Goal: Task Accomplishment & Management: Use online tool/utility

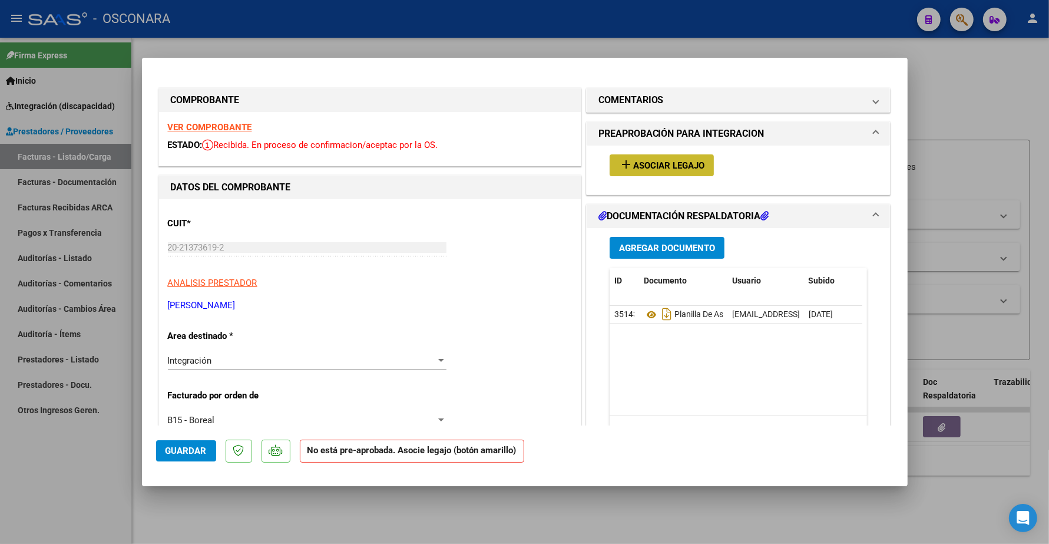
click at [635, 168] on span "Asociar Legajo" at bounding box center [668, 165] width 71 height 11
click at [211, 124] on strong "VER COMPROBANTE" at bounding box center [210, 127] width 84 height 11
type input "$ 0,00"
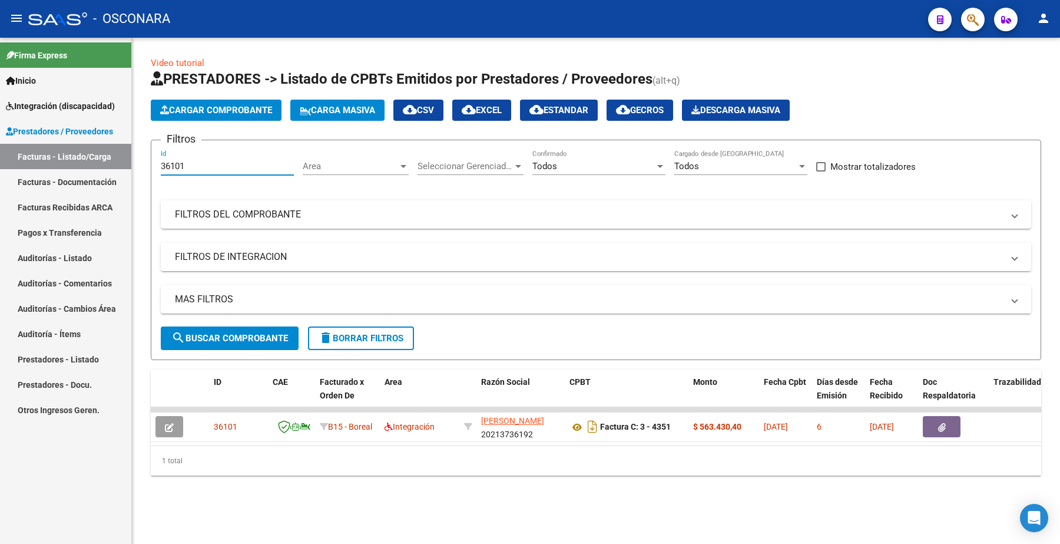
drag, startPoint x: 187, startPoint y: 165, endPoint x: 65, endPoint y: 154, distance: 122.4
click at [68, 162] on mat-sidenav-container "Firma Express Inicio Instructivos Contacto OS Integración (discapacidad) Certif…" at bounding box center [530, 291] width 1060 height 506
paste input "095"
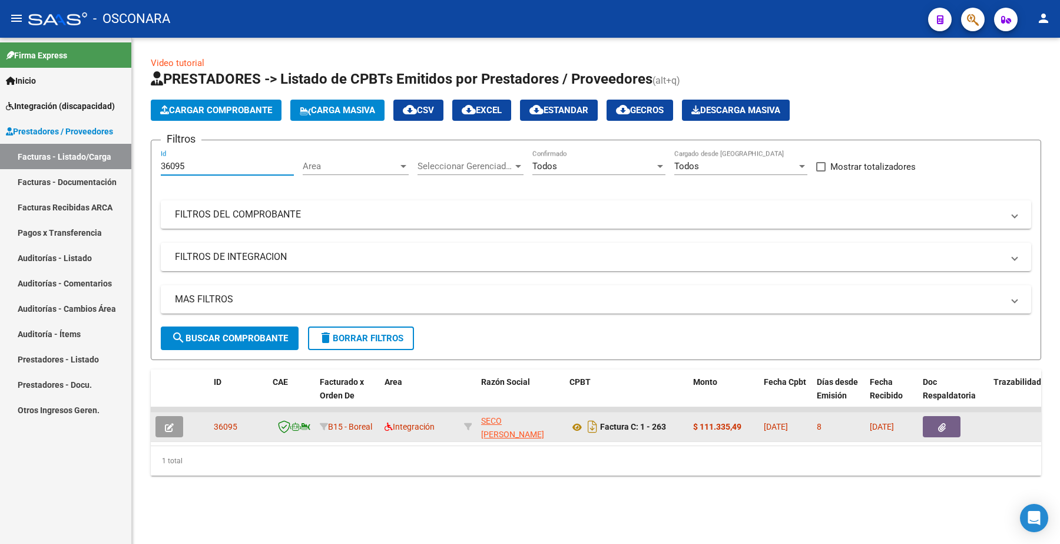
type input "36095"
click at [170, 430] on span "button" at bounding box center [169, 426] width 9 height 11
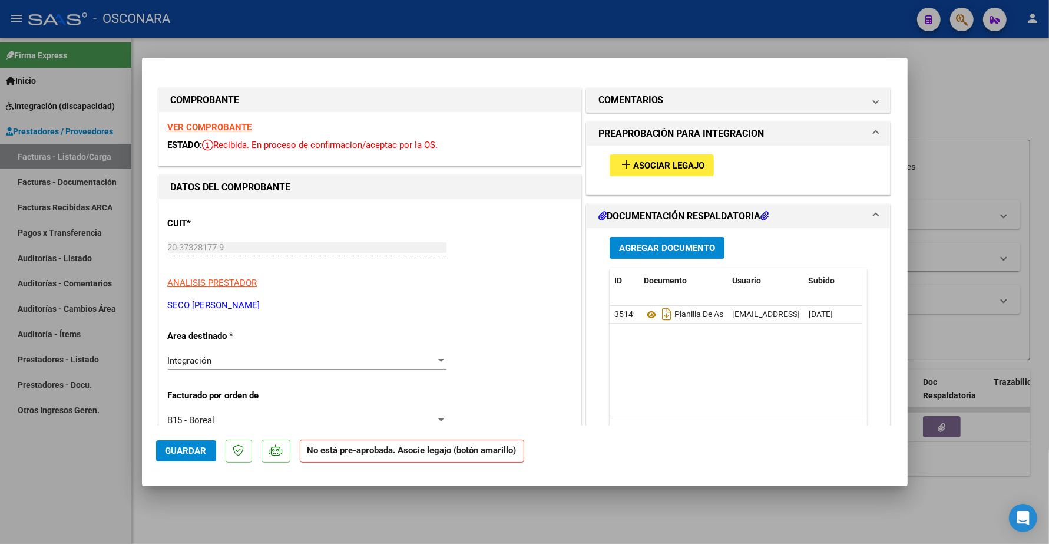
click at [650, 150] on div "add Asociar Legajo" at bounding box center [739, 164] width 276 height 39
click at [648, 154] on button "add Asociar Legajo" at bounding box center [662, 165] width 104 height 22
click at [222, 122] on strong "VER COMPROBANTE" at bounding box center [210, 127] width 84 height 11
click at [663, 169] on span "Asociar Legajo" at bounding box center [668, 165] width 71 height 11
click at [220, 124] on strong "VER COMPROBANTE" at bounding box center [210, 127] width 84 height 11
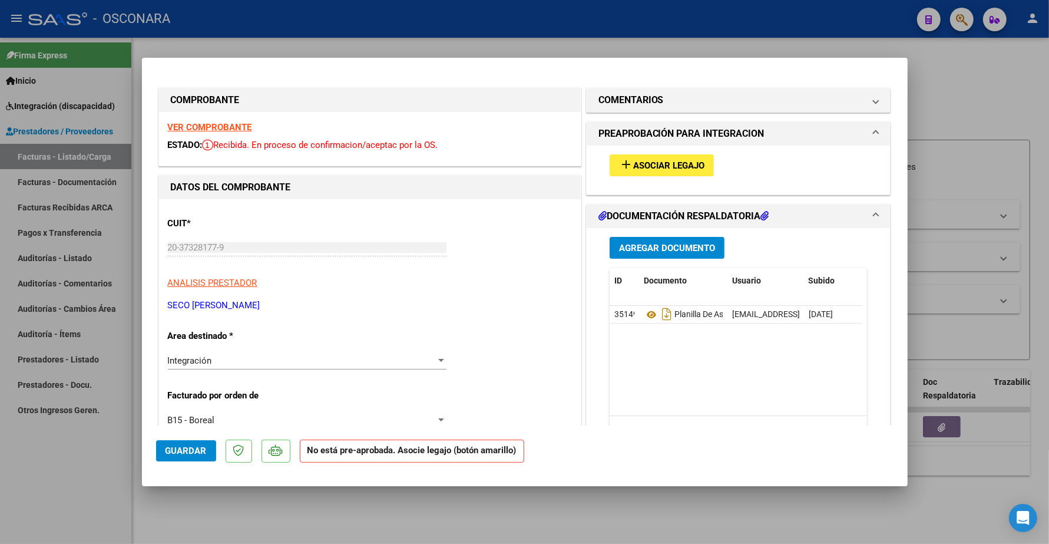
type input "$ 0,00"
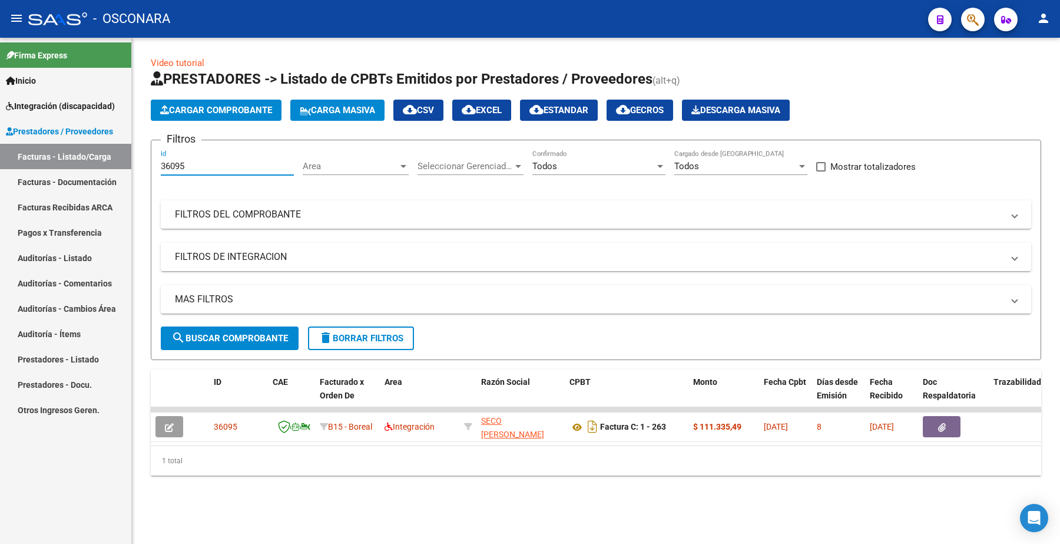
drag, startPoint x: 200, startPoint y: 170, endPoint x: 115, endPoint y: 160, distance: 85.3
click at [115, 162] on mat-sidenav-container "Firma Express Inicio Instructivos Contacto OS Integración (discapacidad) Certif…" at bounding box center [530, 291] width 1060 height 506
paste input "87"
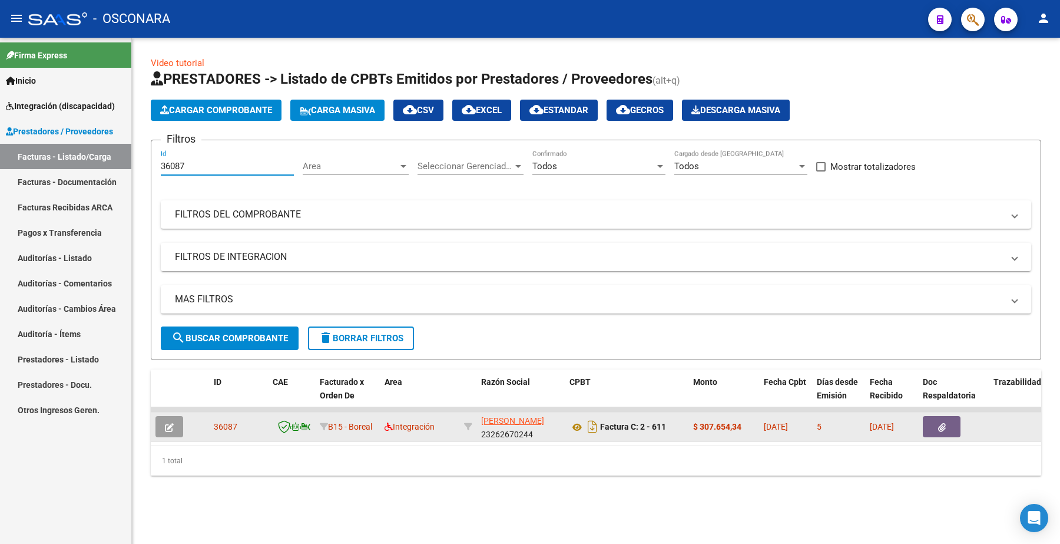
type input "36087"
click at [171, 425] on icon "button" at bounding box center [169, 427] width 9 height 9
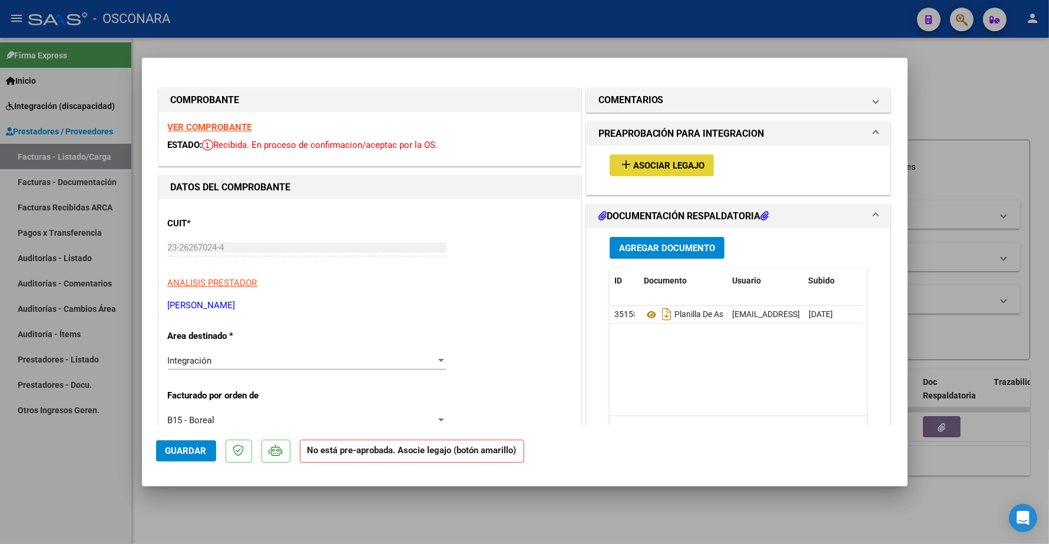
click at [649, 168] on span "Asociar Legajo" at bounding box center [668, 165] width 71 height 11
click at [224, 130] on strong "VER COMPROBANTE" at bounding box center [210, 127] width 84 height 11
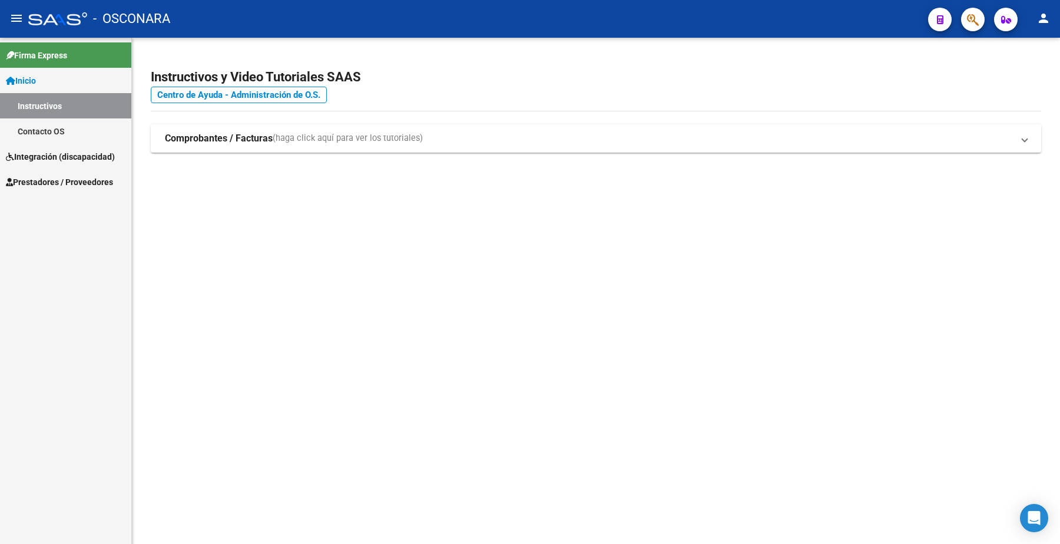
click at [92, 178] on span "Prestadores / Proveedores" at bounding box center [59, 182] width 107 height 13
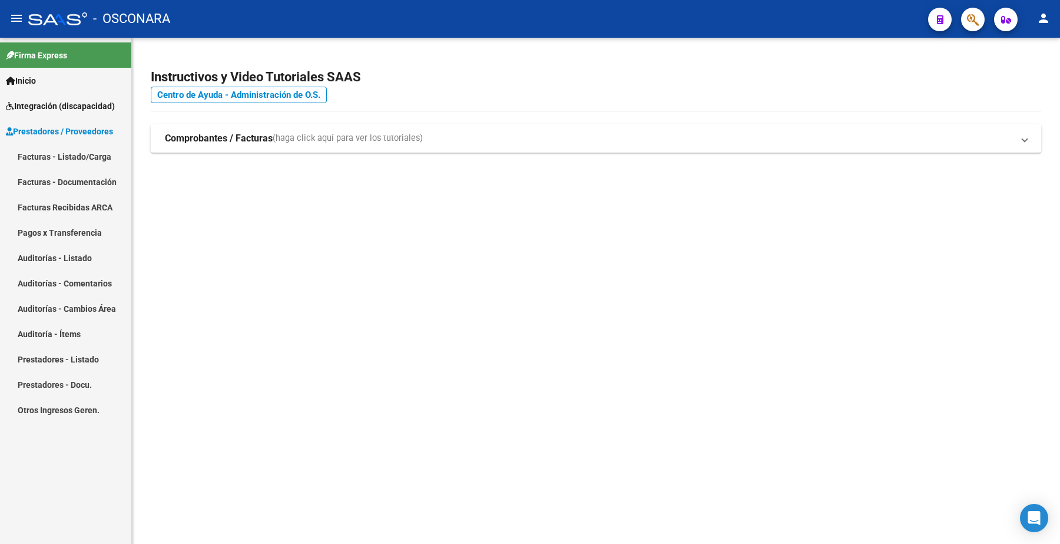
click at [85, 156] on link "Facturas - Listado/Carga" at bounding box center [65, 156] width 131 height 25
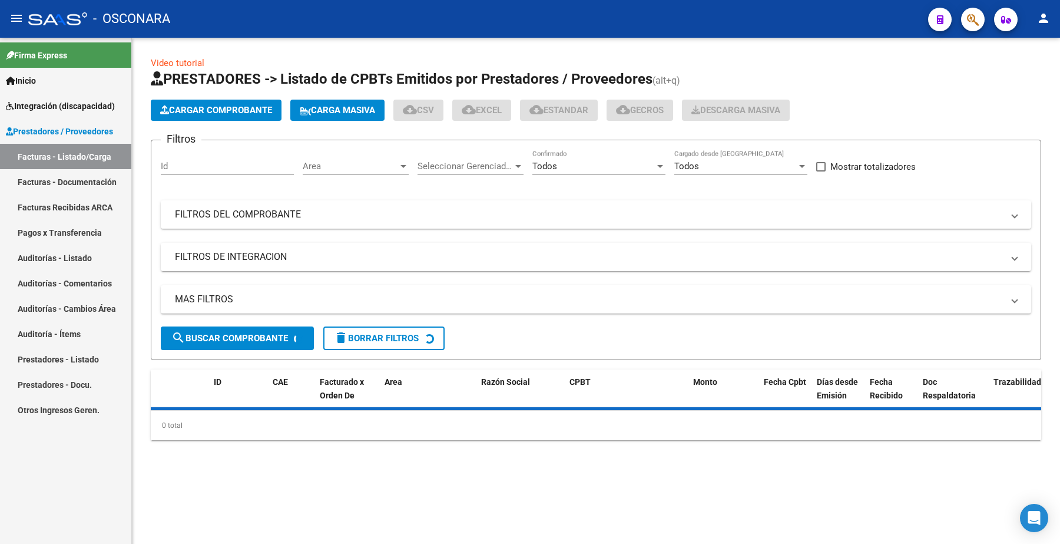
click at [231, 217] on mat-panel-title "FILTROS DEL COMPROBANTE" at bounding box center [589, 214] width 828 height 13
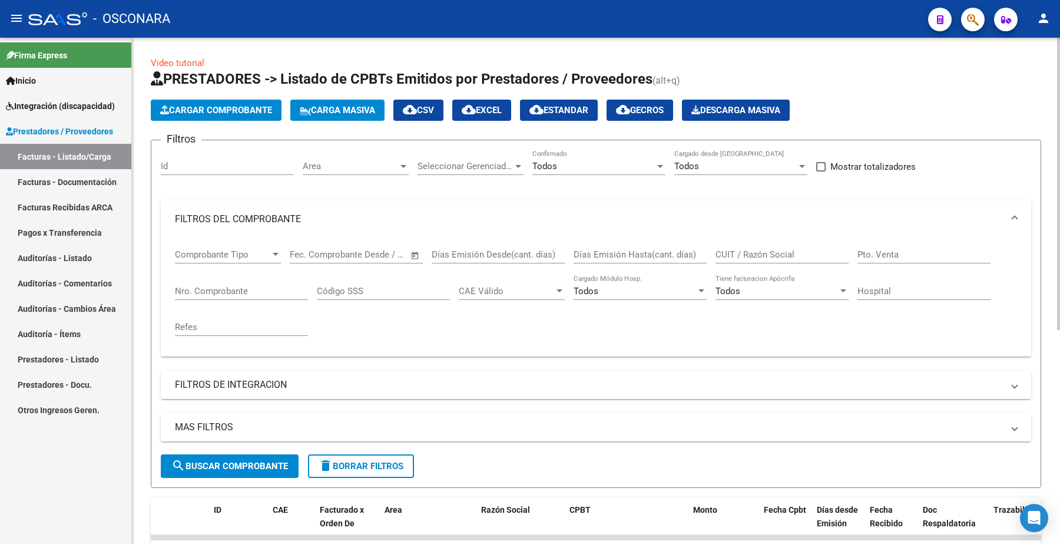
click at [216, 287] on input "Nro. Comprobante" at bounding box center [241, 291] width 133 height 11
click at [207, 171] on div "Id" at bounding box center [227, 162] width 133 height 25
paste input "36067"
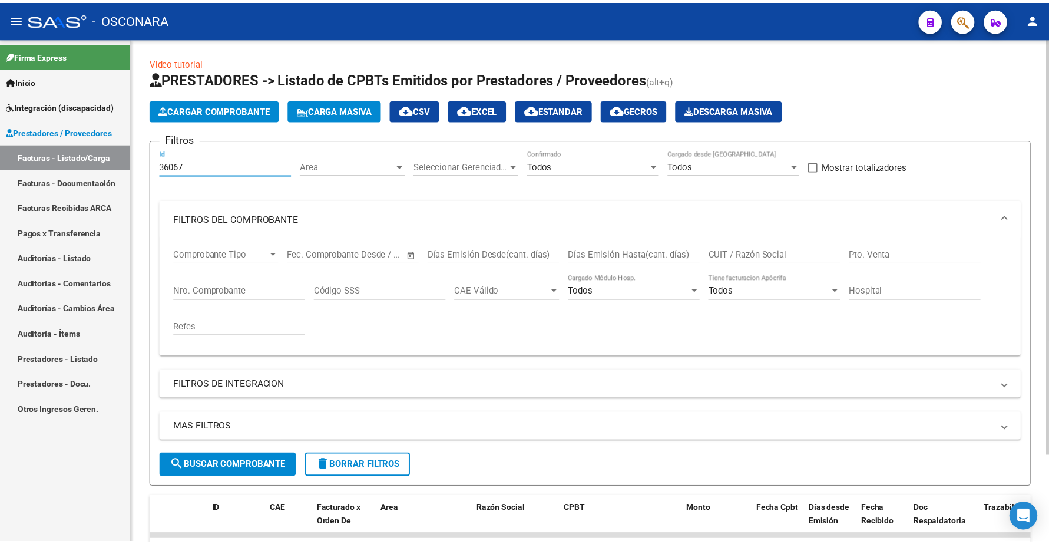
scroll to position [106, 0]
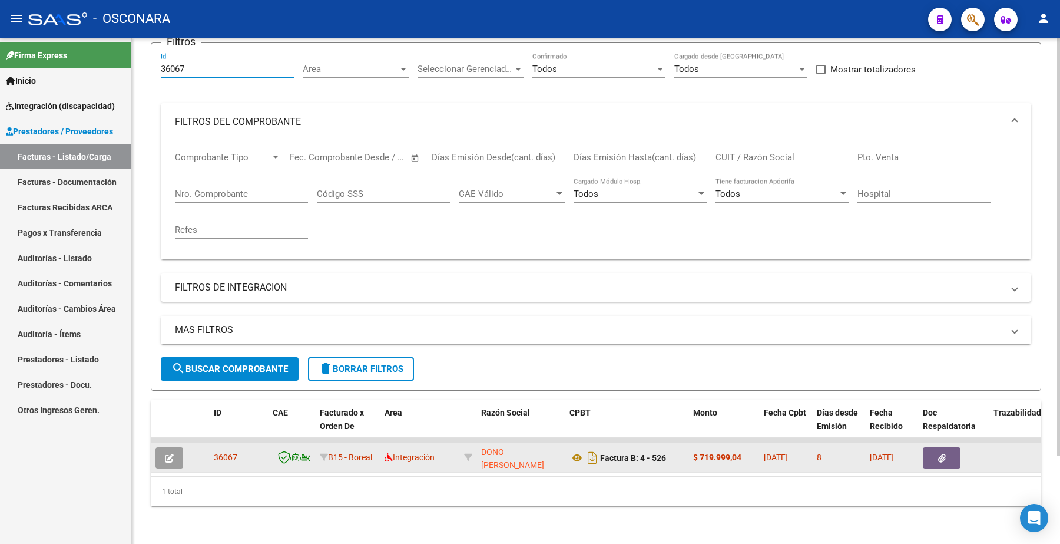
type input "36067"
click at [181, 447] on button "button" at bounding box center [169, 457] width 28 height 21
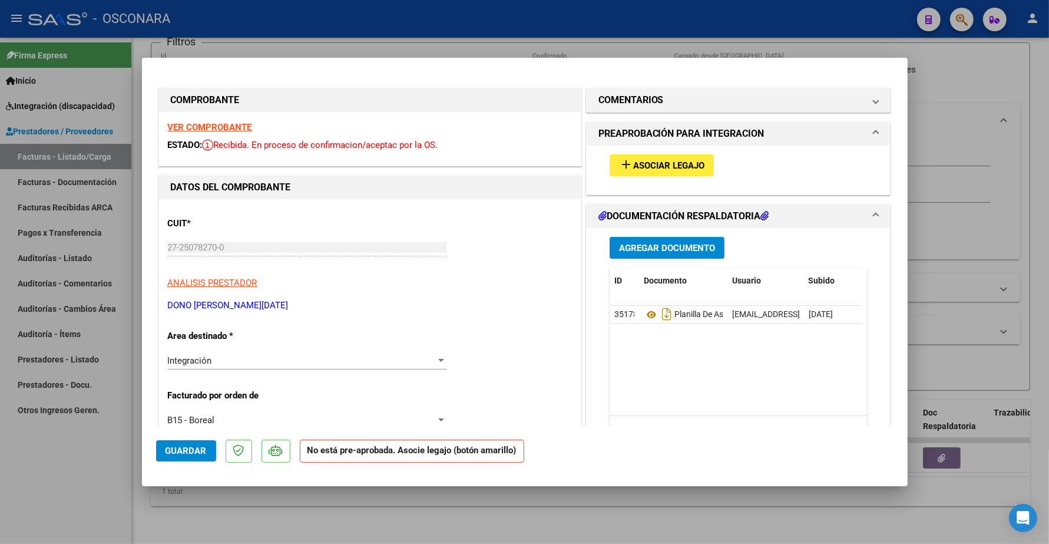
click at [230, 122] on strong "VER COMPROBANTE" at bounding box center [210, 127] width 84 height 11
type input "$ 0,00"
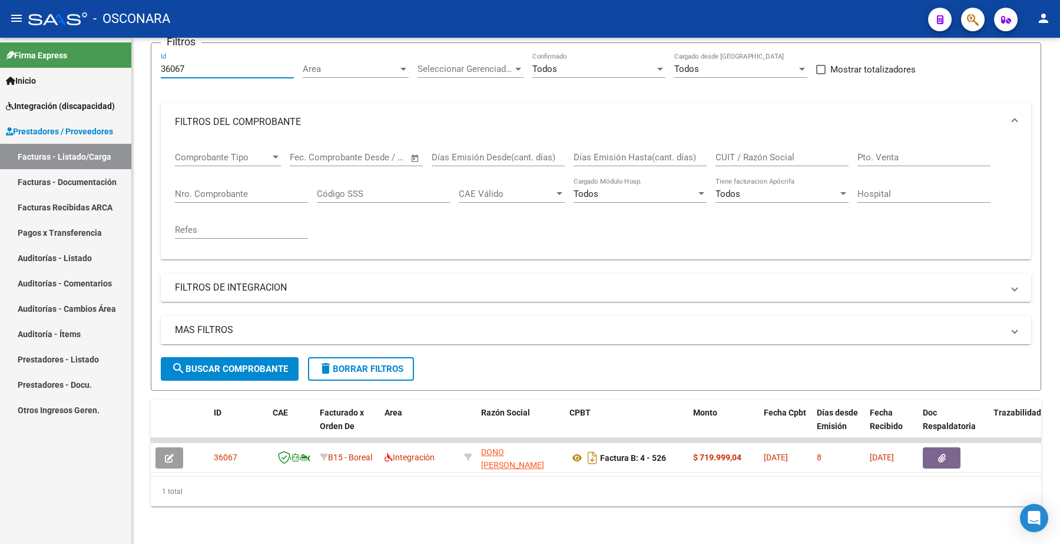
drag, startPoint x: 211, startPoint y: 56, endPoint x: 116, endPoint y: 57, distance: 94.8
click at [116, 57] on mat-sidenav-container "Firma Express Inicio Instructivos Contacto OS Integración (discapacidad) Certif…" at bounding box center [530, 291] width 1060 height 506
paste input "6"
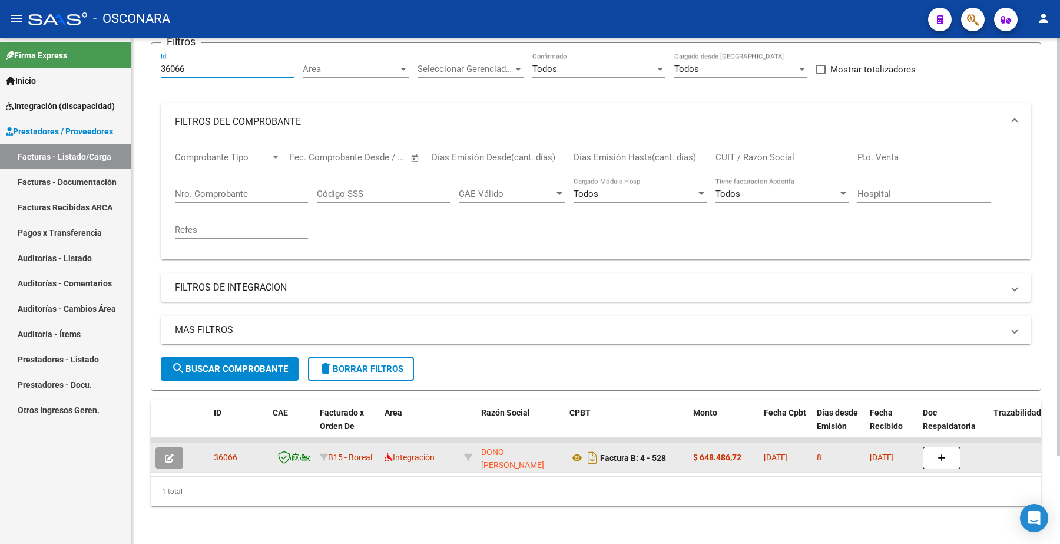
type input "36066"
click at [170, 453] on icon "button" at bounding box center [169, 457] width 9 height 9
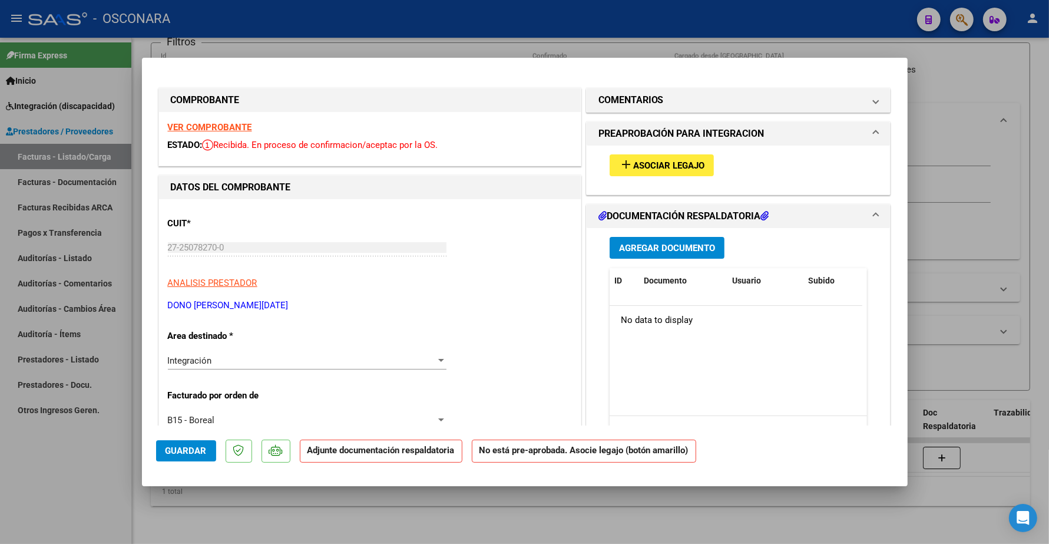
click at [229, 130] on strong "VER COMPROBANTE" at bounding box center [210, 127] width 84 height 11
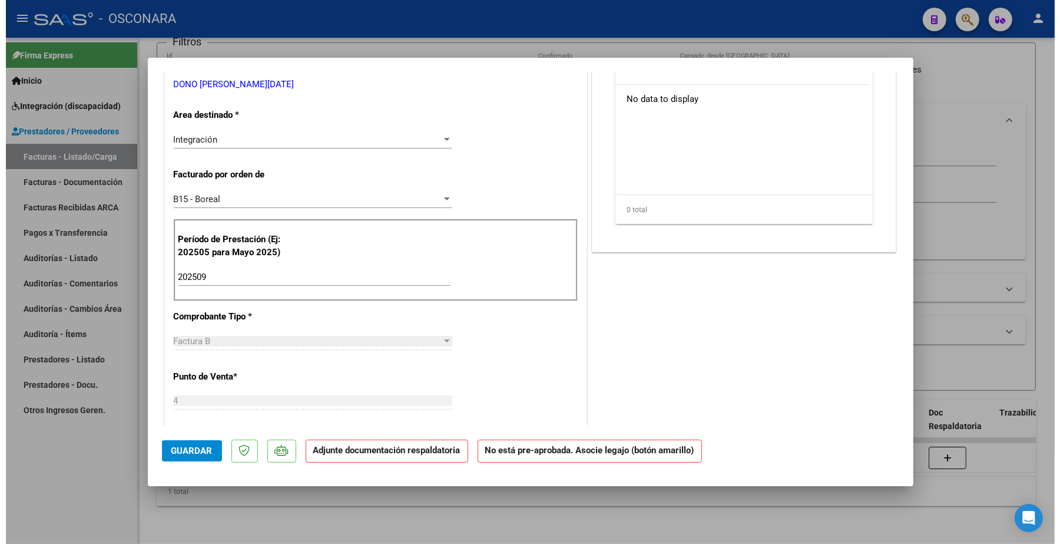
scroll to position [0, 0]
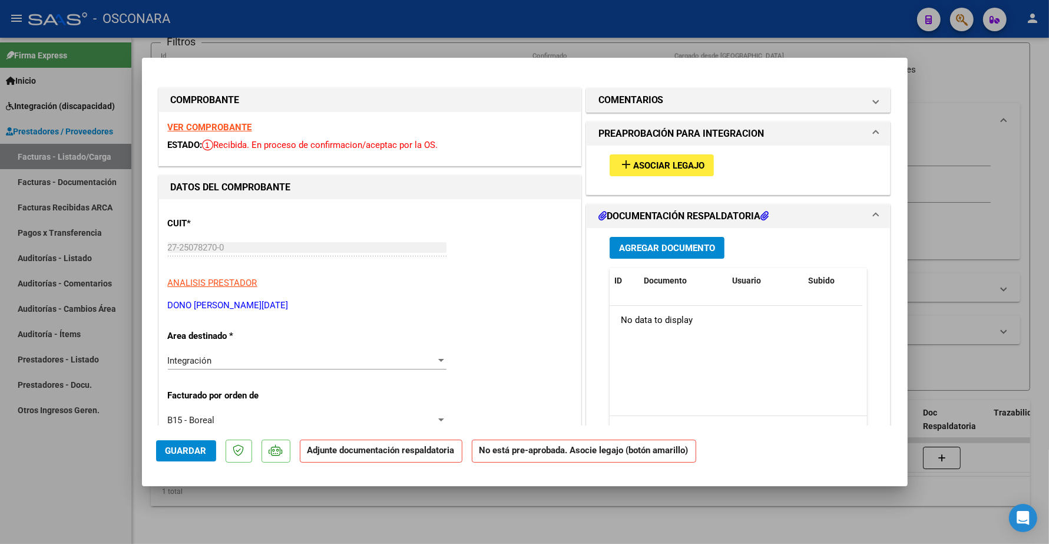
click at [223, 130] on strong "VER COMPROBANTE" at bounding box center [210, 127] width 84 height 11
click at [243, 130] on strong "VER COMPROBANTE" at bounding box center [210, 127] width 84 height 11
click at [658, 162] on span "Asociar Legajo" at bounding box center [668, 165] width 71 height 11
click at [214, 125] on strong "VER COMPROBANTE" at bounding box center [210, 127] width 84 height 11
click at [698, 157] on button "add Asociar Legajo" at bounding box center [662, 165] width 104 height 22
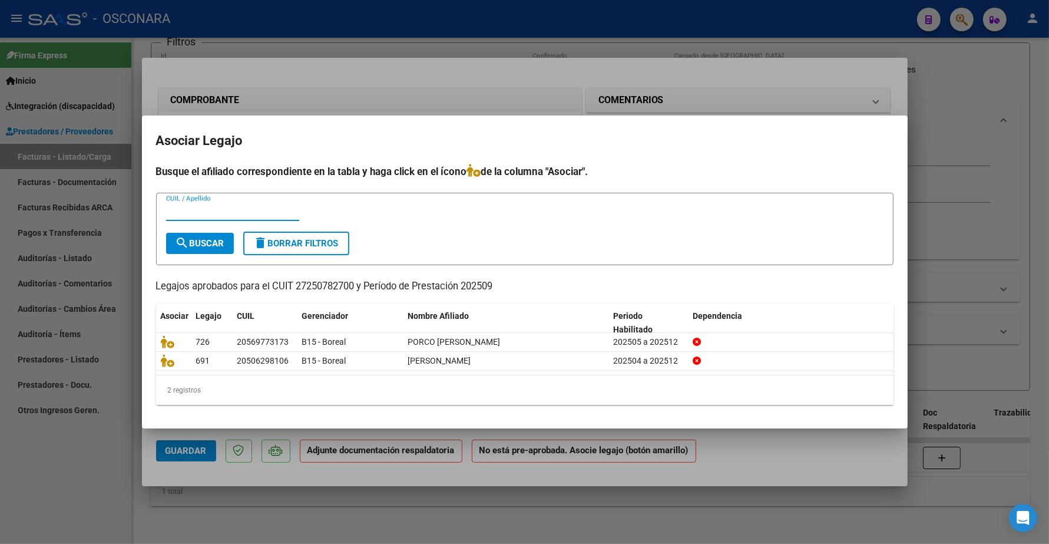
click at [328, 240] on span "delete Borrar Filtros" at bounding box center [296, 243] width 85 height 11
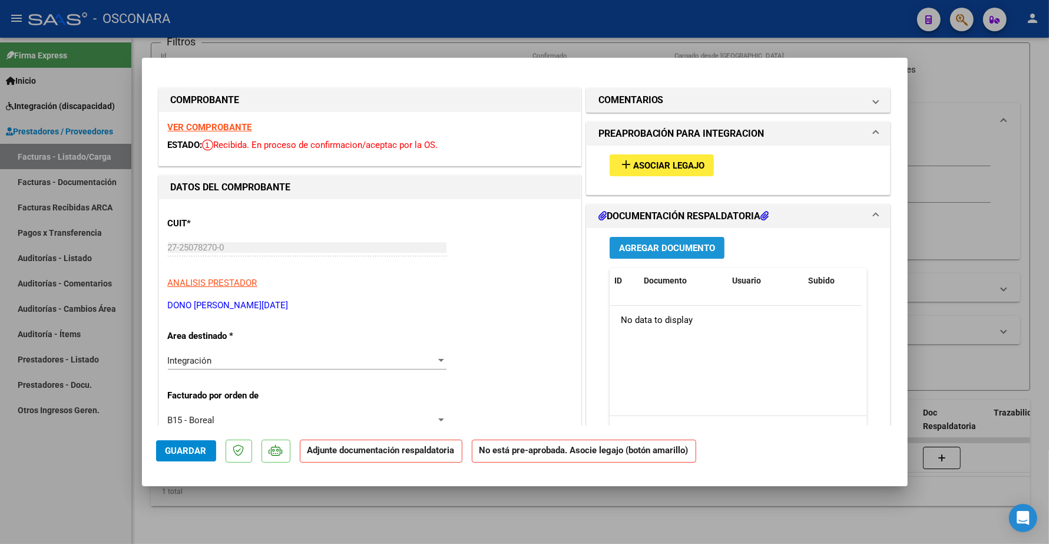
click at [635, 243] on span "Agregar Documento" at bounding box center [667, 248] width 96 height 11
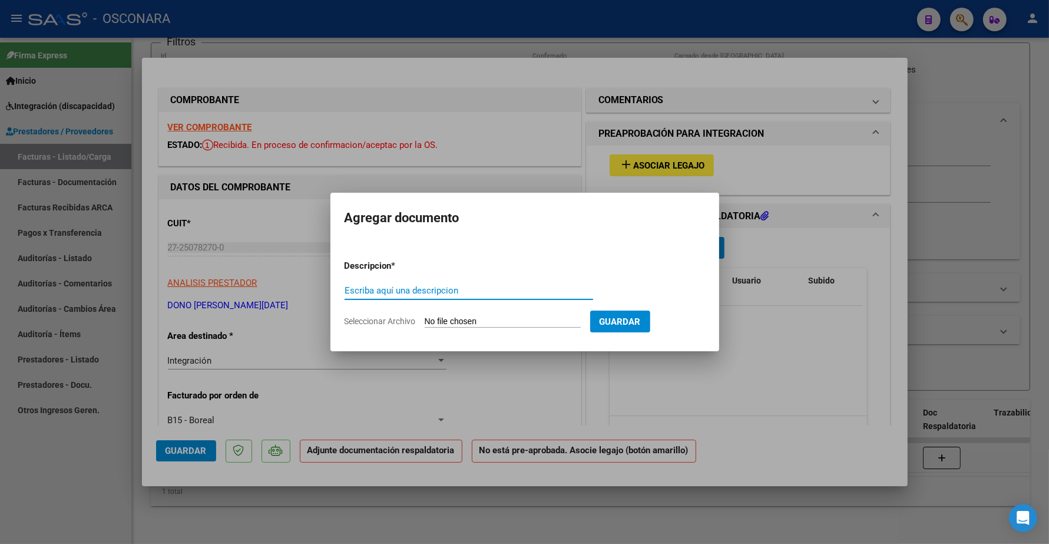
click at [428, 286] on input "Escriba aquí una descripcion" at bounding box center [469, 290] width 249 height 11
type input "PLANILLA"
click at [442, 316] on input "Seleccionar Archivo" at bounding box center [503, 321] width 156 height 11
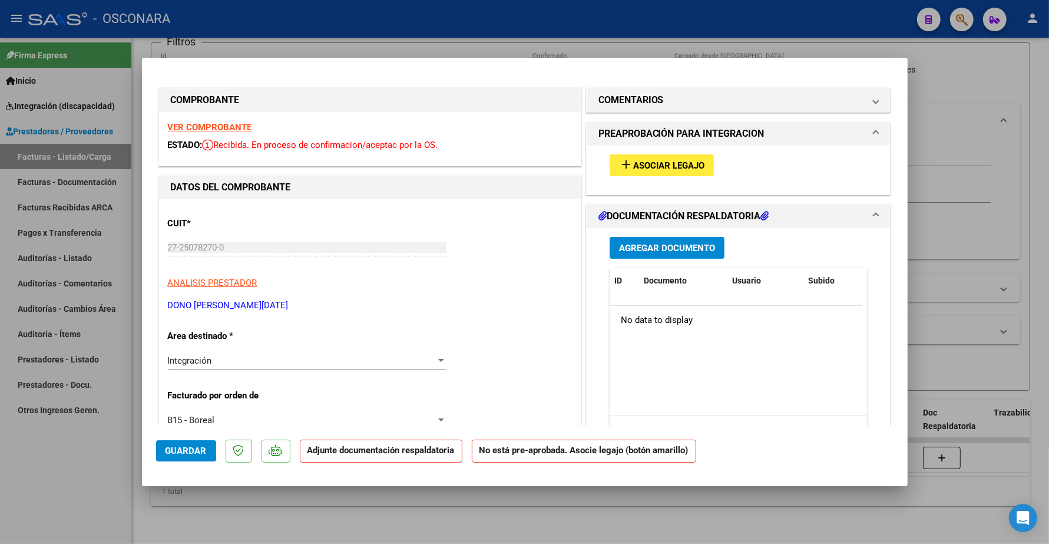
click at [210, 128] on strong "VER COMPROBANTE" at bounding box center [210, 127] width 84 height 11
click at [635, 240] on button "Agregar Documento" at bounding box center [667, 248] width 115 height 22
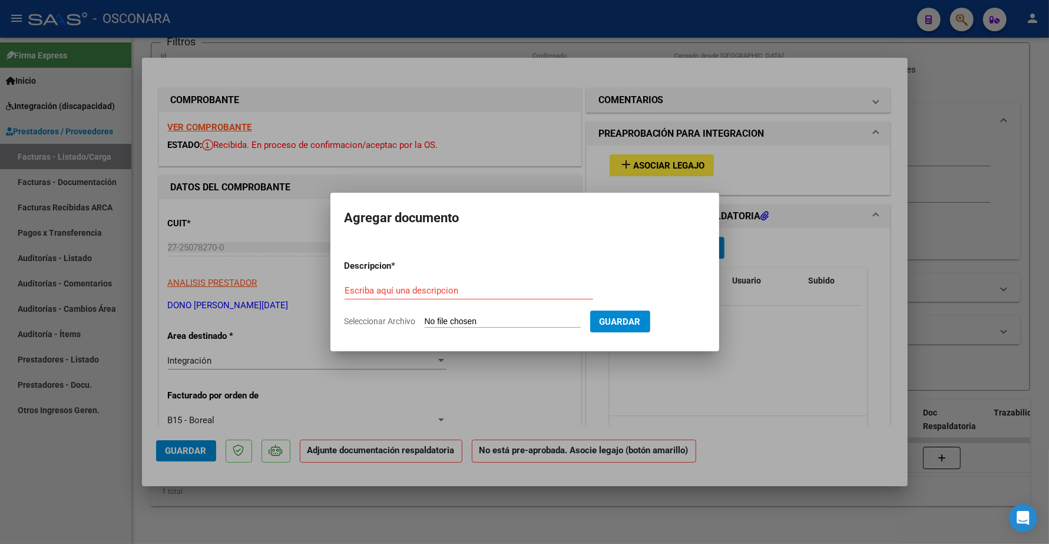
click at [496, 283] on div "Escriba aquí una descripcion" at bounding box center [469, 291] width 249 height 18
type input "PLANILLA"
click at [502, 324] on input "Seleccionar Archivo" at bounding box center [503, 321] width 156 height 11
type input "C:\fakepath\27250782700_6_4_528_Planilla de Asistencia_3.pdf"
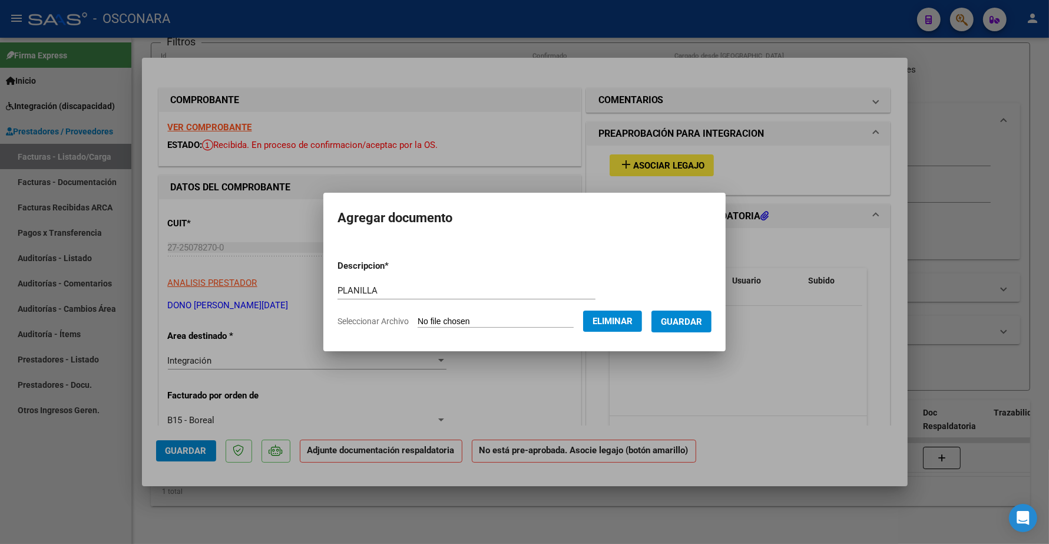
click at [698, 320] on span "Guardar" at bounding box center [681, 321] width 41 height 11
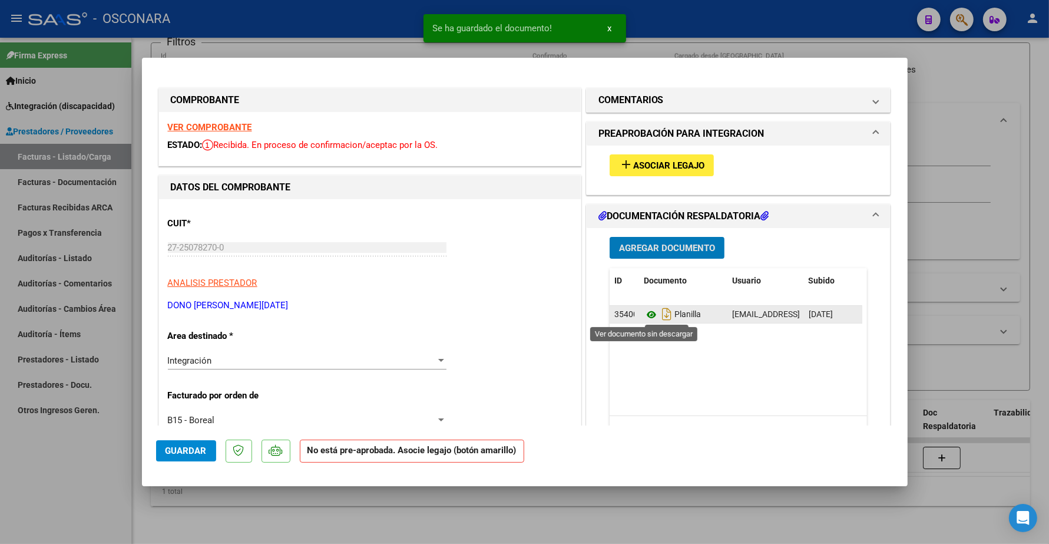
click at [644, 316] on icon at bounding box center [651, 314] width 15 height 14
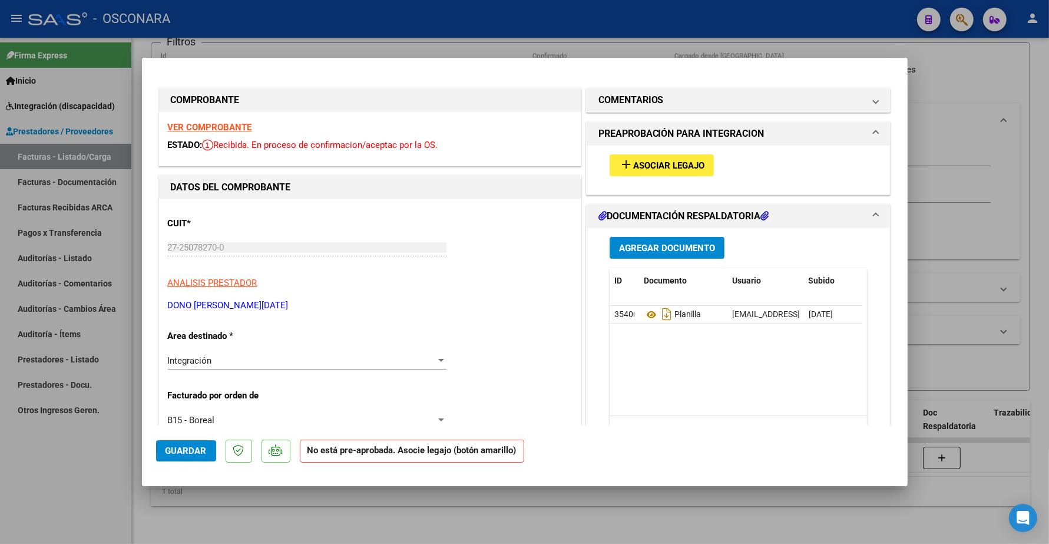
click at [231, 125] on strong "VER COMPROBANTE" at bounding box center [210, 127] width 84 height 11
click at [644, 105] on h1 "COMENTARIOS" at bounding box center [630, 100] width 65 height 14
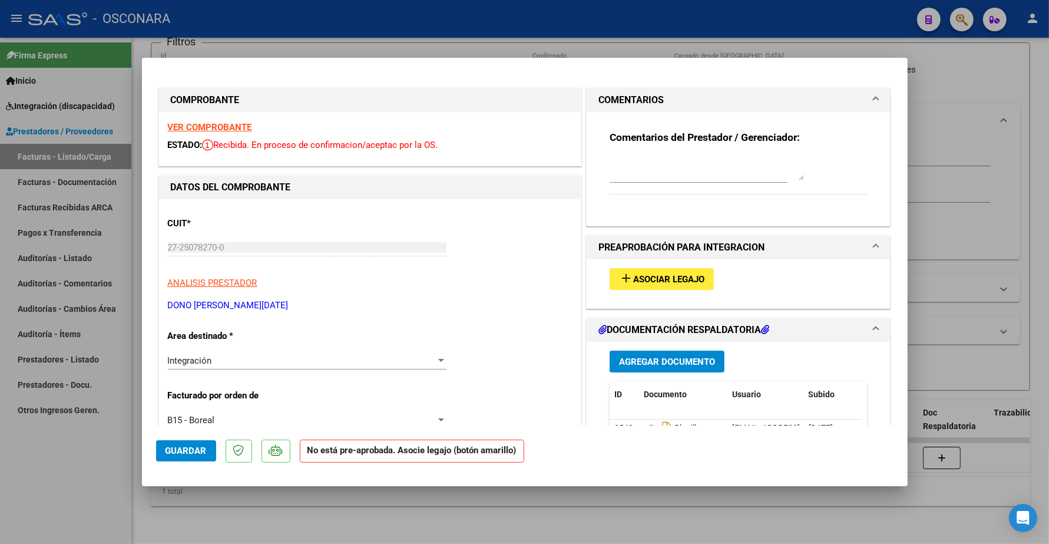
click at [226, 127] on strong "VER COMPROBANTE" at bounding box center [210, 127] width 84 height 11
type input "$ 0,00"
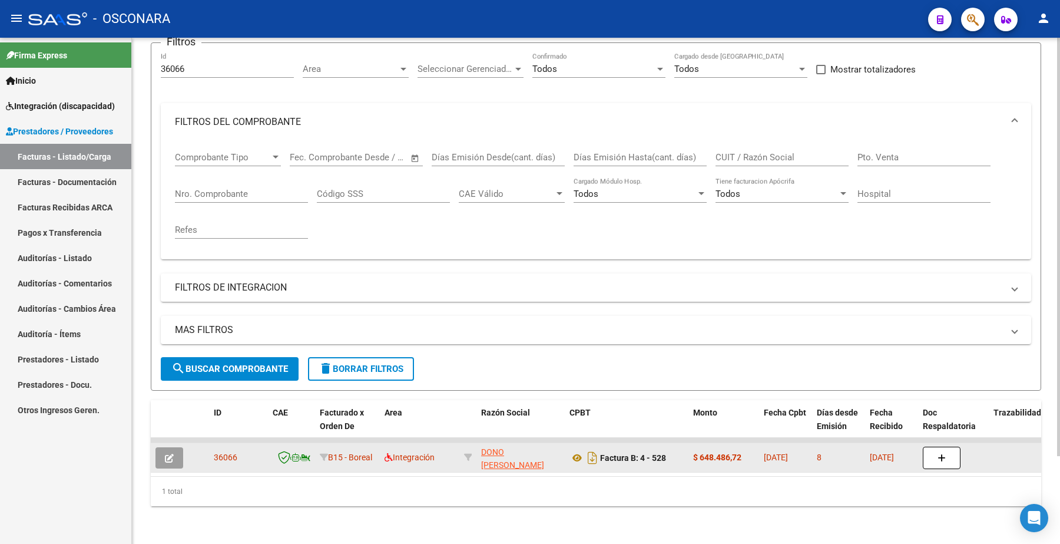
click at [173, 451] on button "button" at bounding box center [169, 457] width 28 height 21
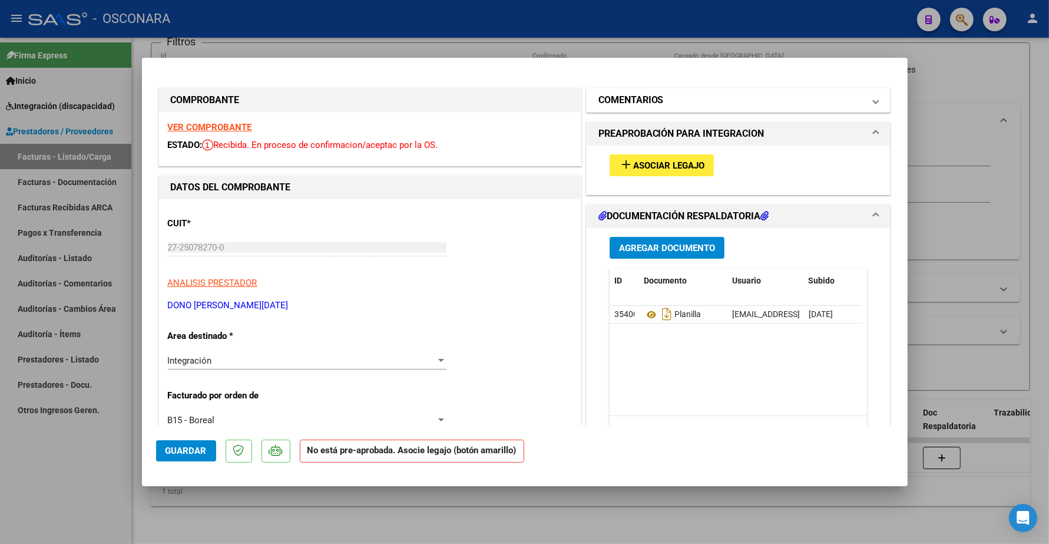
click at [664, 104] on mat-panel-title "COMENTARIOS" at bounding box center [731, 100] width 266 height 14
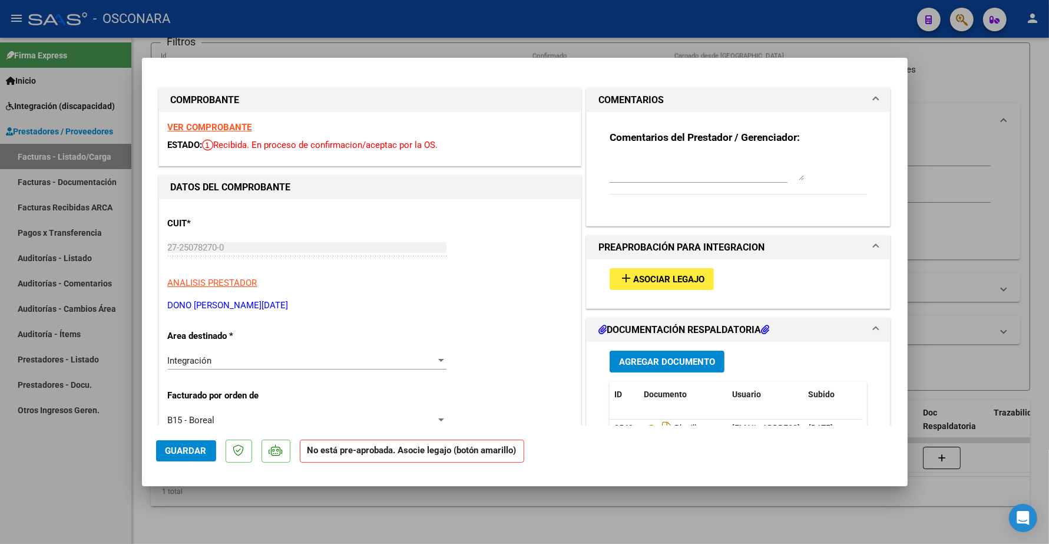
click at [643, 164] on textarea at bounding box center [707, 169] width 194 height 24
paste textarea "[PERSON_NAME]"
type textarea "[PERSON_NAME]"
click at [206, 446] on button "Guardar" at bounding box center [186, 450] width 60 height 21
click at [204, 451] on span "Guardar" at bounding box center [185, 450] width 41 height 11
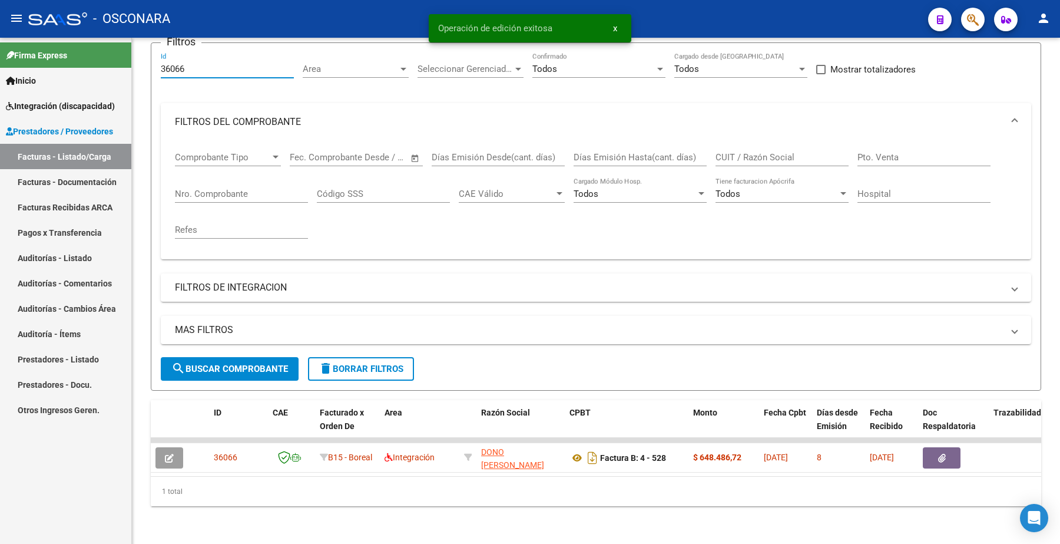
scroll to position [24, 0]
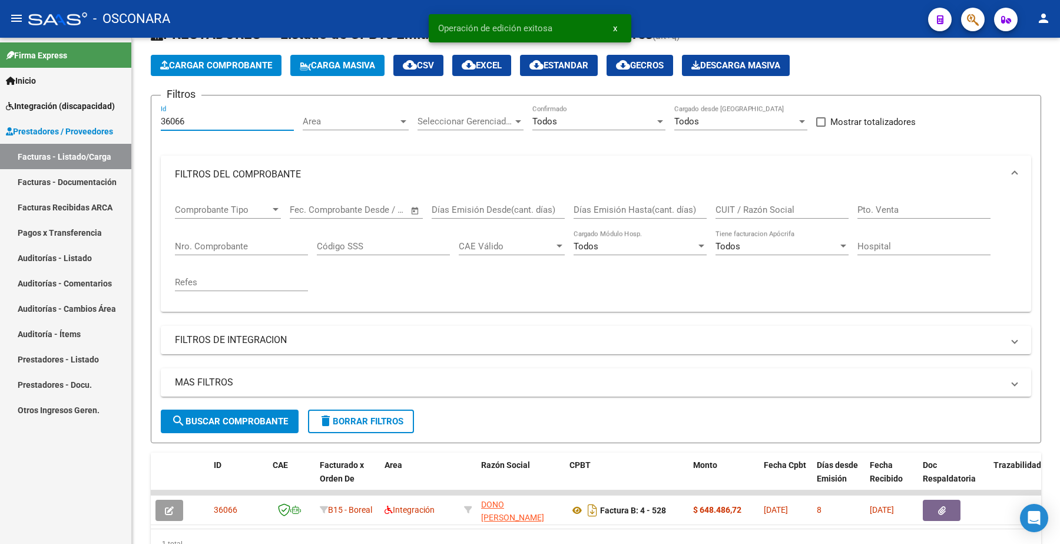
drag, startPoint x: 202, startPoint y: 56, endPoint x: 56, endPoint y: 35, distance: 147.5
click at [56, 38] on mat-sidenav-container "Firma Express Inicio Instructivos Contacto OS Integración (discapacidad) Certif…" at bounding box center [530, 291] width 1060 height 506
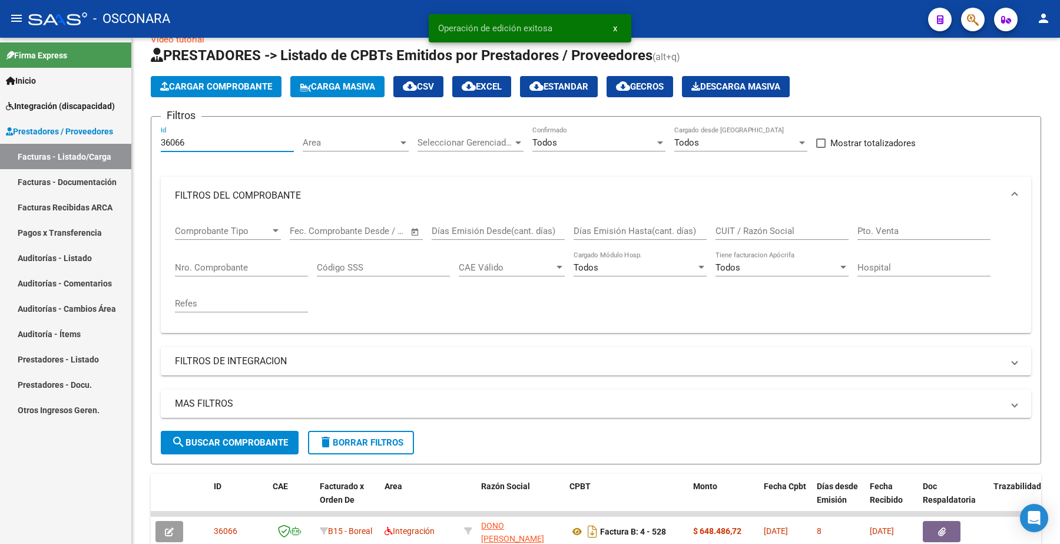
paste input "55"
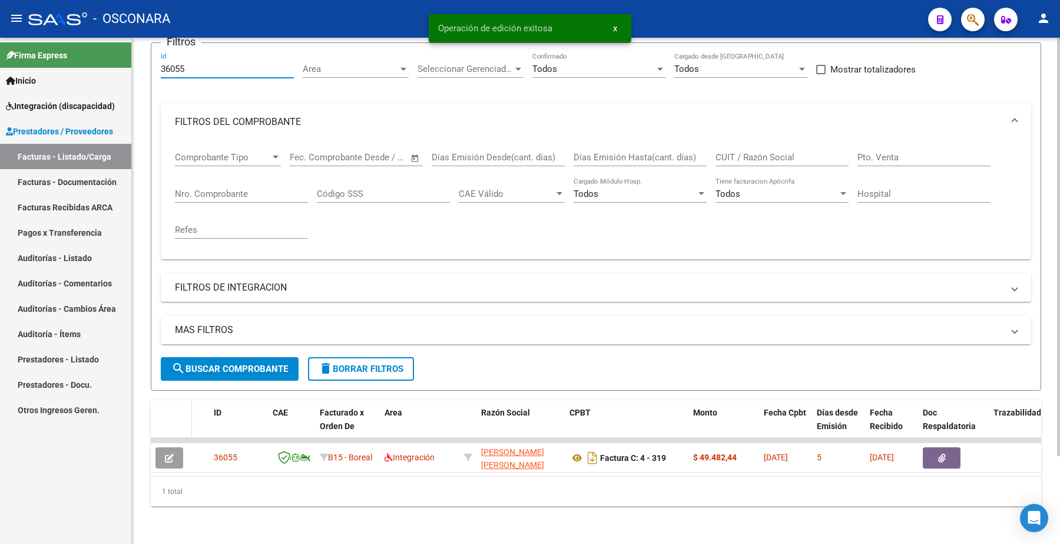
scroll to position [106, 0]
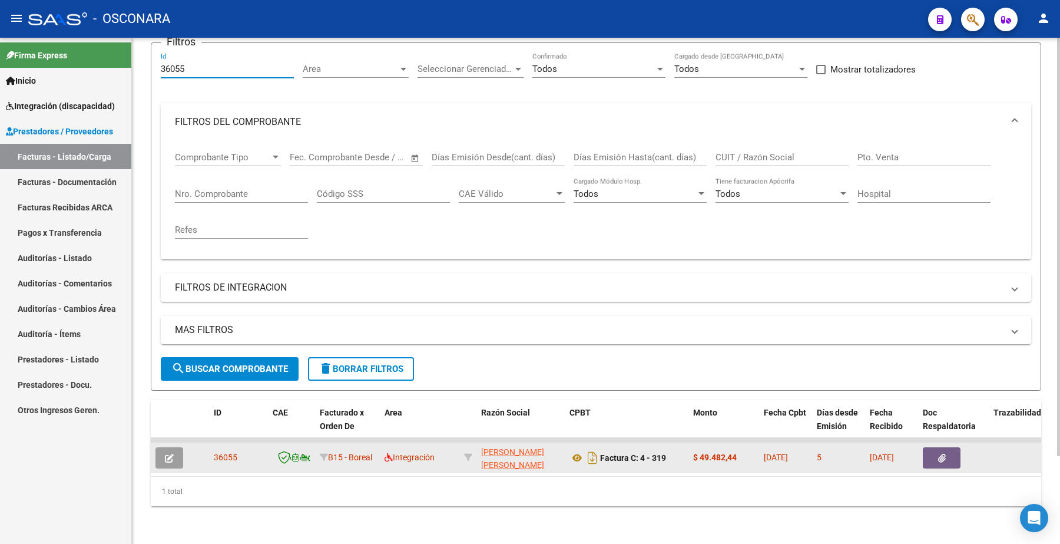
type input "36055"
click at [165, 453] on icon "button" at bounding box center [169, 457] width 9 height 9
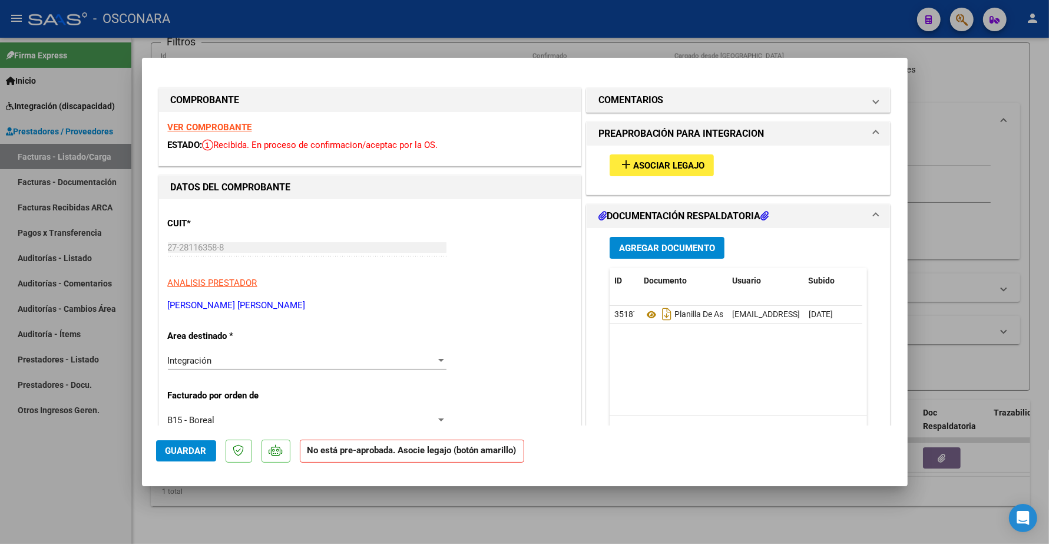
click at [233, 125] on strong "VER COMPROBANTE" at bounding box center [210, 127] width 84 height 11
click at [646, 102] on h1 "COMENTARIOS" at bounding box center [630, 100] width 65 height 14
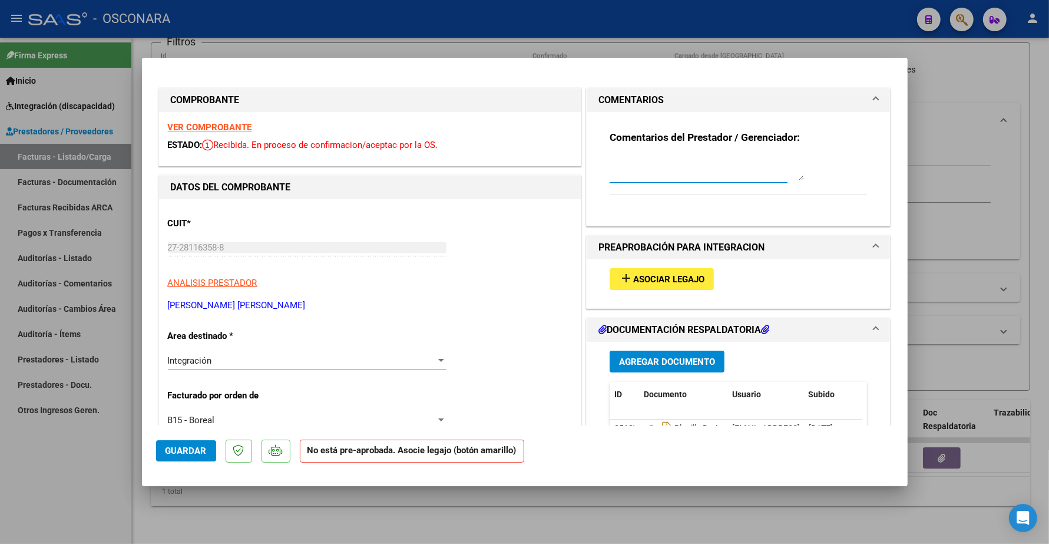
click at [643, 168] on textarea at bounding box center [707, 169] width 194 height 24
paste textarea "[PERSON_NAME]"
type textarea "[PERSON_NAME]"
click at [200, 443] on button "Guardar" at bounding box center [186, 450] width 60 height 21
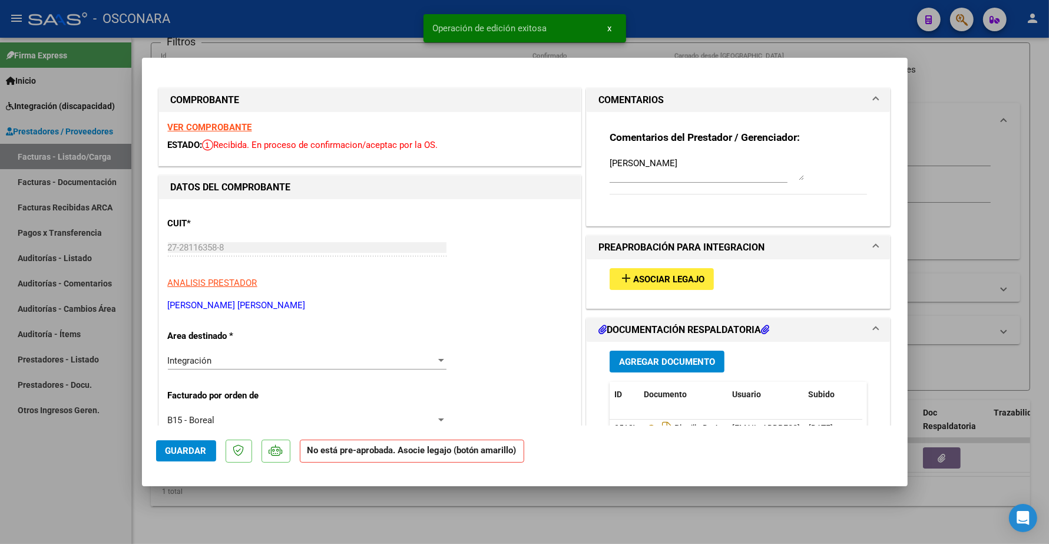
type input "$ 0,00"
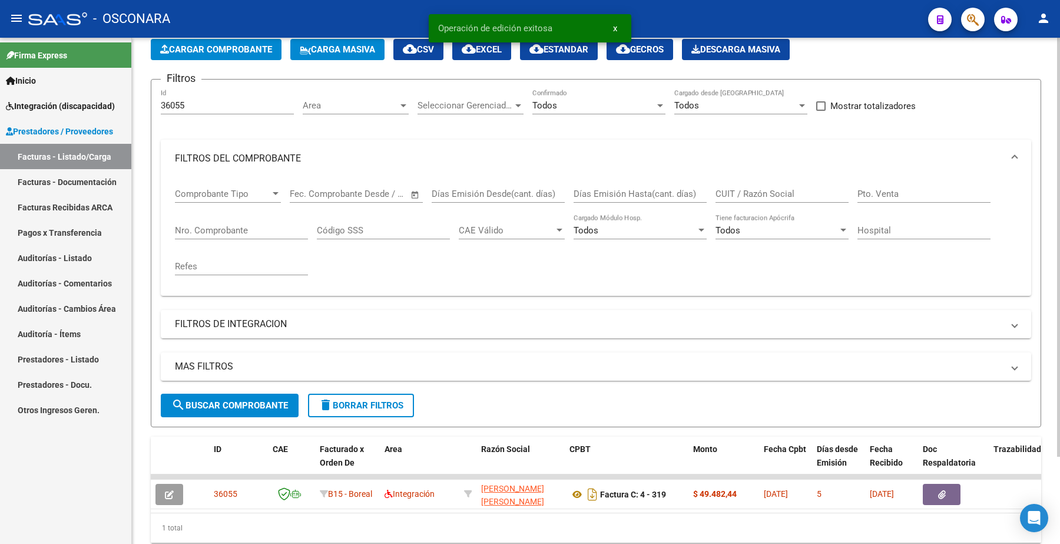
scroll to position [0, 0]
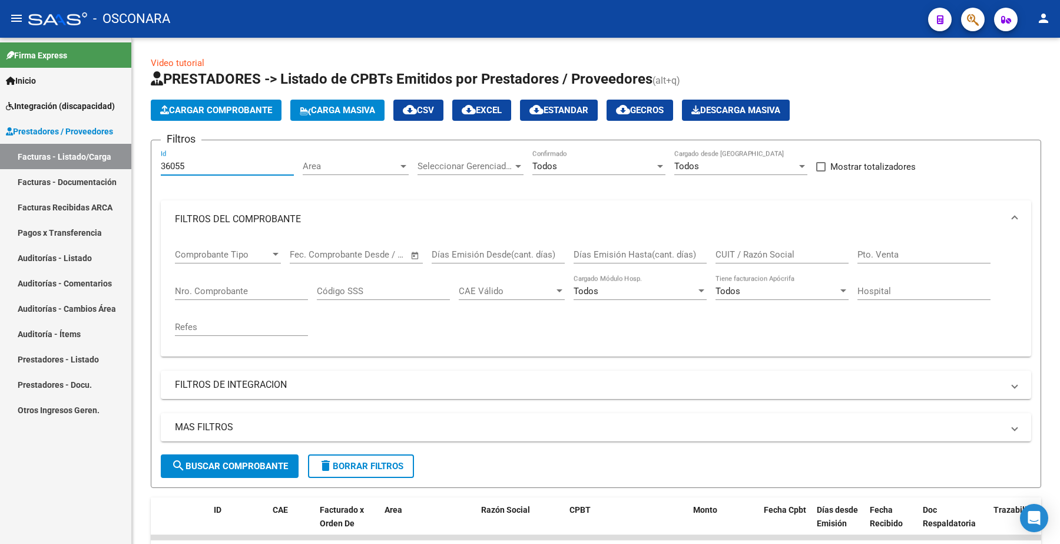
drag, startPoint x: 192, startPoint y: 168, endPoint x: 118, endPoint y: 168, distance: 73.6
click at [119, 174] on mat-sidenav-container "Firma Express Inicio Instructivos Contacto OS Integración (discapacidad) Certif…" at bounding box center [530, 291] width 1060 height 506
paste input "4"
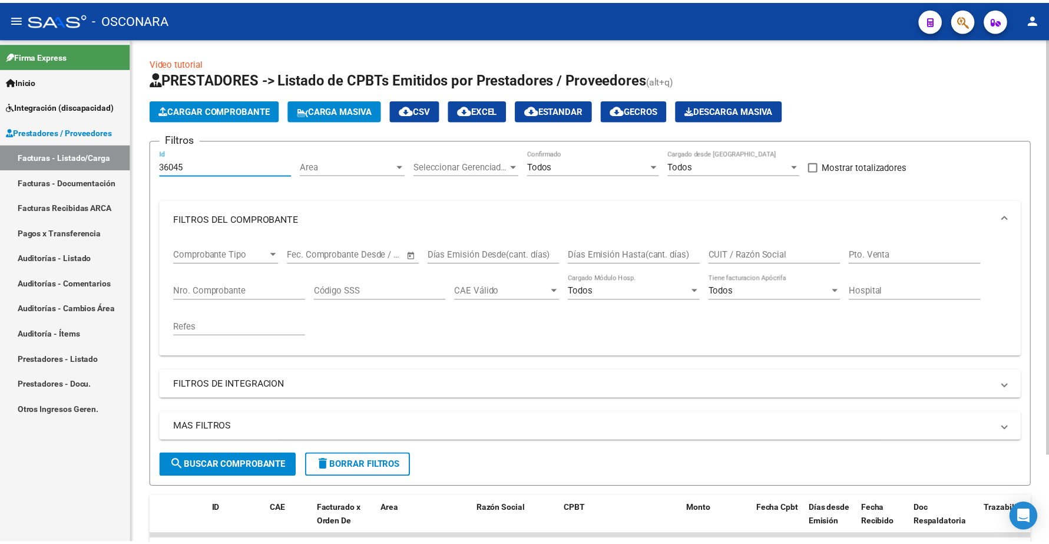
scroll to position [106, 0]
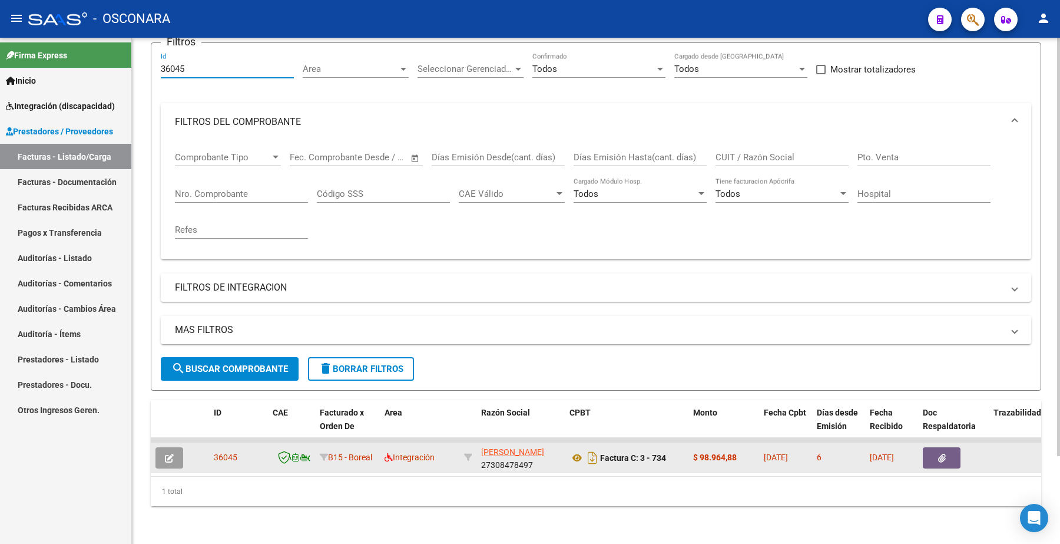
type input "36045"
click at [174, 447] on button "button" at bounding box center [169, 457] width 28 height 21
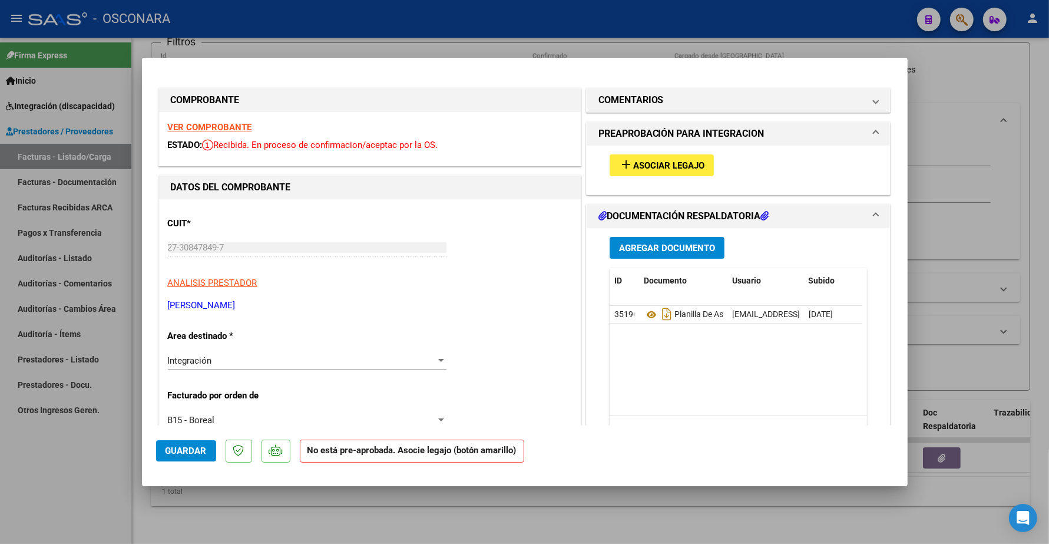
click at [236, 130] on strong "VER COMPROBANTE" at bounding box center [210, 127] width 84 height 11
click at [655, 162] on span "Asociar Legajo" at bounding box center [668, 165] width 71 height 11
click at [619, 101] on h1 "COMENTARIOS" at bounding box center [630, 100] width 65 height 14
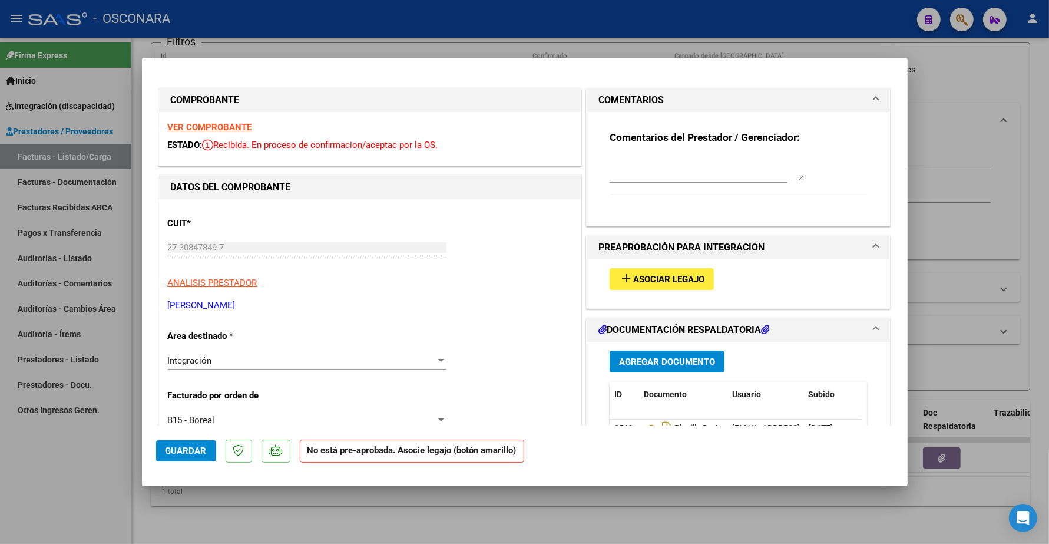
click at [635, 171] on textarea at bounding box center [707, 169] width 194 height 24
paste textarea "[PERSON_NAME]"
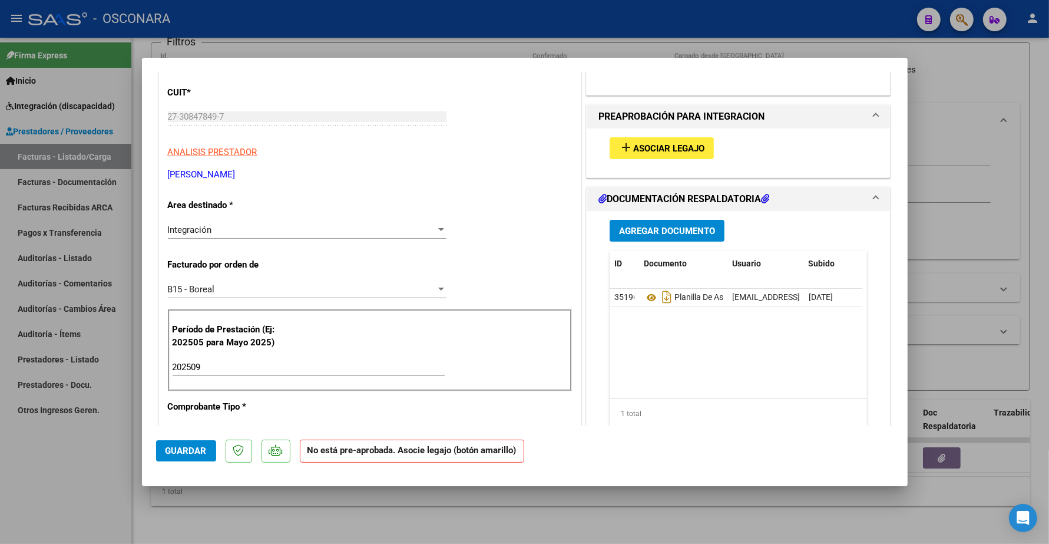
scroll to position [147, 0]
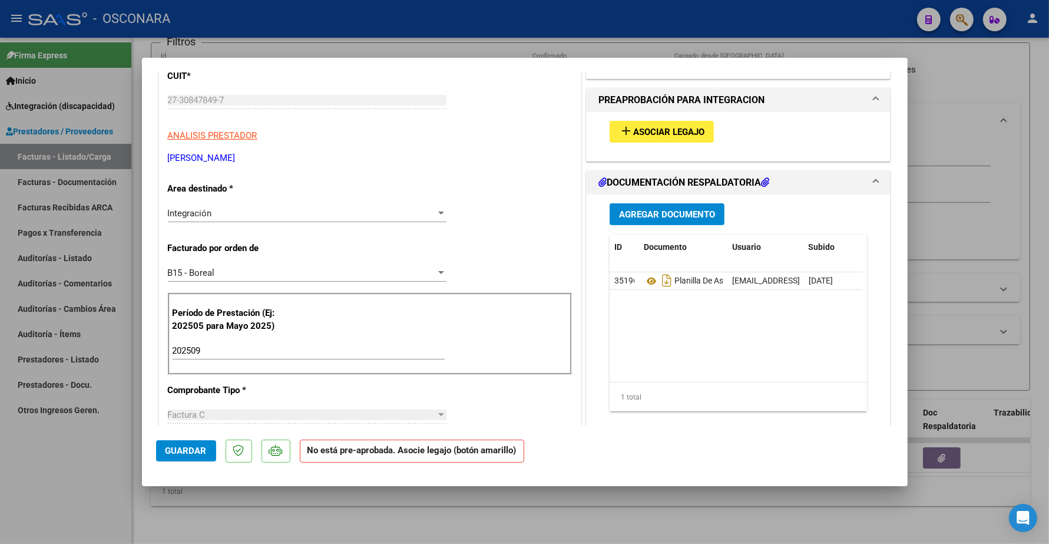
type textarea "[PERSON_NAME]"
click at [188, 454] on span "Guardar" at bounding box center [185, 450] width 41 height 11
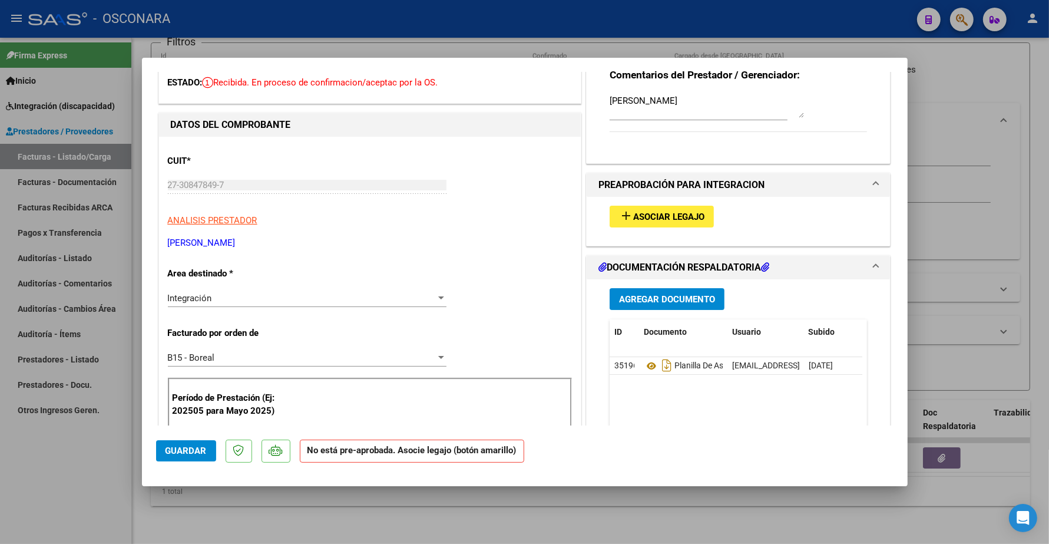
scroll to position [0, 0]
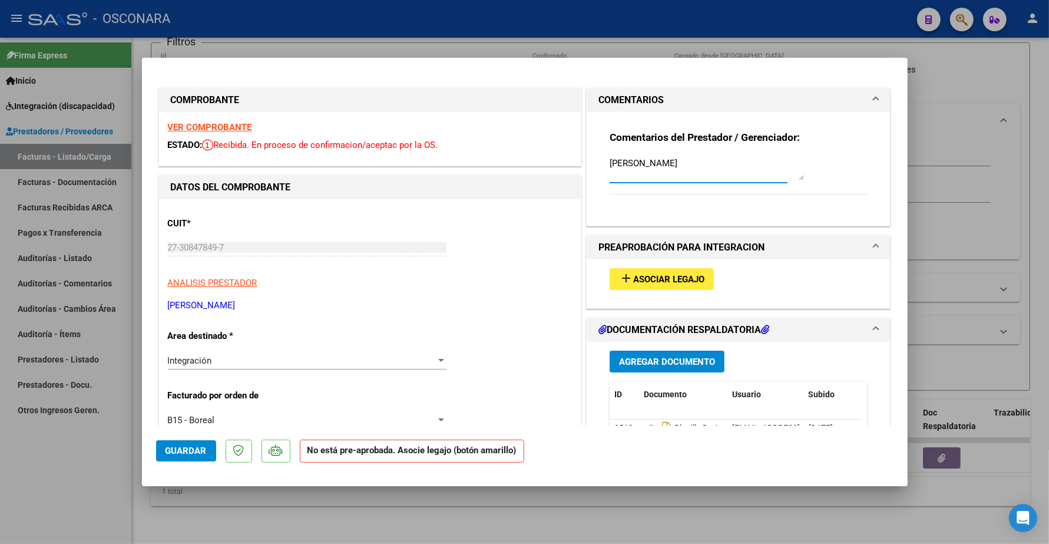
drag, startPoint x: 664, startPoint y: 165, endPoint x: 575, endPoint y: 163, distance: 88.4
click at [183, 448] on span "Guardar" at bounding box center [185, 450] width 41 height 11
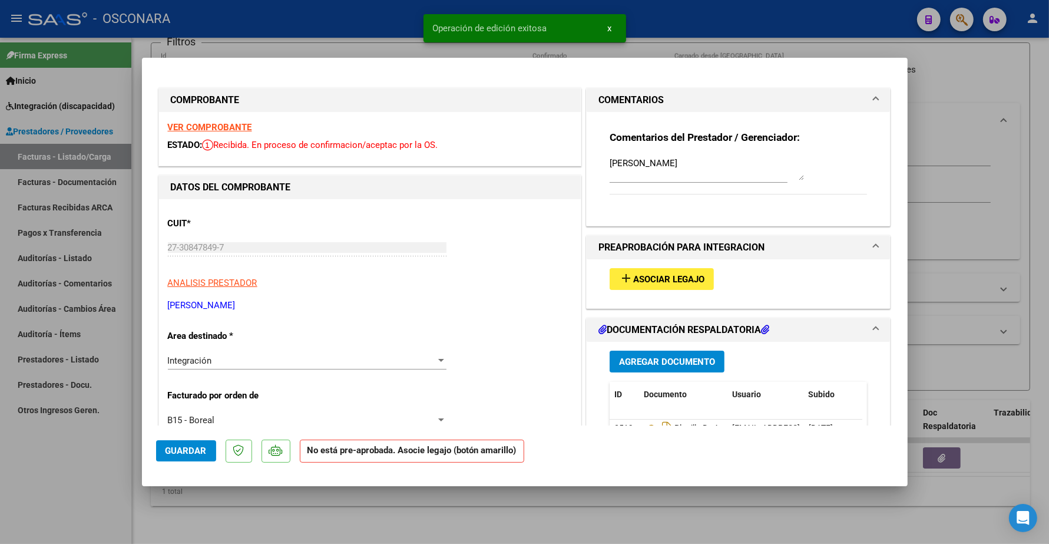
type input "$ 0,00"
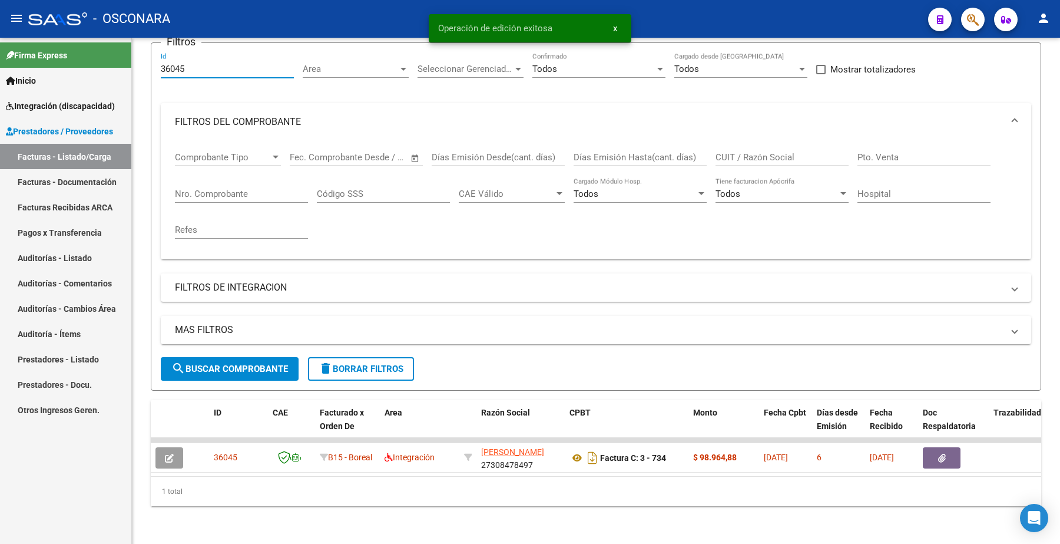
drag, startPoint x: 204, startPoint y: 62, endPoint x: 118, endPoint y: 54, distance: 86.4
click at [118, 54] on mat-sidenav-container "Firma Express Inicio Instructivos Contacto OS Integración (discapacidad) Certif…" at bounding box center [530, 291] width 1060 height 506
paste input "22"
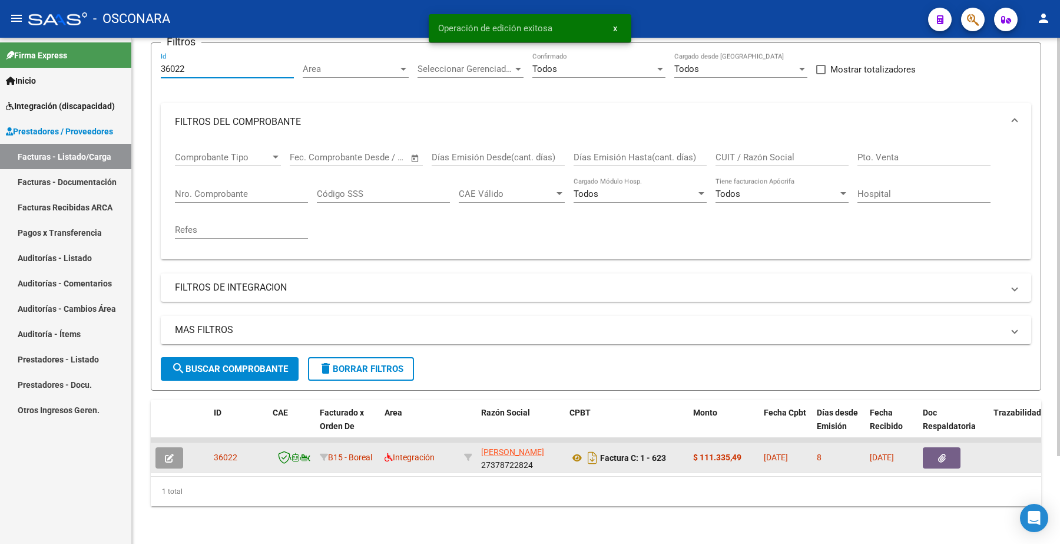
type input "36022"
click at [174, 448] on button "button" at bounding box center [169, 457] width 28 height 21
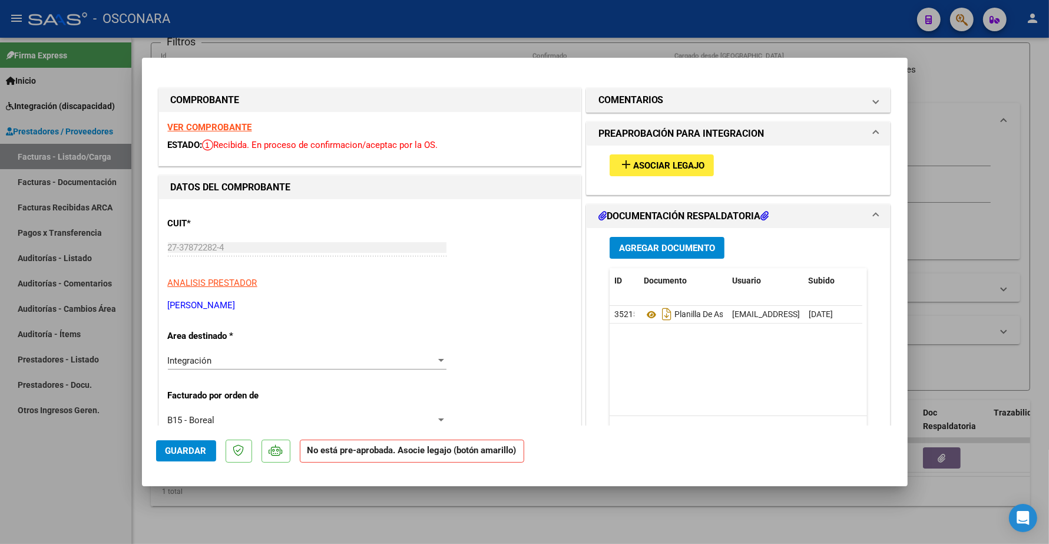
click at [665, 163] on span "Asociar Legajo" at bounding box center [668, 165] width 71 height 11
click at [228, 122] on strong "VER COMPROBANTE" at bounding box center [210, 127] width 84 height 11
click at [640, 157] on button "add Asociar Legajo" at bounding box center [662, 165] width 104 height 22
click at [639, 101] on h1 "COMENTARIOS" at bounding box center [630, 100] width 65 height 14
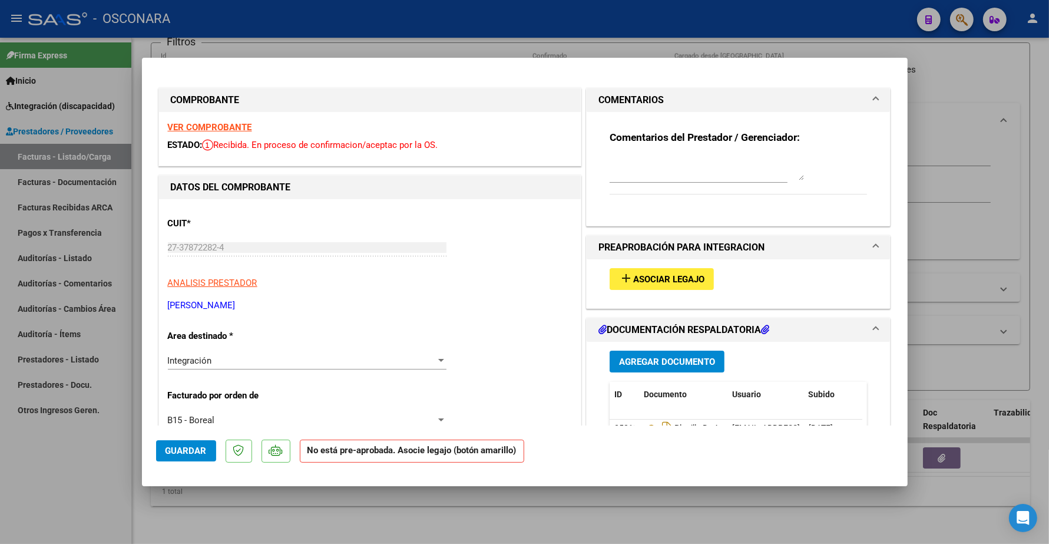
click at [213, 124] on strong "VER COMPROBANTE" at bounding box center [210, 127] width 84 height 11
type input "$ 0,00"
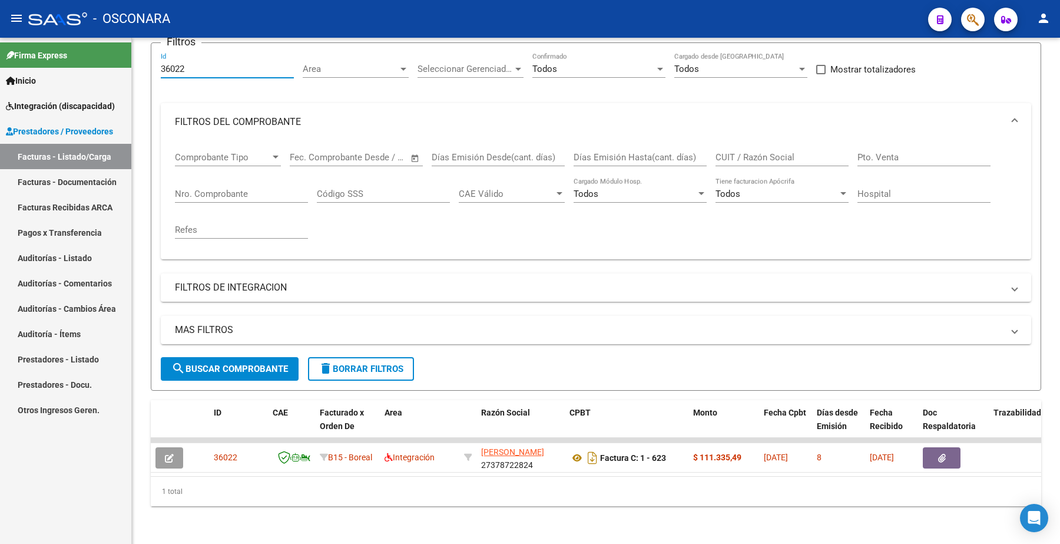
drag, startPoint x: 200, startPoint y: 60, endPoint x: 92, endPoint y: 51, distance: 108.8
click at [92, 56] on mat-sidenav-container "Firma Express Inicio Instructivos Contacto OS Integración (discapacidad) Certif…" at bounding box center [530, 291] width 1060 height 506
paste input "09"
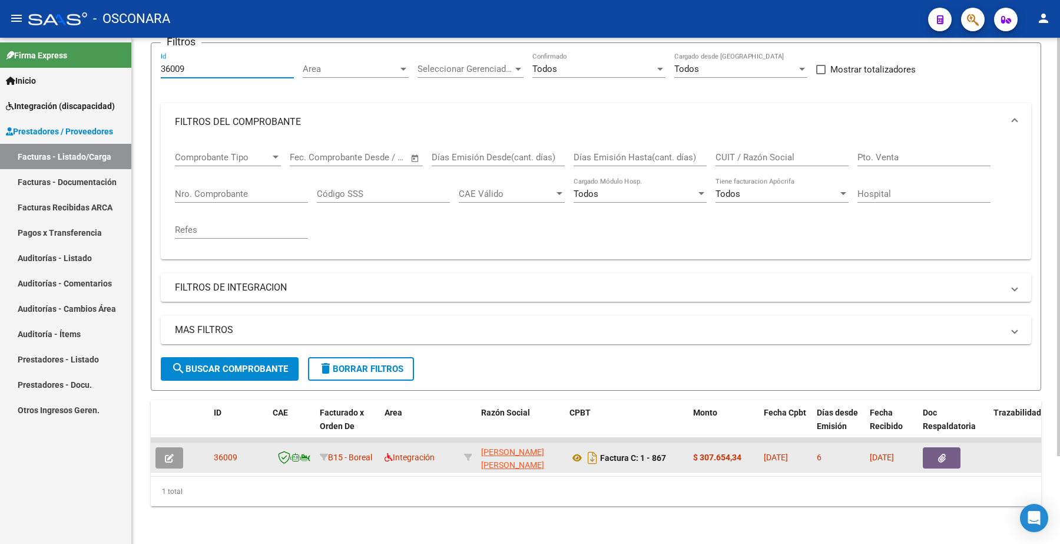
type input "36009"
click at [171, 453] on icon "button" at bounding box center [169, 457] width 9 height 9
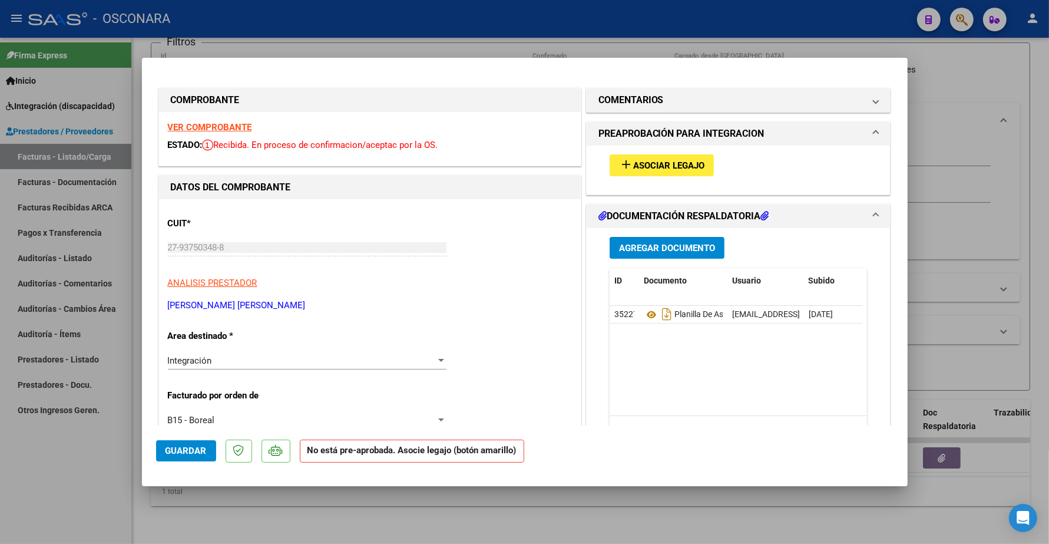
click at [652, 161] on span "Asociar Legajo" at bounding box center [668, 165] width 71 height 11
click at [213, 125] on strong "VER COMPROBANTE" at bounding box center [210, 127] width 84 height 11
click at [637, 165] on span "Asociar Legajo" at bounding box center [668, 165] width 71 height 11
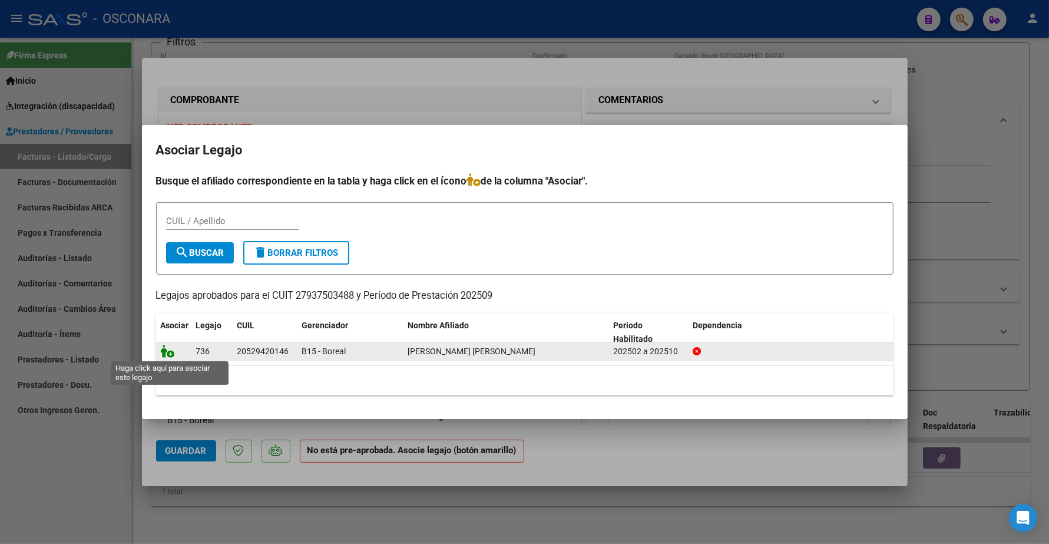
click at [171, 347] on icon at bounding box center [168, 351] width 14 height 13
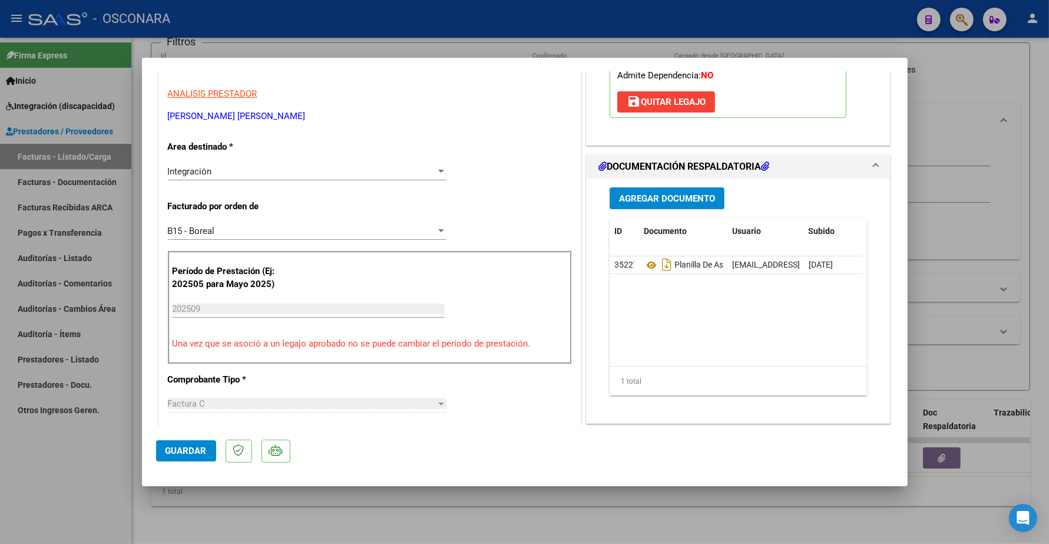
scroll to position [221, 0]
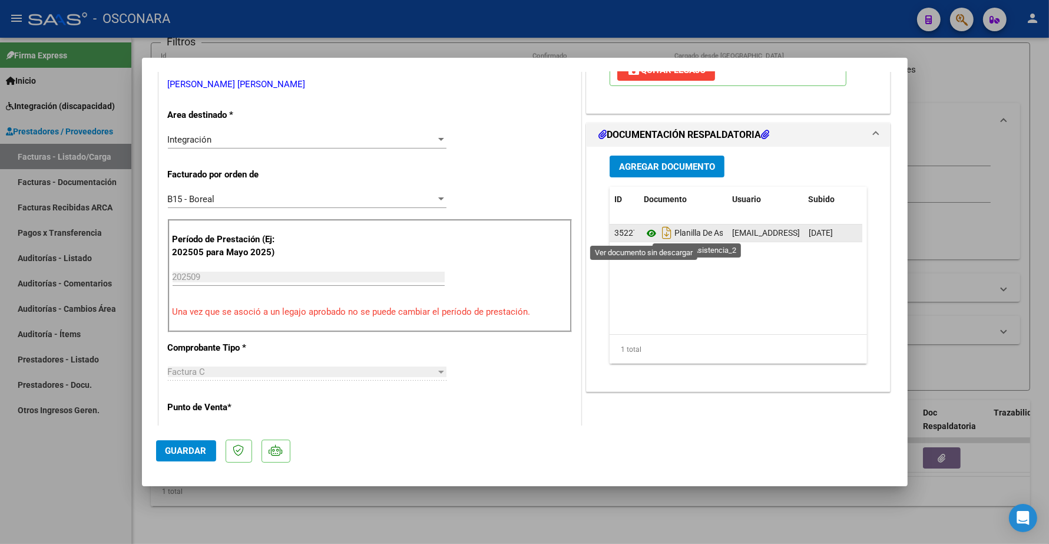
click at [644, 237] on icon at bounding box center [651, 233] width 15 height 14
click at [188, 451] on span "Guardar" at bounding box center [185, 450] width 41 height 11
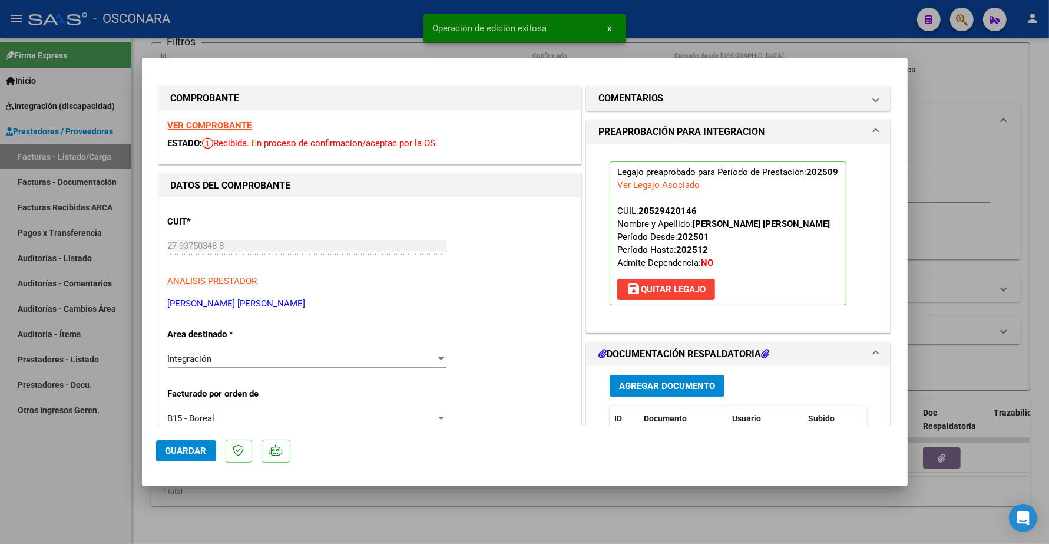
scroll to position [0, 0]
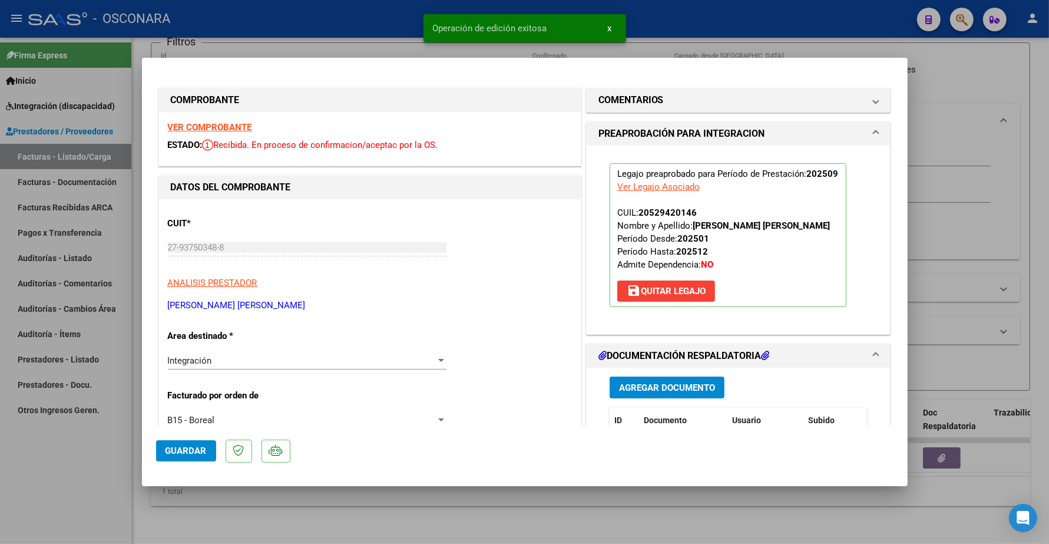
click at [224, 124] on strong "VER COMPROBANTE" at bounding box center [210, 127] width 84 height 11
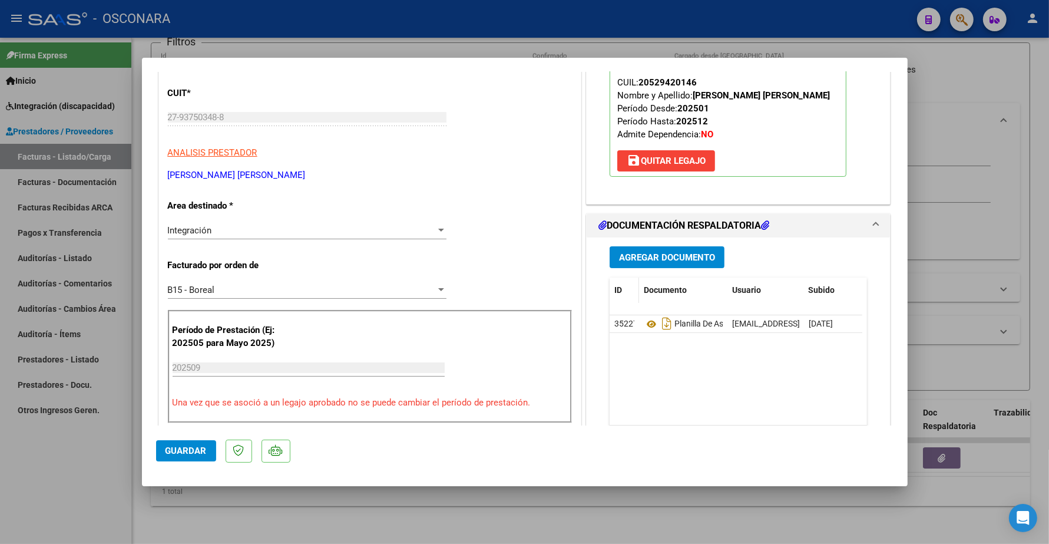
scroll to position [147, 0]
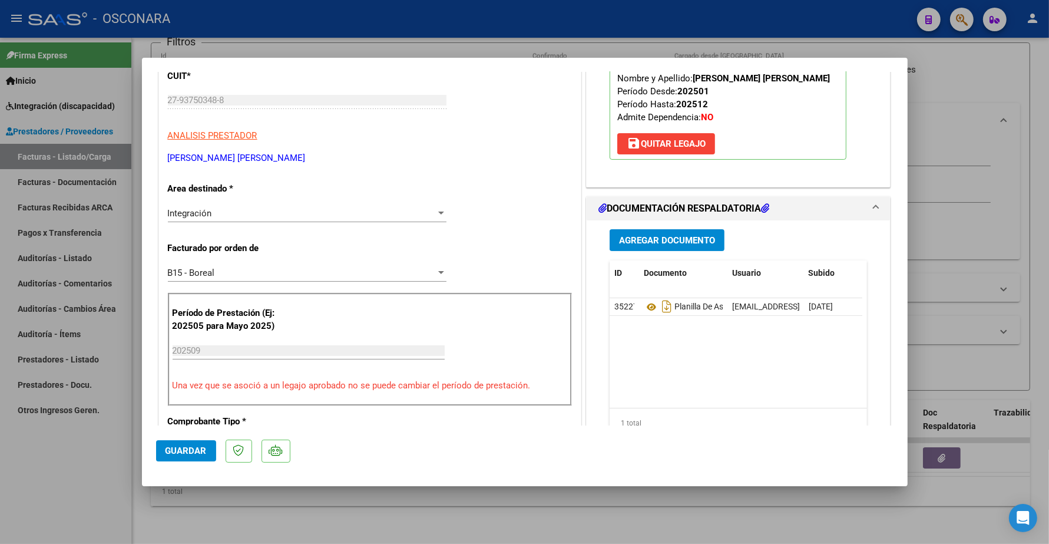
click at [190, 449] on span "Guardar" at bounding box center [185, 450] width 41 height 11
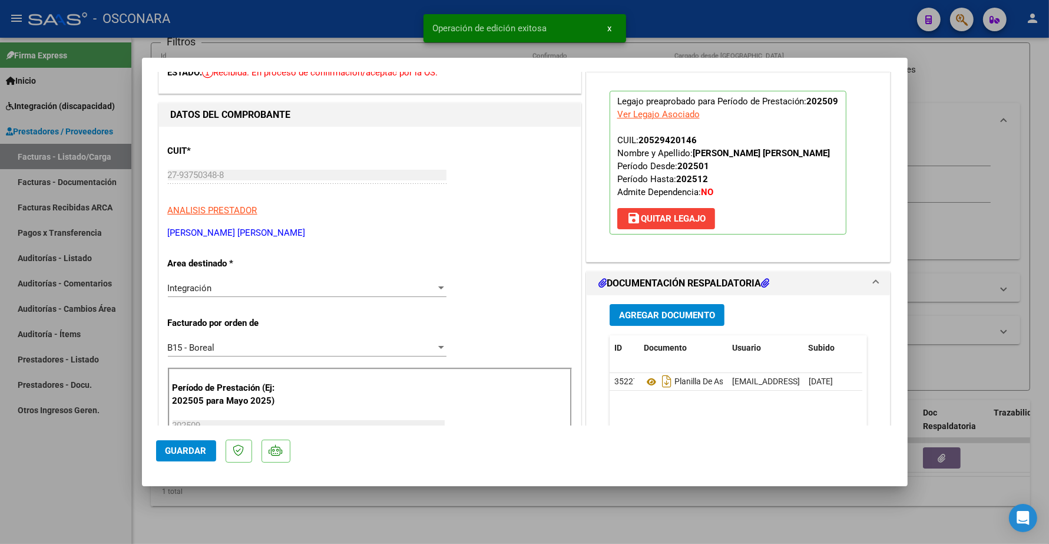
scroll to position [0, 0]
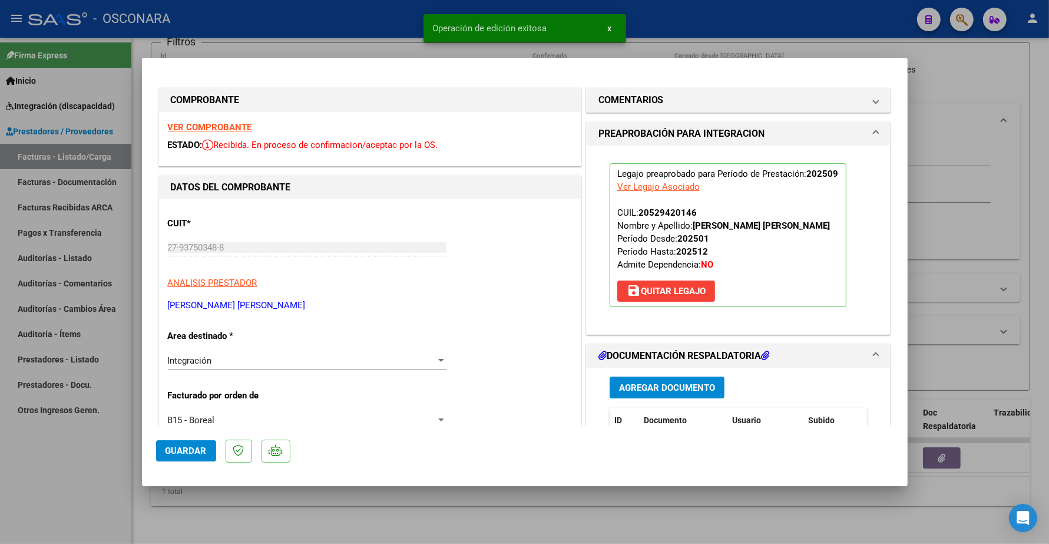
click at [188, 449] on span "Guardar" at bounding box center [185, 450] width 41 height 11
type input "$ 0,00"
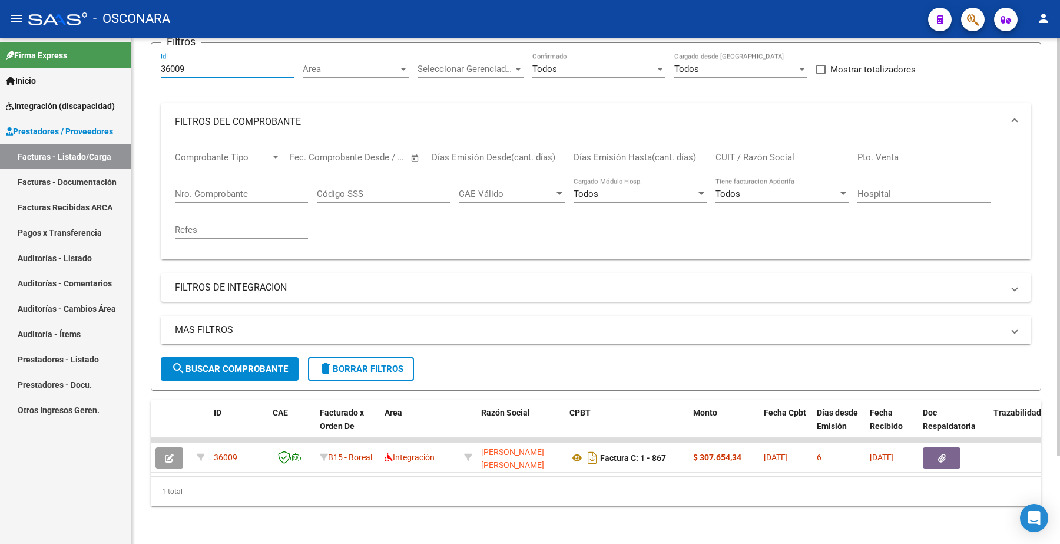
drag, startPoint x: 199, startPoint y: 61, endPoint x: 146, endPoint y: 58, distance: 53.1
click at [146, 58] on div "Video tutorial PRESTADORES -> Listado de CPBTs Emitidos por Prestadores / Prove…" at bounding box center [596, 242] width 928 height 603
paste input "8"
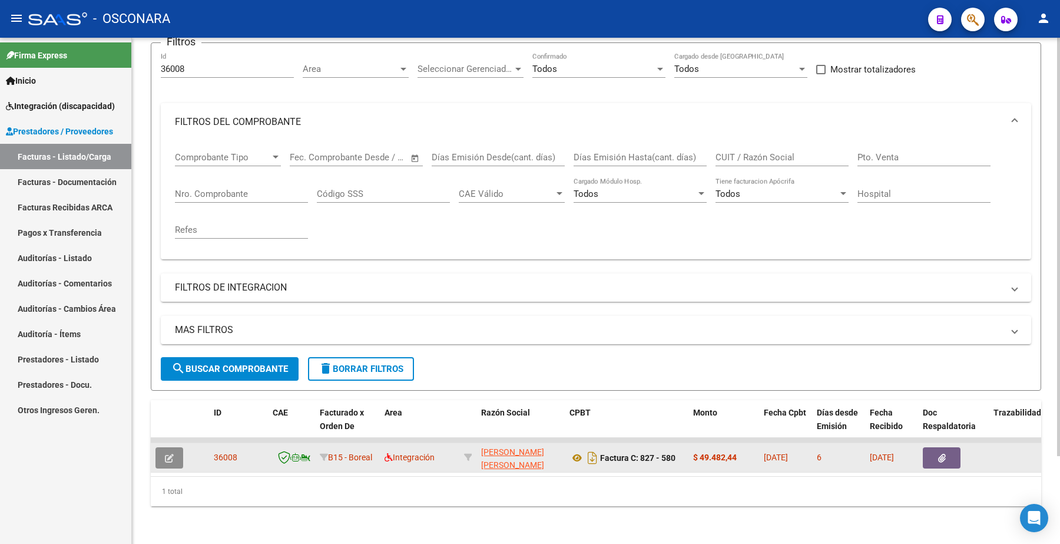
click at [177, 448] on button "button" at bounding box center [169, 457] width 28 height 21
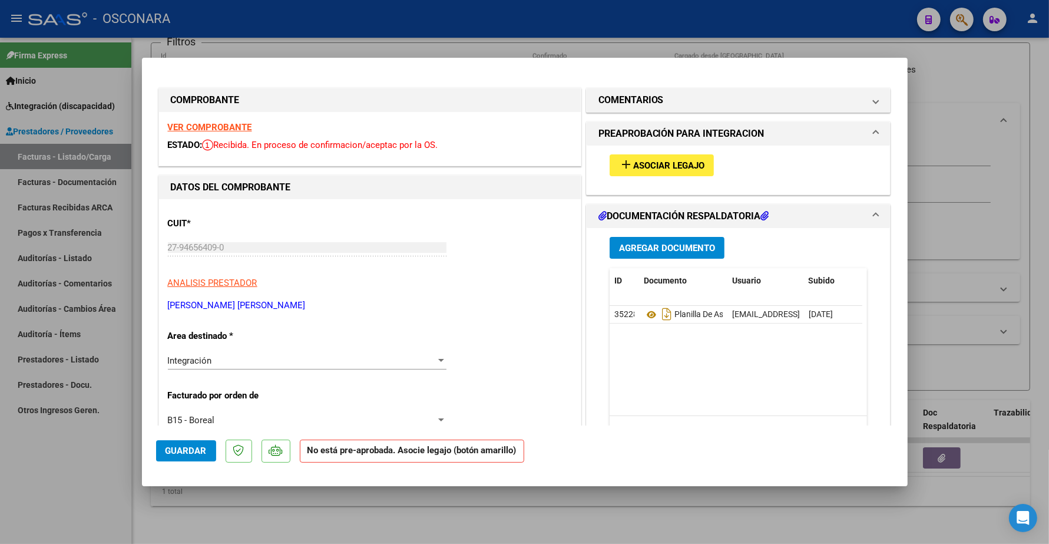
click at [233, 130] on strong "VER COMPROBANTE" at bounding box center [210, 127] width 84 height 11
click at [675, 162] on span "Asociar Legajo" at bounding box center [668, 165] width 71 height 11
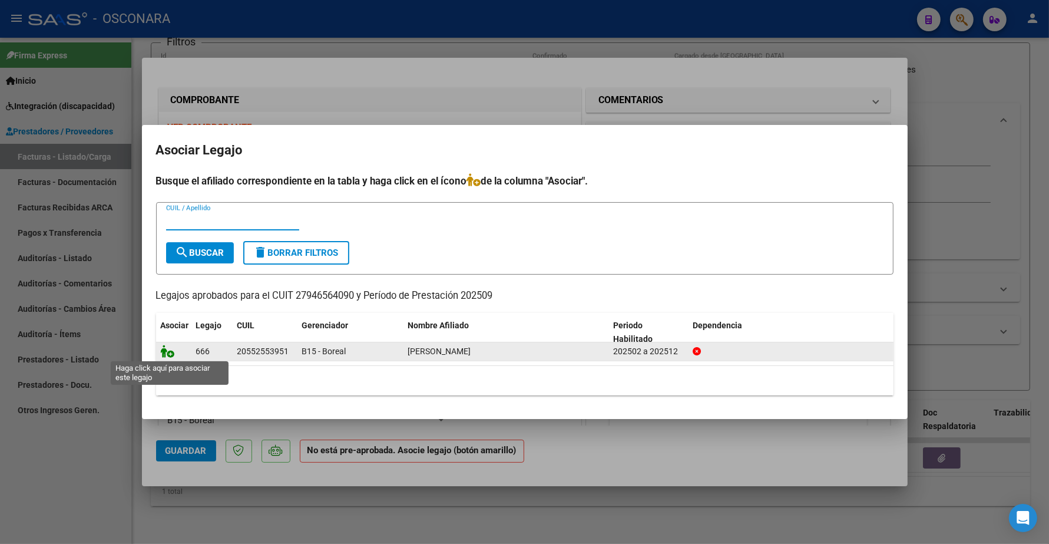
click at [165, 349] on icon at bounding box center [168, 351] width 14 height 13
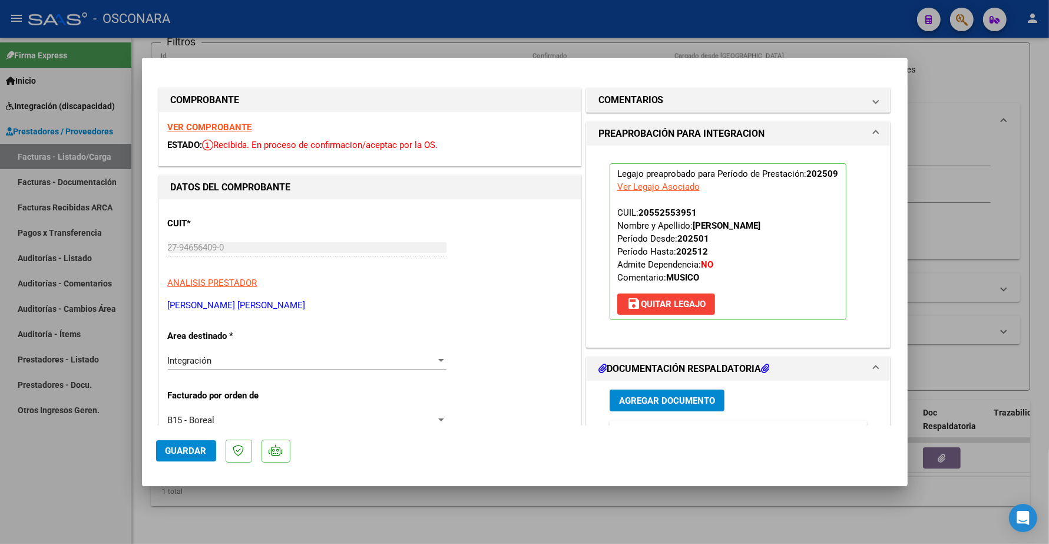
click at [203, 448] on span "Guardar" at bounding box center [185, 450] width 41 height 11
click at [188, 446] on span "Guardar" at bounding box center [185, 450] width 41 height 11
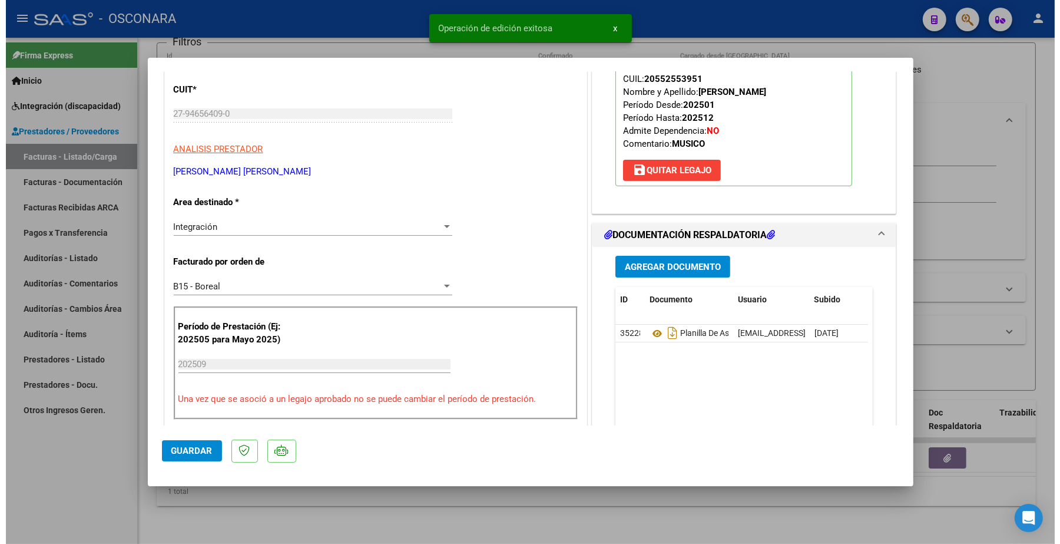
scroll to position [147, 0]
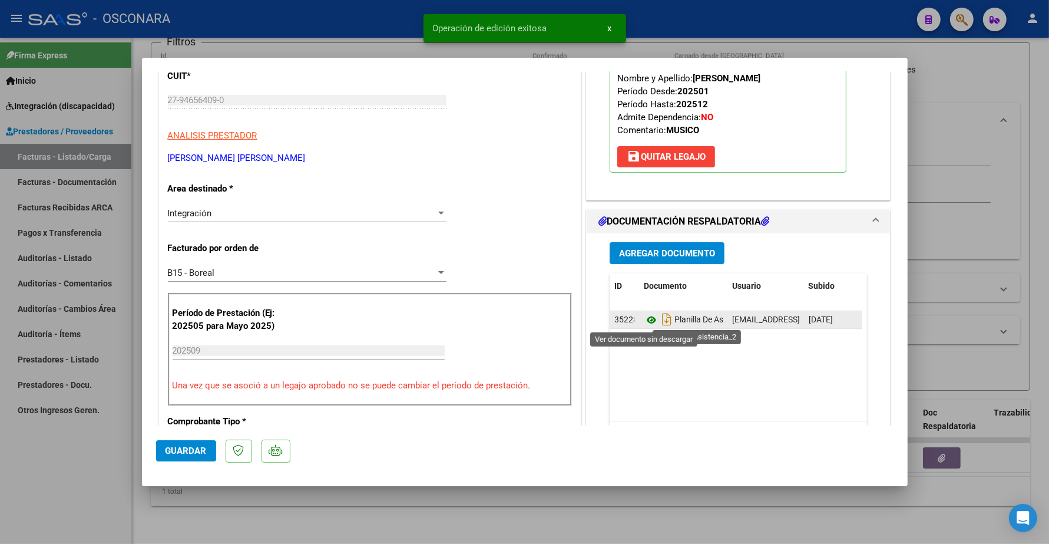
click at [644, 319] on icon at bounding box center [651, 320] width 15 height 14
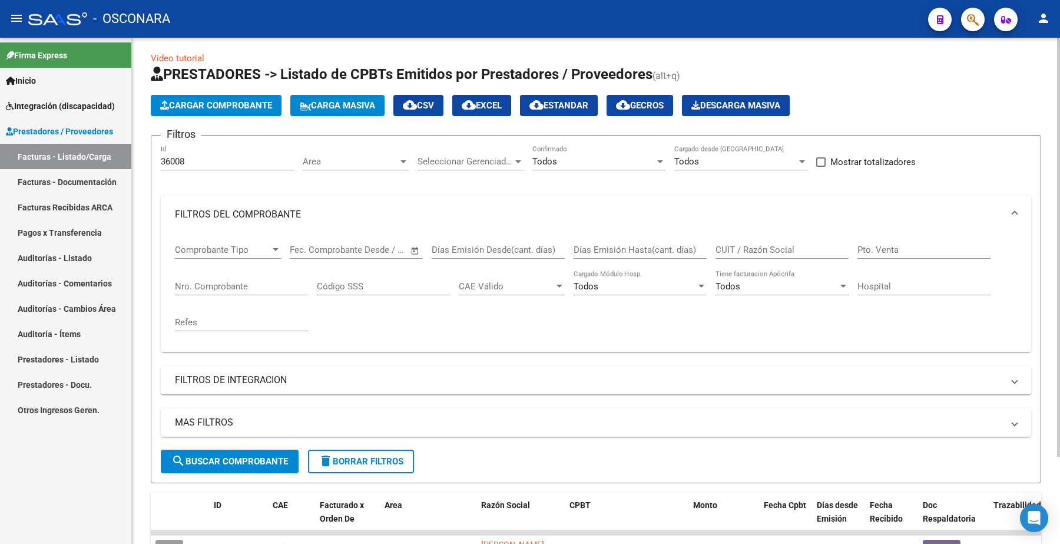
scroll to position [0, 0]
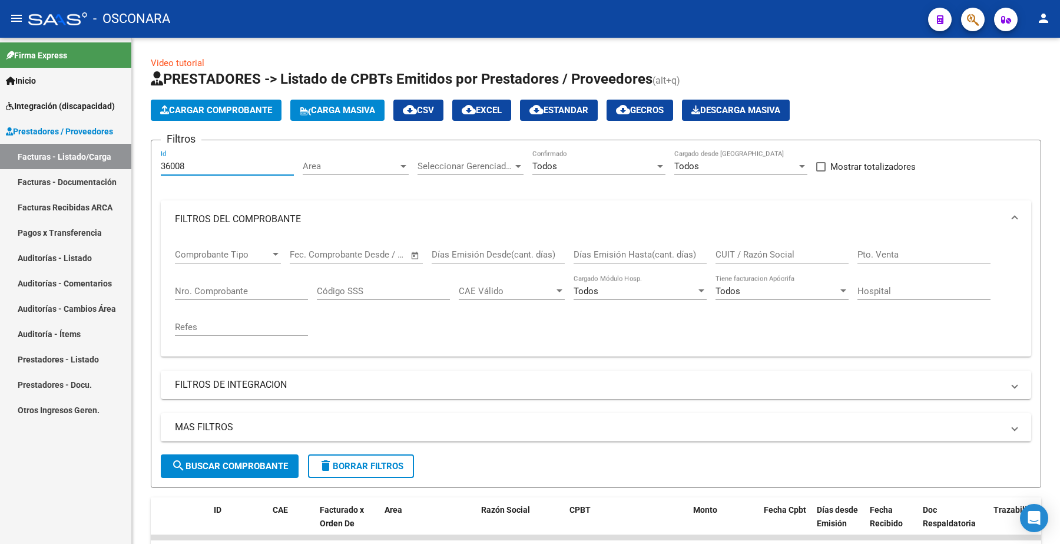
drag, startPoint x: 187, startPoint y: 163, endPoint x: 59, endPoint y: 166, distance: 128.4
click at [59, 166] on mat-sidenav-container "Firma Express Inicio Instructivos Contacto OS Integración (discapacidad) Certif…" at bounding box center [530, 291] width 1060 height 506
paste input "5302"
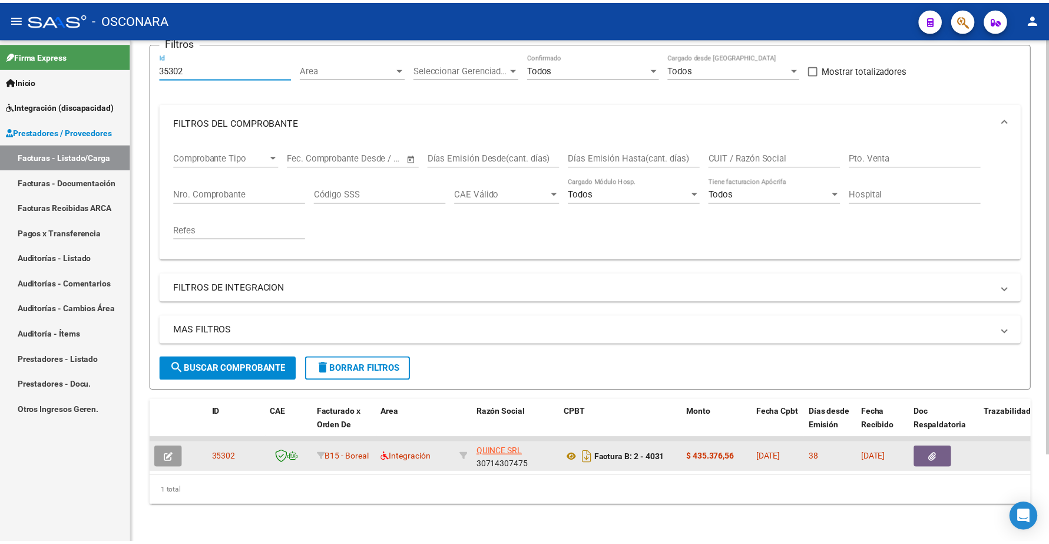
scroll to position [106, 0]
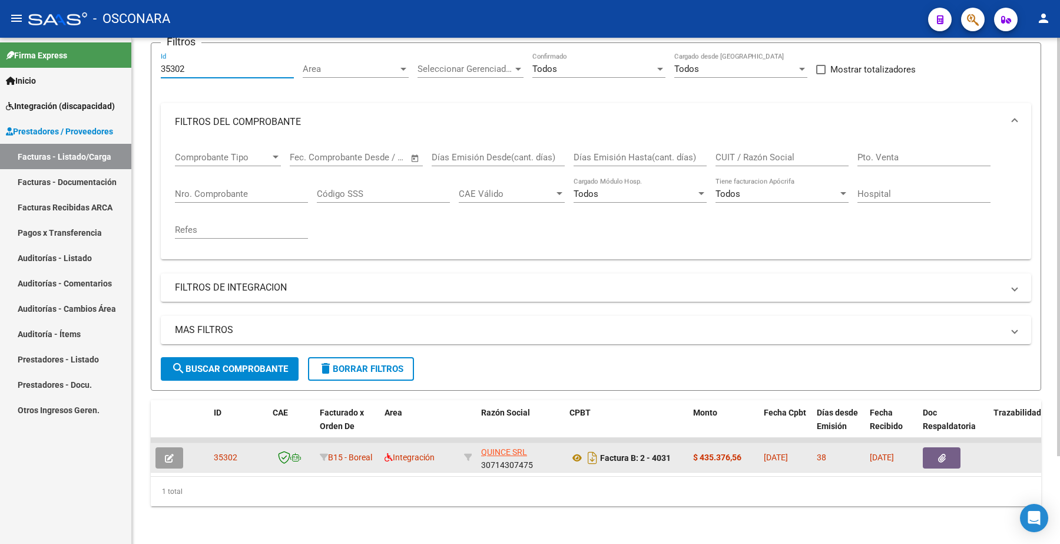
type input "35302"
click at [174, 449] on button "button" at bounding box center [169, 457] width 28 height 21
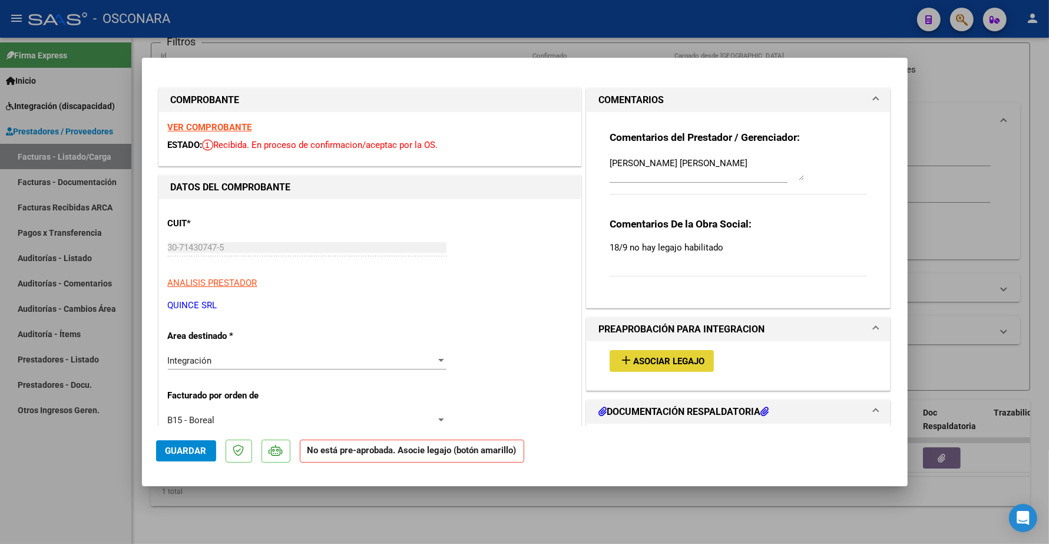
click at [664, 350] on button "add Asociar Legajo" at bounding box center [662, 361] width 104 height 22
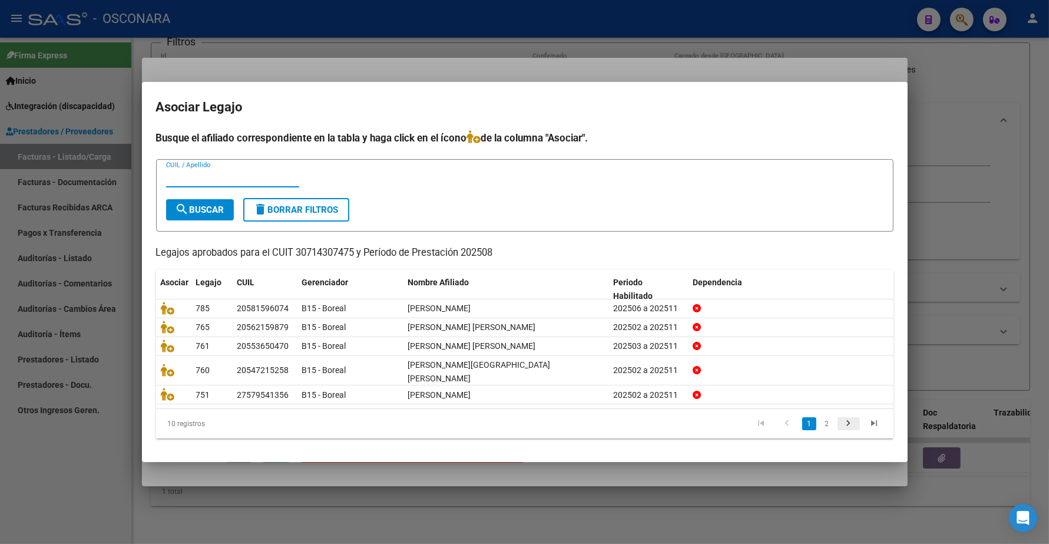
click at [851, 418] on icon "go to next page" at bounding box center [848, 425] width 15 height 14
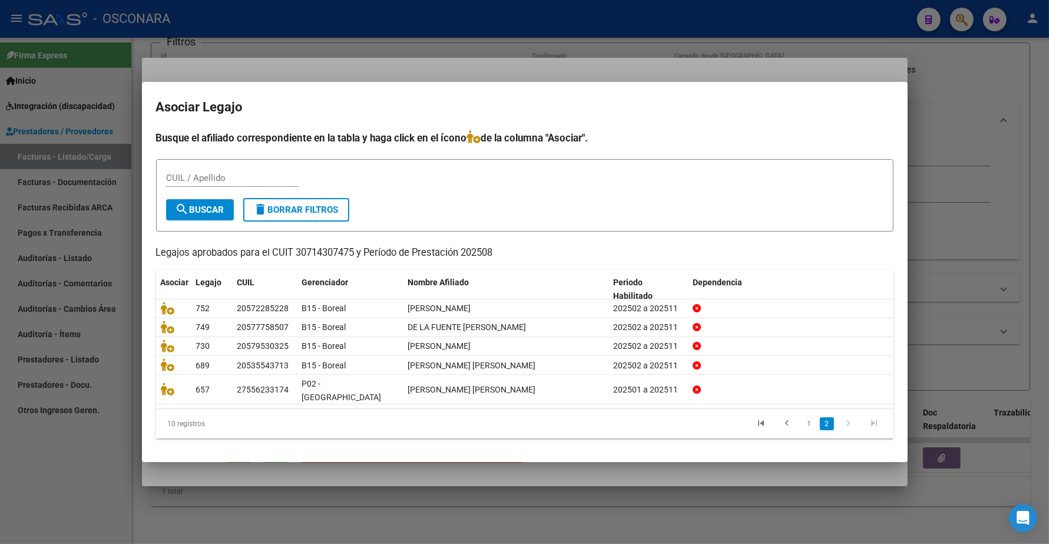
click at [851, 418] on icon "go to next page" at bounding box center [848, 425] width 15 height 14
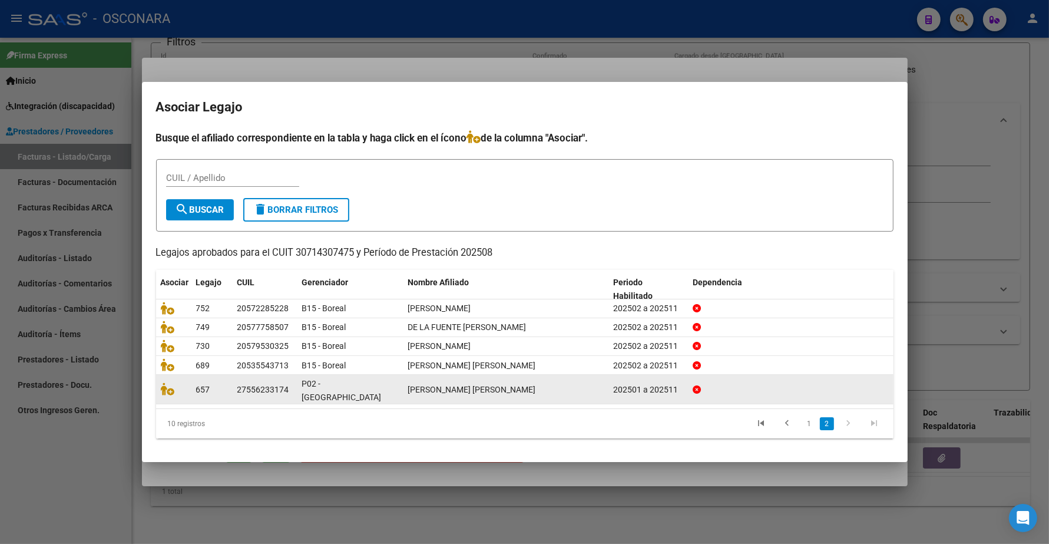
click at [789, 418] on icon "go to previous page" at bounding box center [787, 425] width 15 height 14
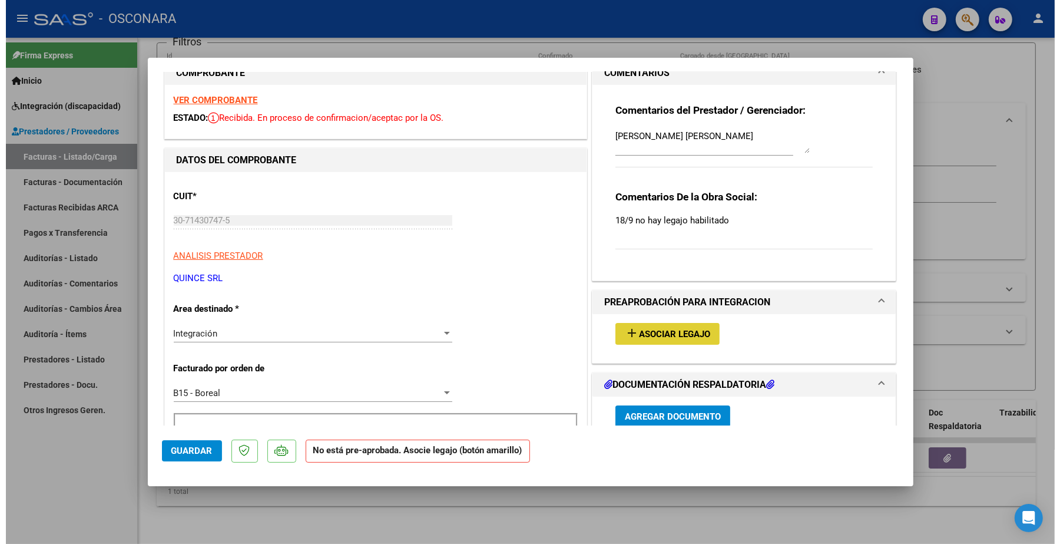
scroll to position [0, 0]
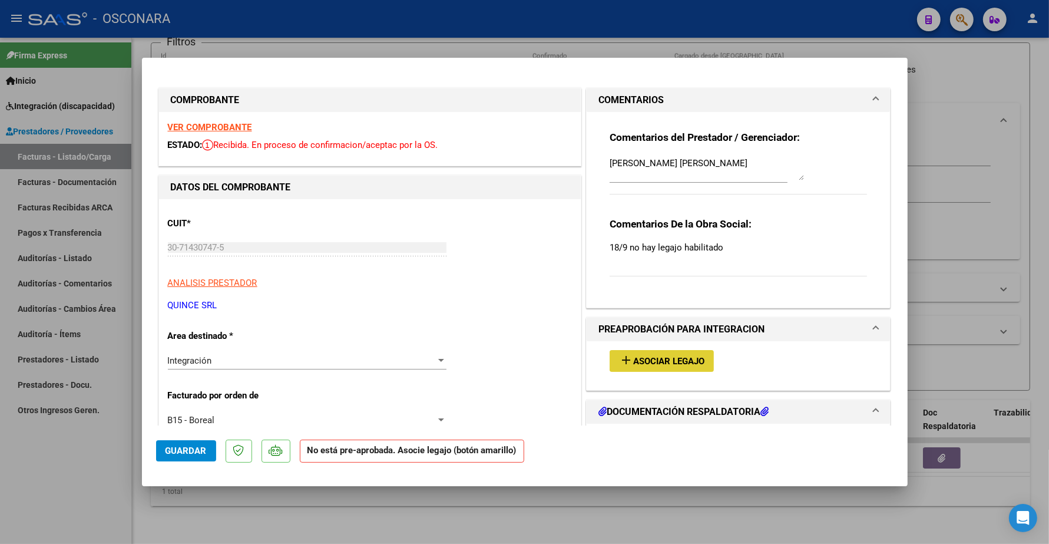
type input "$ 0,00"
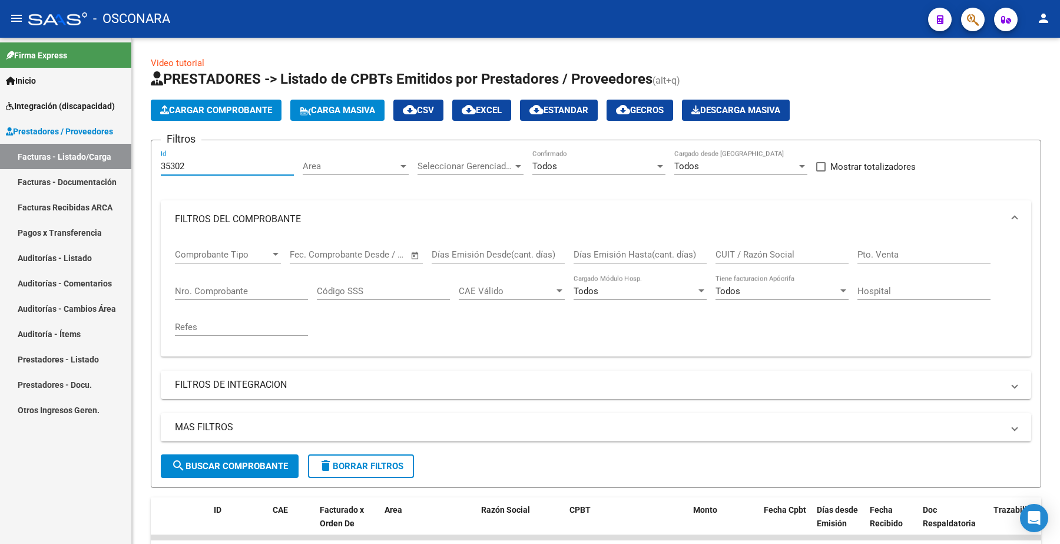
drag, startPoint x: 187, startPoint y: 163, endPoint x: 108, endPoint y: 141, distance: 82.3
click at [104, 154] on mat-sidenav-container "Firma Express Inicio Instructivos Contacto OS Integración (discapacidad) Certif…" at bounding box center [530, 291] width 1060 height 506
paste input "6197"
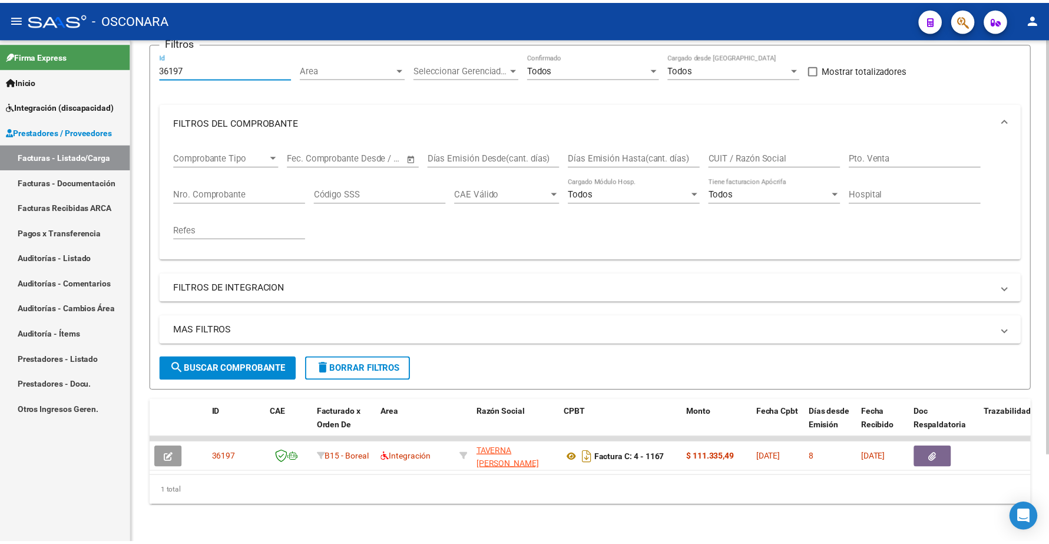
scroll to position [106, 0]
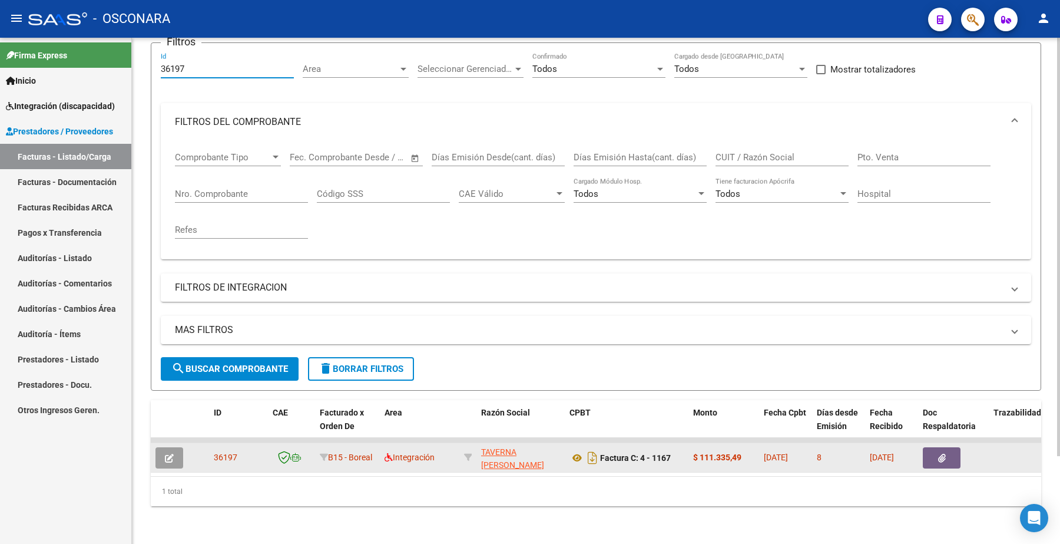
click at [168, 453] on icon "button" at bounding box center [169, 457] width 9 height 9
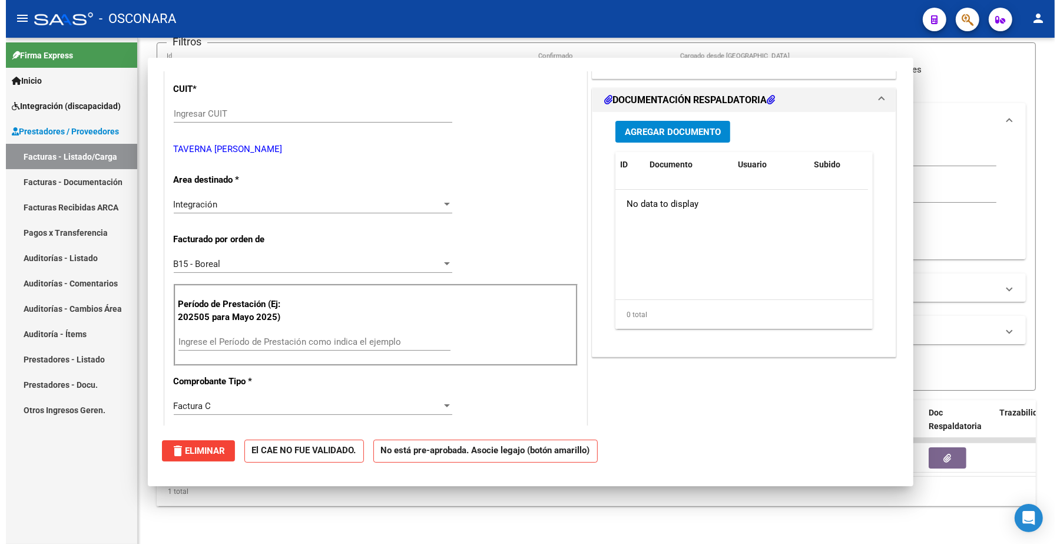
scroll to position [0, 0]
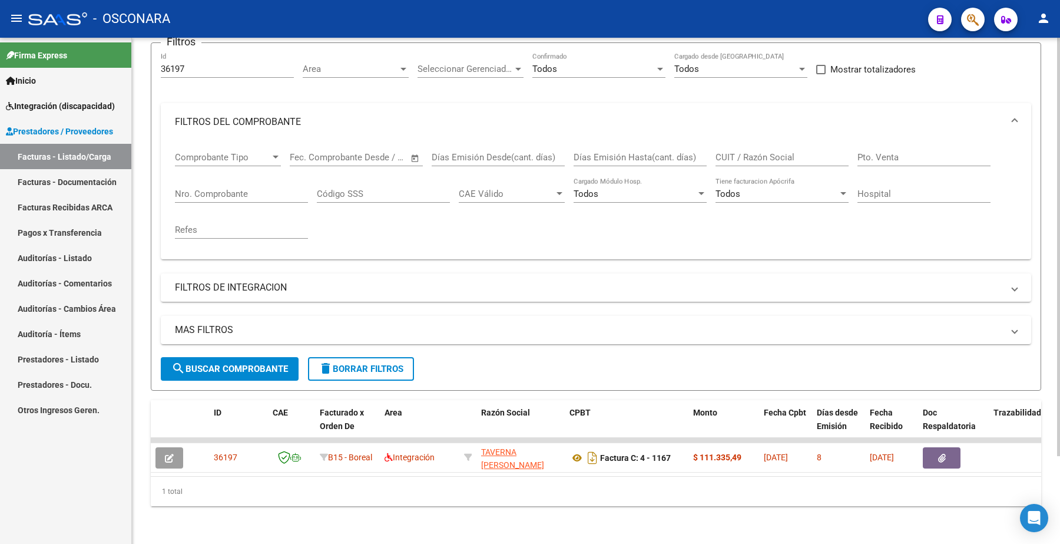
drag, startPoint x: 195, startPoint y: 67, endPoint x: 187, endPoint y: 62, distance: 9.0
click at [187, 62] on div "36197 Id" at bounding box center [227, 64] width 133 height 25
drag, startPoint x: 189, startPoint y: 59, endPoint x: 112, endPoint y: 51, distance: 76.9
click at [111, 54] on mat-sidenav-container "Firma Express Inicio Instructivos Contacto OS Integración (discapacidad) Certif…" at bounding box center [530, 291] width 1060 height 506
paste input "022"
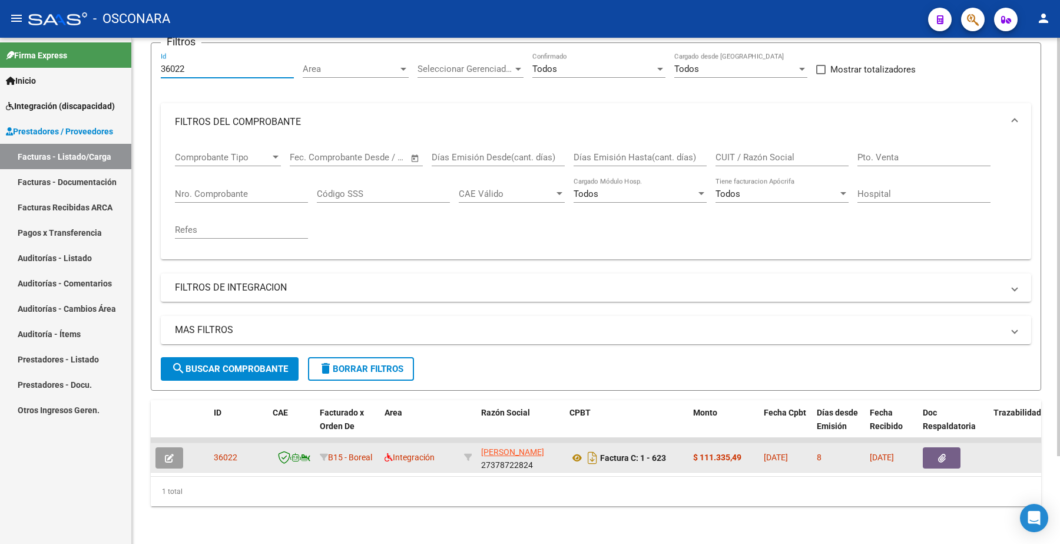
type input "36022"
click at [176, 447] on button "button" at bounding box center [169, 457] width 28 height 21
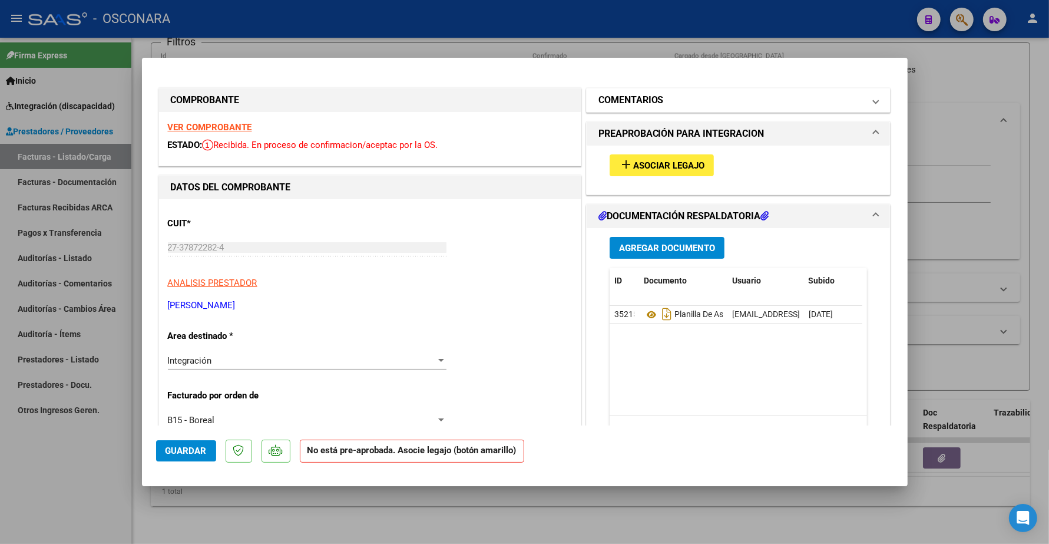
click at [634, 98] on h1 "COMENTARIOS" at bounding box center [630, 100] width 65 height 14
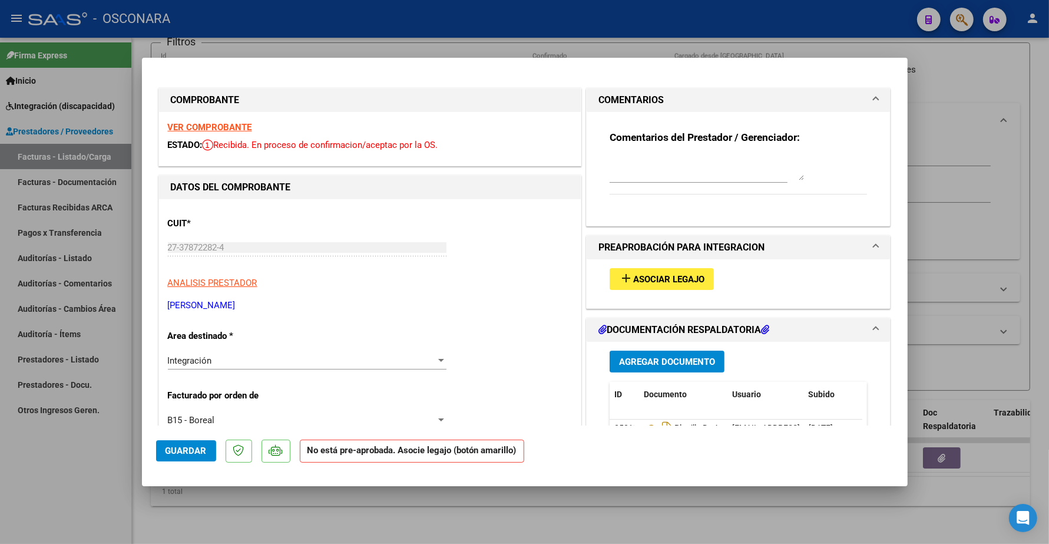
click at [660, 171] on textarea at bounding box center [707, 169] width 194 height 24
paste textarea "[PERSON_NAME]"
type textarea "[PERSON_NAME]"
click at [189, 448] on span "Guardar" at bounding box center [185, 450] width 41 height 11
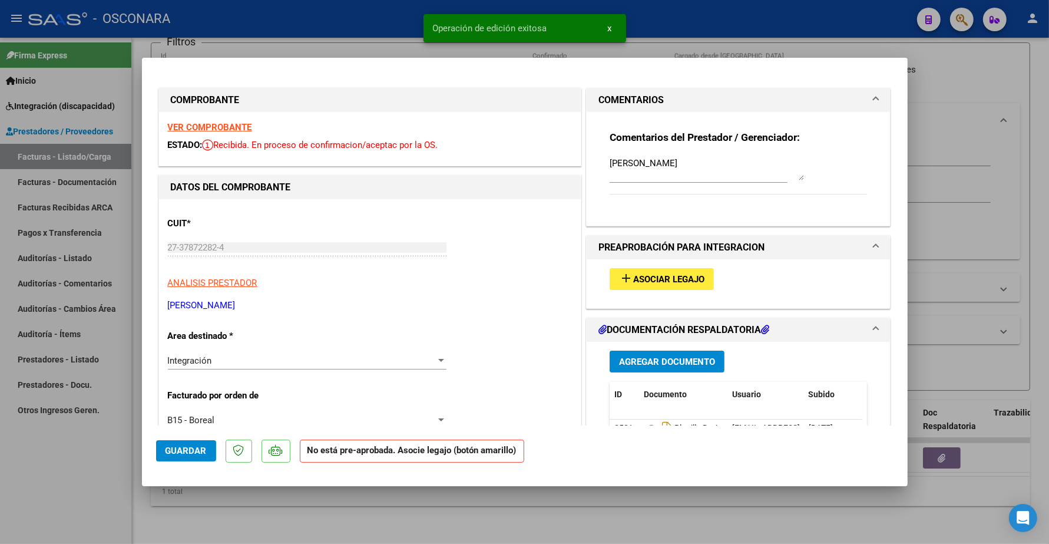
click at [240, 122] on strong "VER COMPROBANTE" at bounding box center [210, 127] width 84 height 11
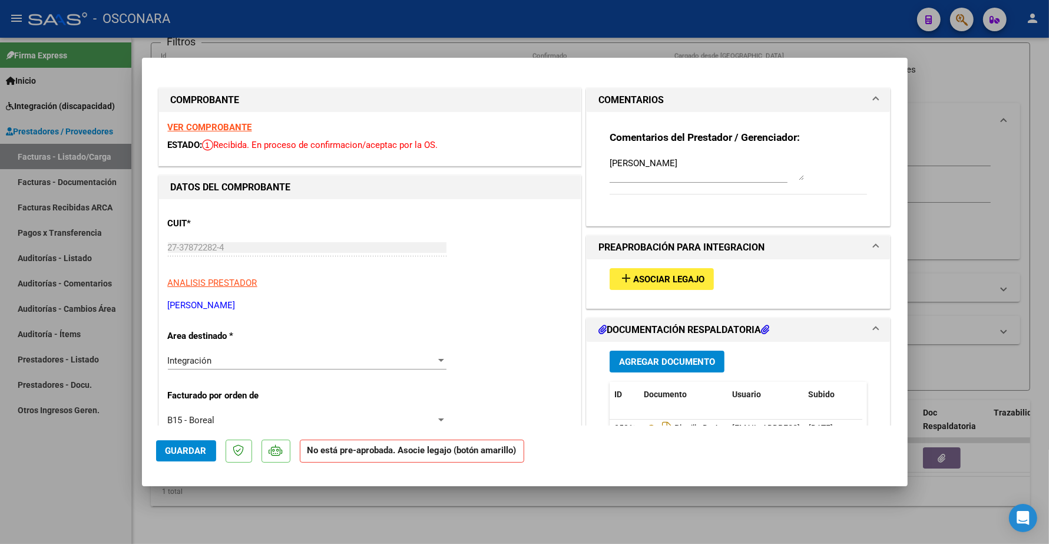
click at [198, 455] on span "Guardar" at bounding box center [185, 450] width 41 height 11
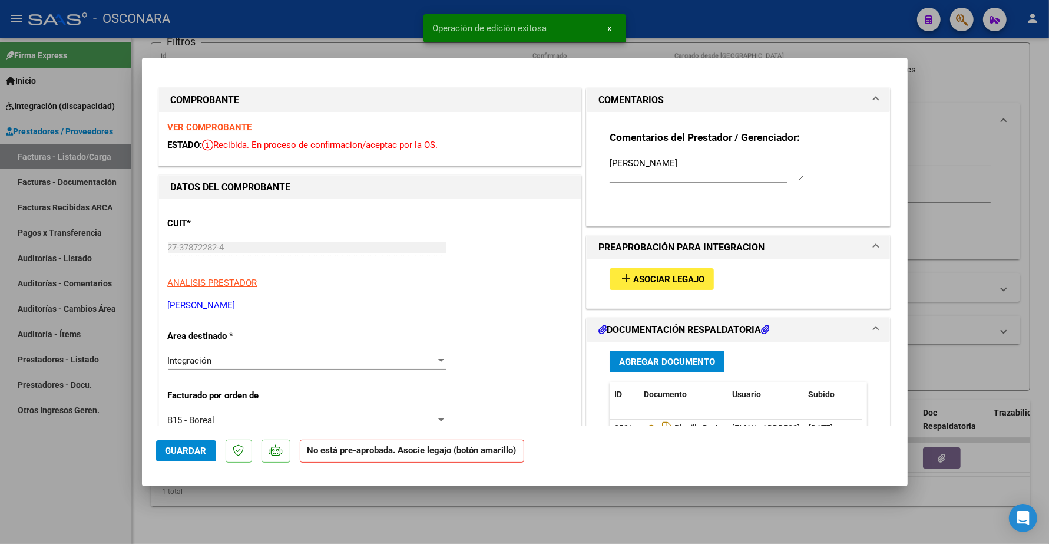
type input "$ 0,00"
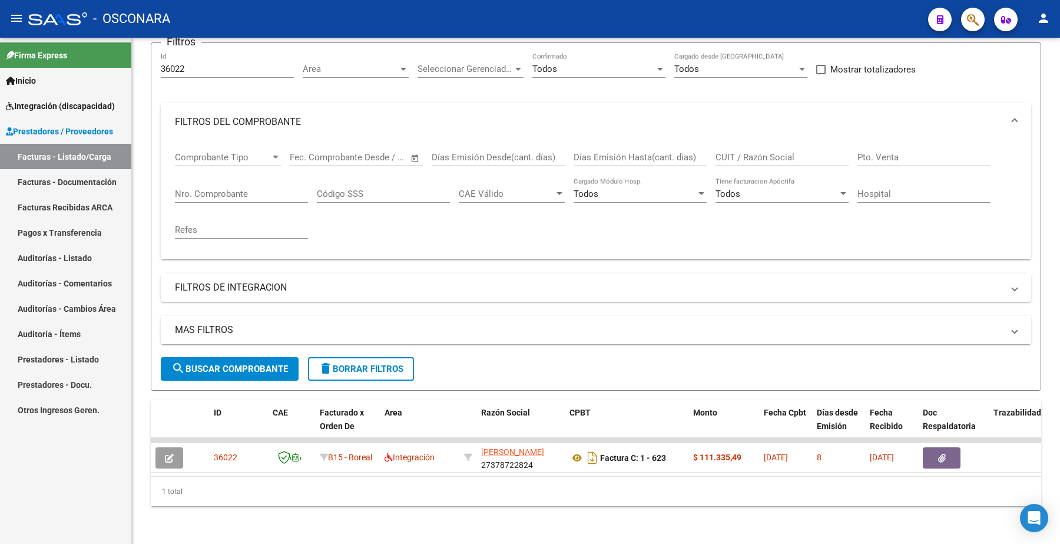
drag, startPoint x: 197, startPoint y: 65, endPoint x: 128, endPoint y: 64, distance: 69.5
click at [128, 64] on mat-sidenav-container "Firma Express Inicio Instructivos Contacto OS Integración (discapacidad) Certif…" at bounding box center [530, 291] width 1060 height 506
click at [217, 52] on div "36022 Id" at bounding box center [227, 64] width 133 height 25
drag, startPoint x: 209, startPoint y: 58, endPoint x: 152, endPoint y: 63, distance: 57.4
click at [152, 63] on form "Filtros 36022 Id Area Area Seleccionar Gerenciador Seleccionar Gerenciador Todo…" at bounding box center [596, 216] width 890 height 348
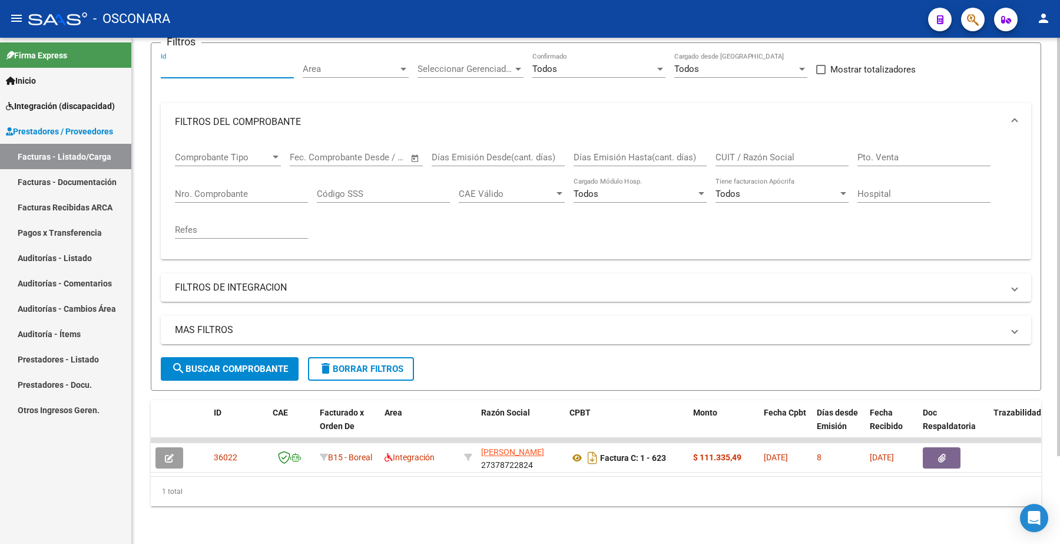
paste input "36045"
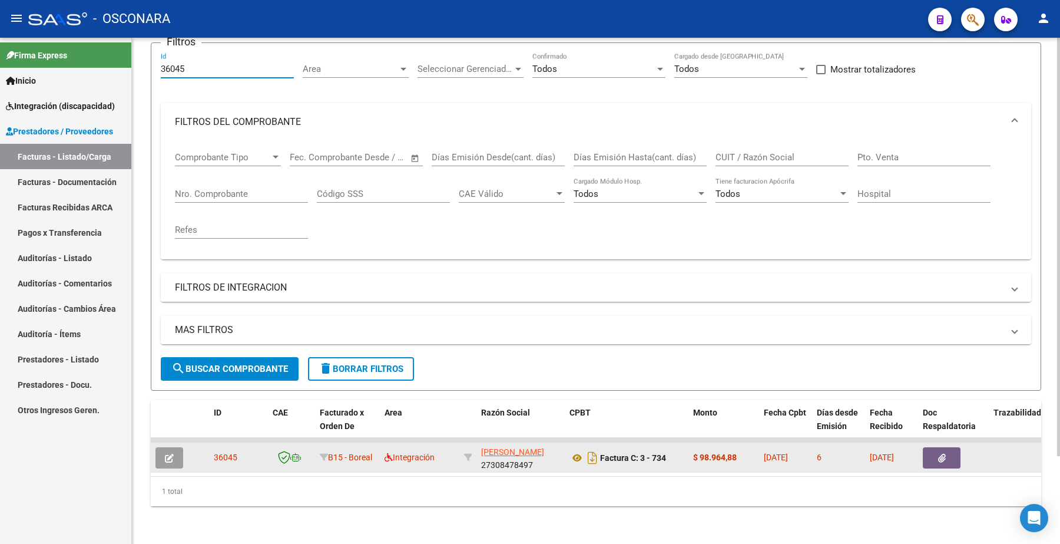
click at [172, 453] on icon "button" at bounding box center [169, 457] width 9 height 9
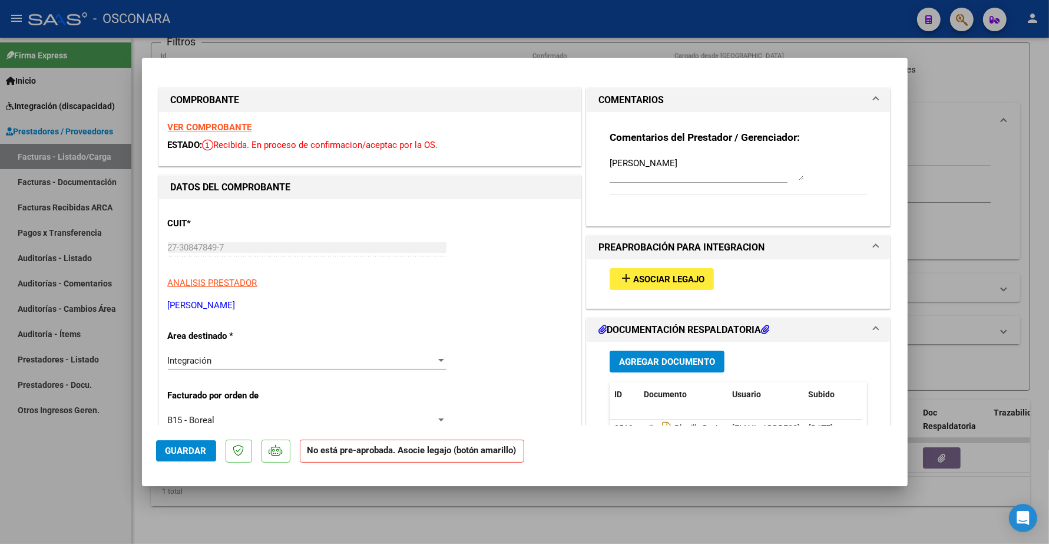
click at [225, 124] on strong "VER COMPROBANTE" at bounding box center [210, 127] width 84 height 11
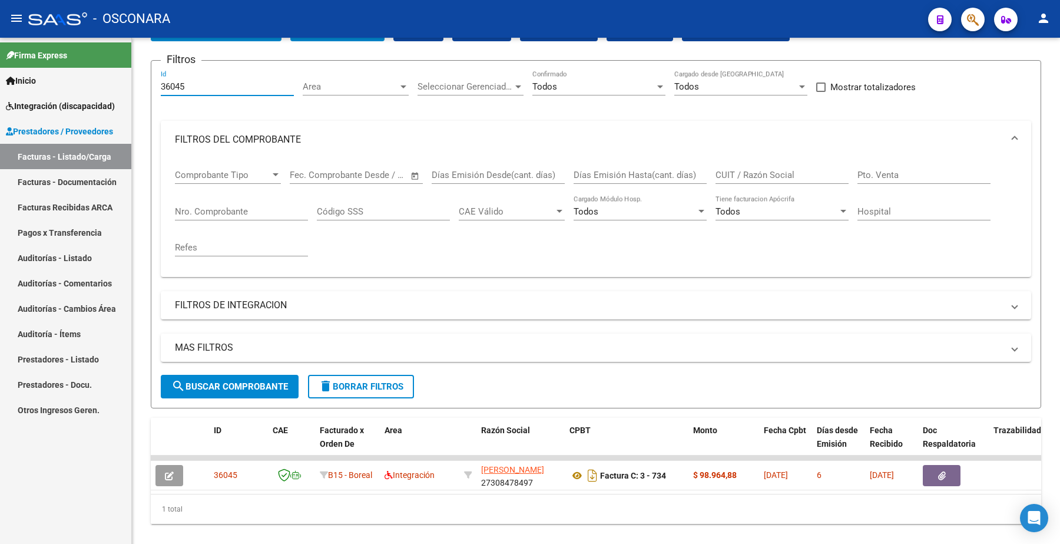
drag, startPoint x: 195, startPoint y: 57, endPoint x: 94, endPoint y: 47, distance: 101.2
click at [93, 47] on mat-sidenav-container "Firma Express Inicio Instructivos Contacto OS Integración (discapacidad) Certif…" at bounding box center [530, 291] width 1060 height 506
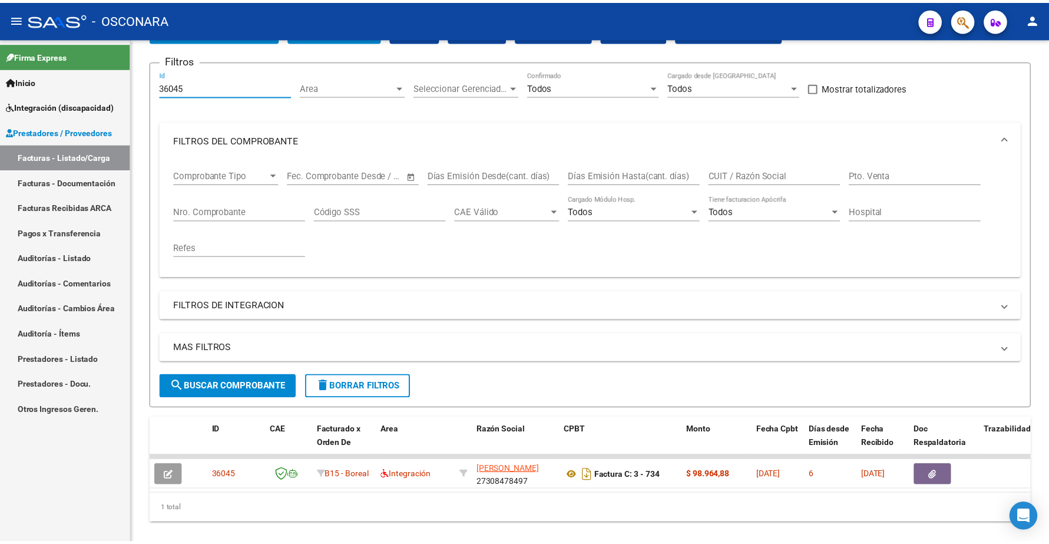
scroll to position [59, 0]
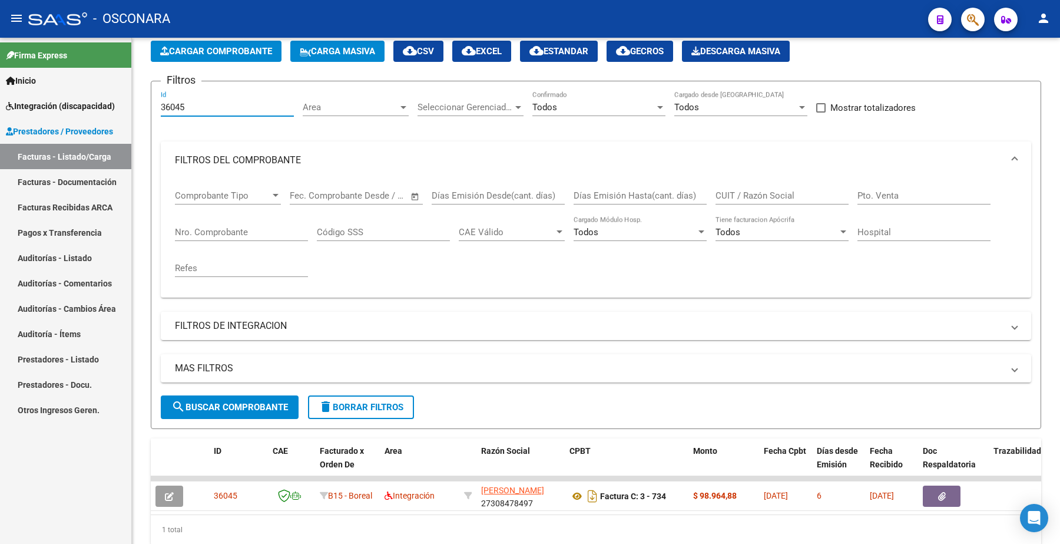
paste input "5"
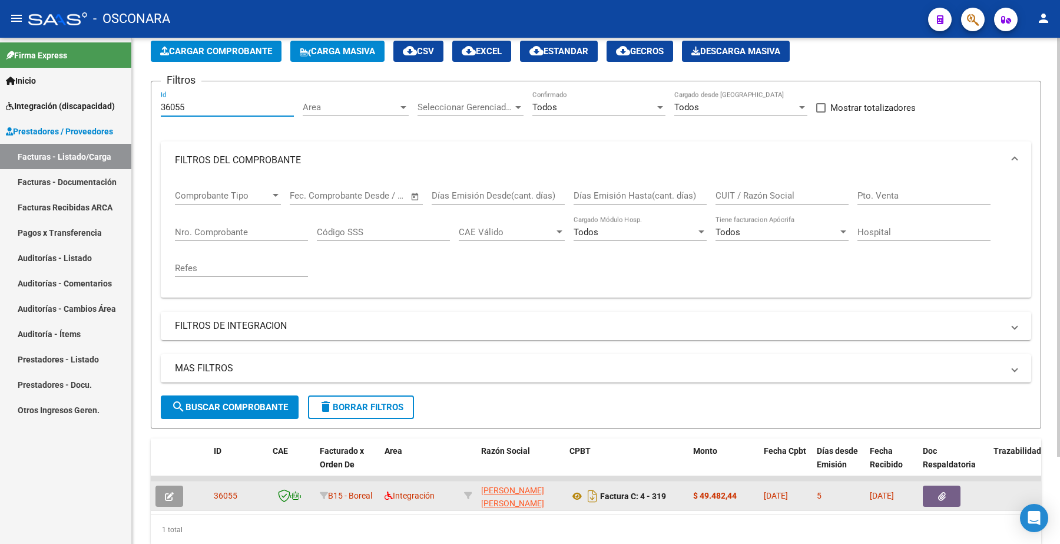
type input "36055"
click at [178, 493] on button "button" at bounding box center [169, 495] width 28 height 21
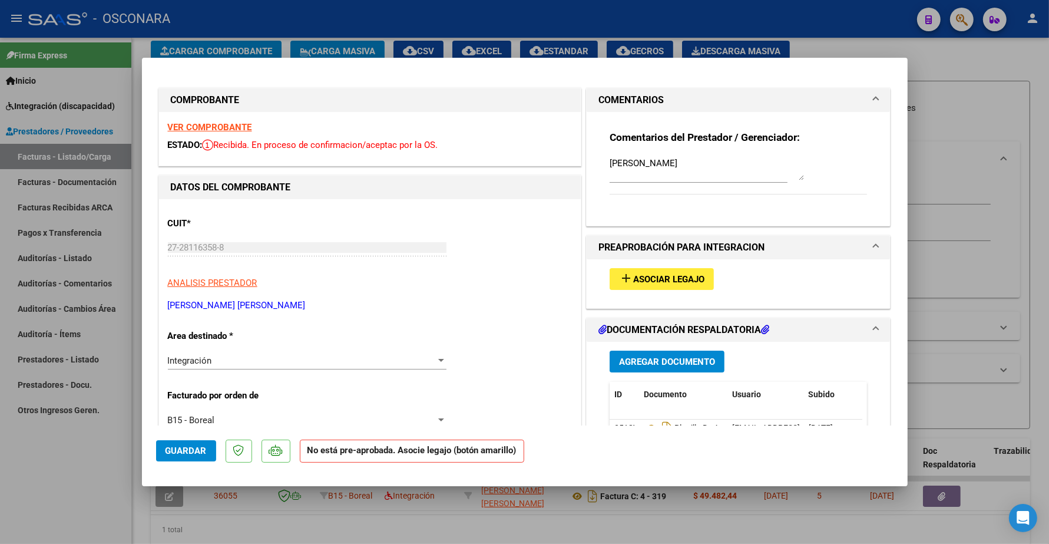
click at [224, 134] on div "VER COMPROBANTE ESTADO: Recibida. En proceso de confirmacion/aceptac por la OS." at bounding box center [370, 139] width 422 height 54
click at [224, 125] on strong "VER COMPROBANTE" at bounding box center [210, 127] width 84 height 11
type input "$ 0,00"
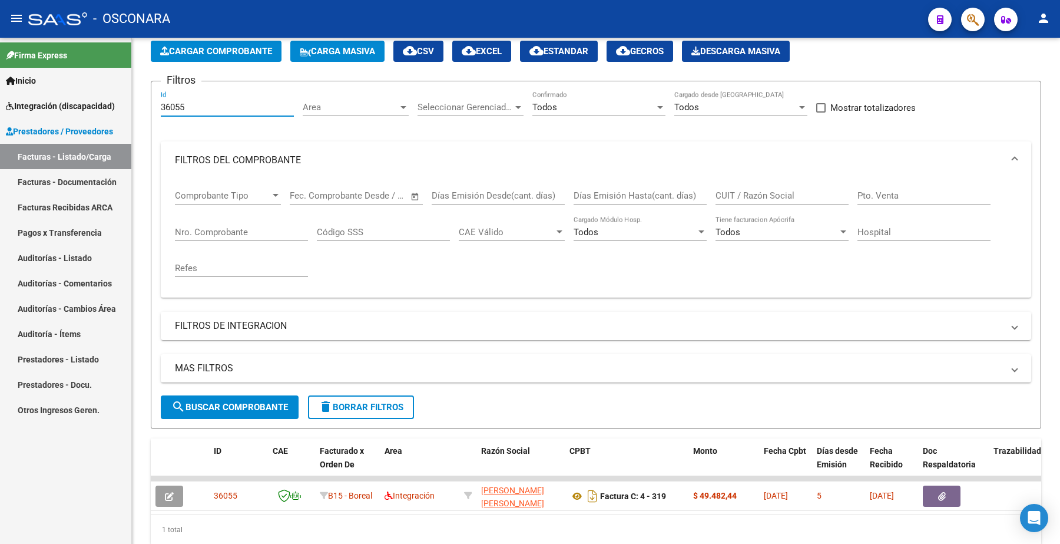
drag, startPoint x: 204, startPoint y: 109, endPoint x: 122, endPoint y: 103, distance: 82.1
click at [122, 103] on mat-sidenav-container "Firma Express Inicio Instructivos Contacto OS Integración (discapacidad) Certif…" at bounding box center [530, 291] width 1060 height 506
paste input "66"
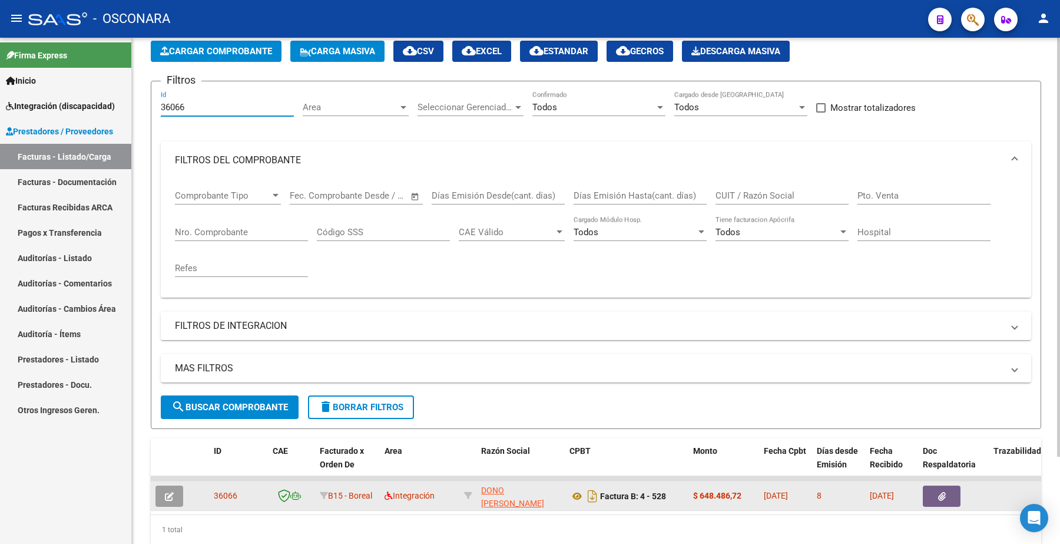
click at [170, 492] on icon "button" at bounding box center [169, 496] width 9 height 9
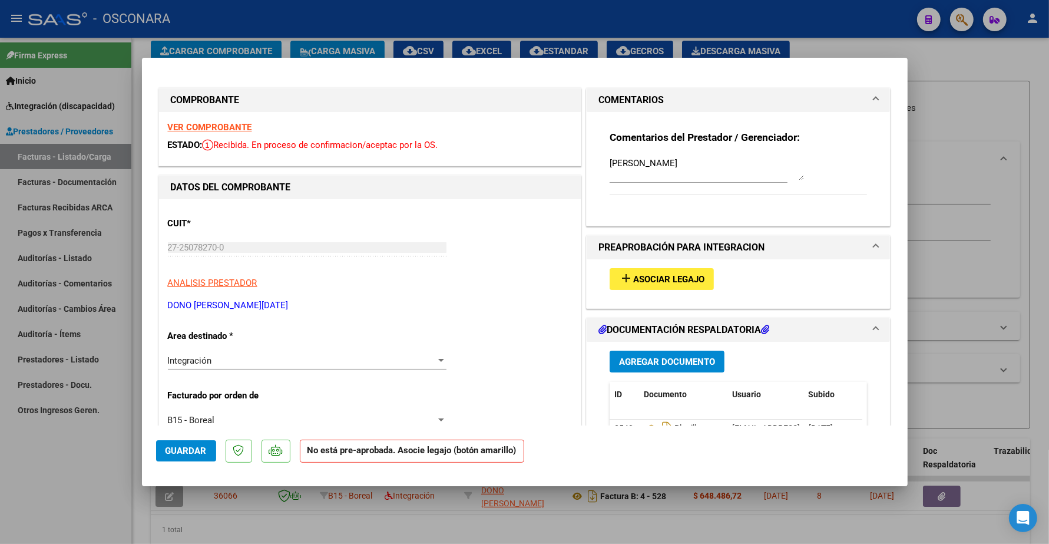
click at [225, 127] on strong "VER COMPROBANTE" at bounding box center [210, 127] width 84 height 11
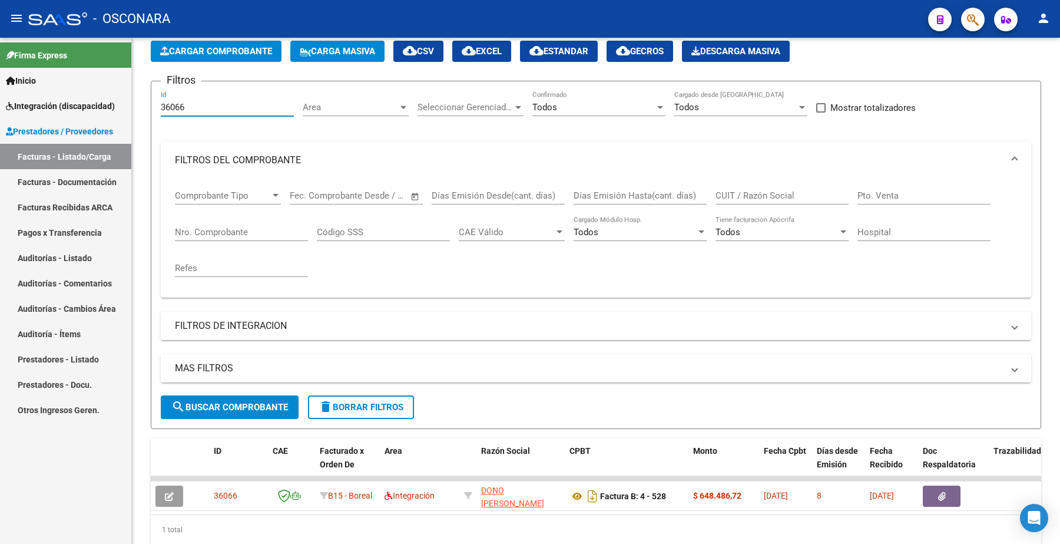
drag, startPoint x: 190, startPoint y: 101, endPoint x: 94, endPoint y: 107, distance: 96.2
click at [94, 107] on mat-sidenav-container "Firma Express Inicio Instructivos Contacto OS Integración (discapacidad) Certif…" at bounding box center [530, 291] width 1060 height 506
paste input "7"
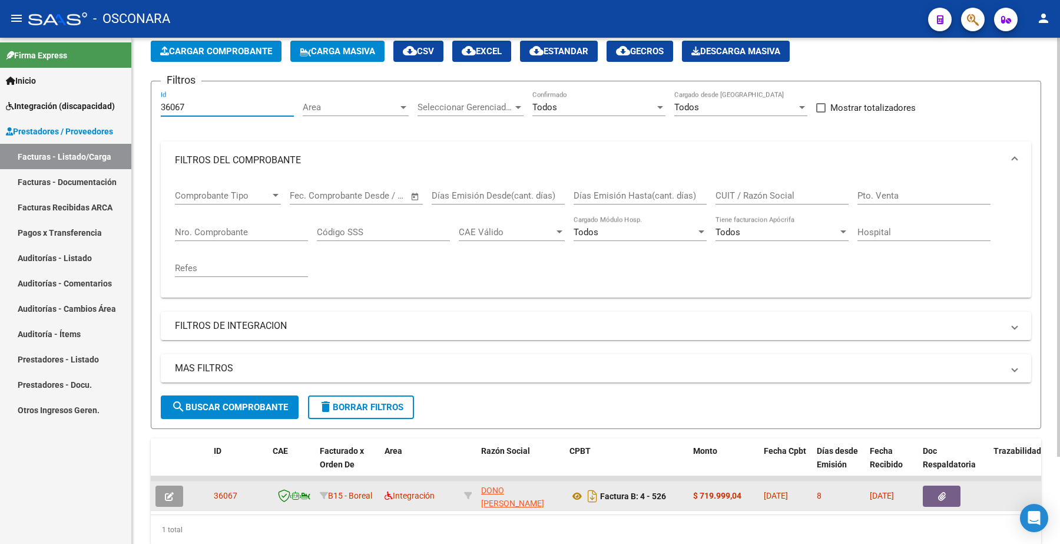
type input "36067"
click at [181, 491] on button "button" at bounding box center [169, 495] width 28 height 21
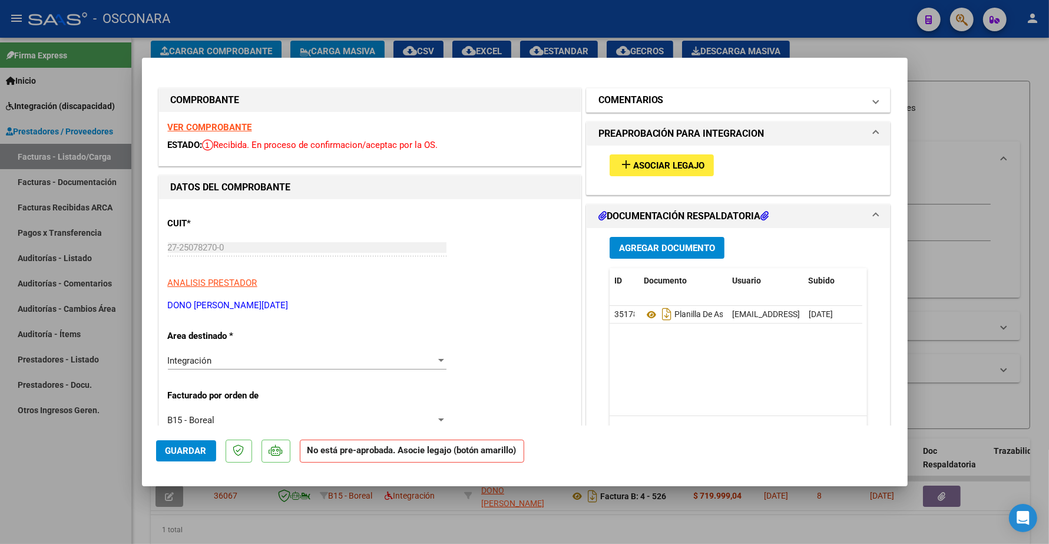
click at [689, 109] on mat-expansion-panel-header "COMENTARIOS" at bounding box center [739, 100] width 304 height 24
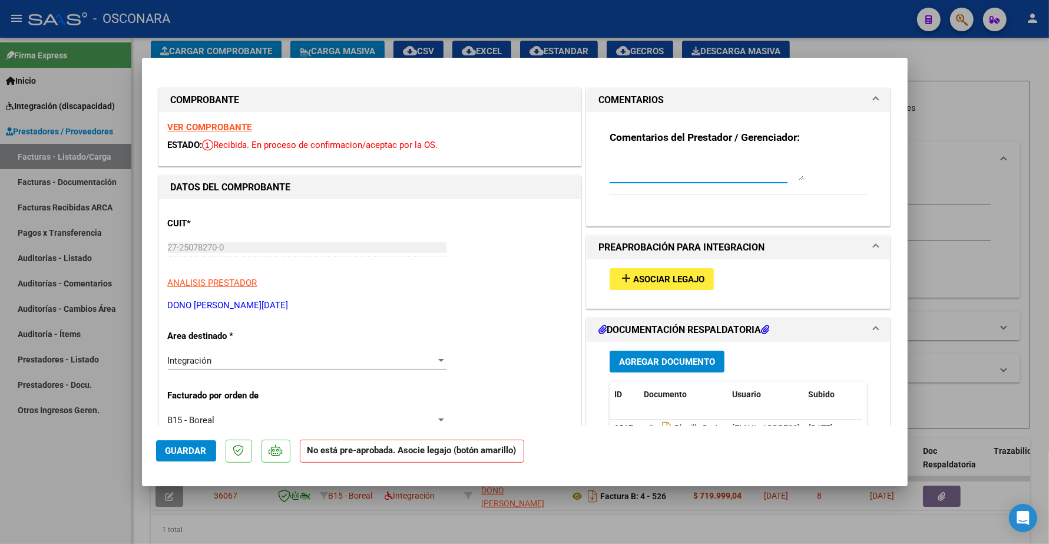
click at [657, 169] on textarea at bounding box center [707, 169] width 194 height 24
paste textarea "[PERSON_NAME]"
type textarea "[PERSON_NAME]"
click at [187, 451] on span "Guardar" at bounding box center [185, 450] width 41 height 11
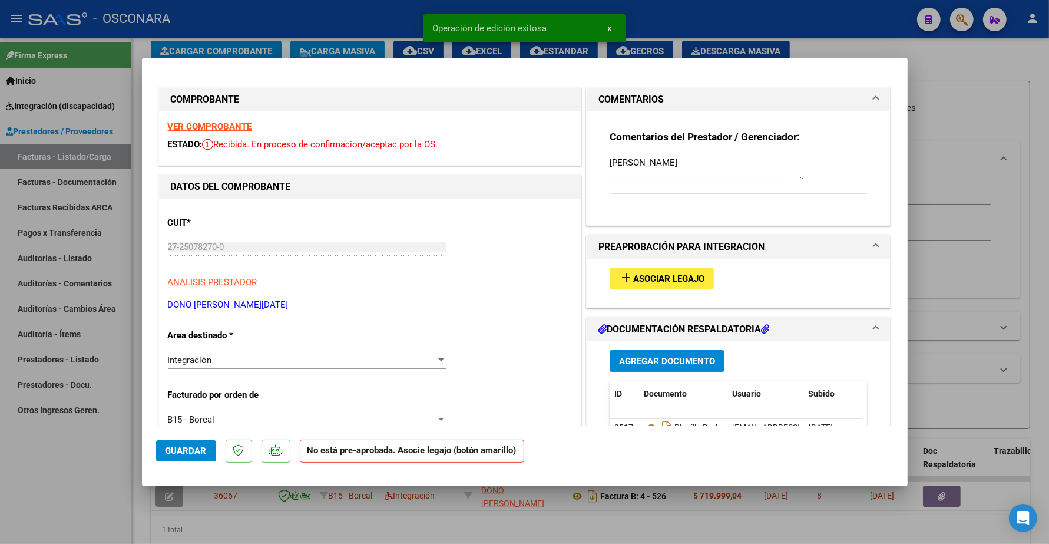
scroll to position [0, 0]
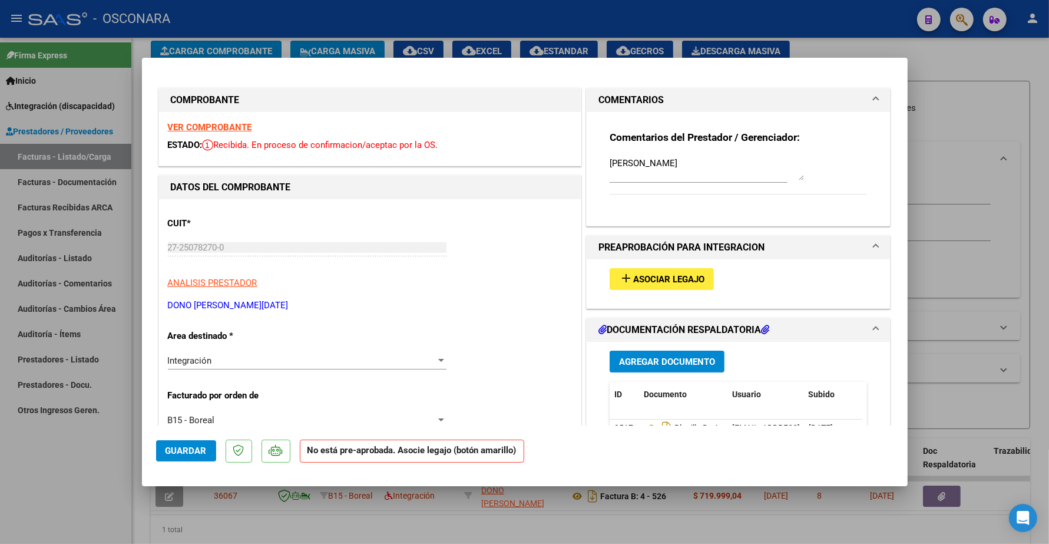
click at [231, 127] on strong "VER COMPROBANTE" at bounding box center [210, 127] width 84 height 11
click at [196, 448] on span "Guardar" at bounding box center [185, 450] width 41 height 11
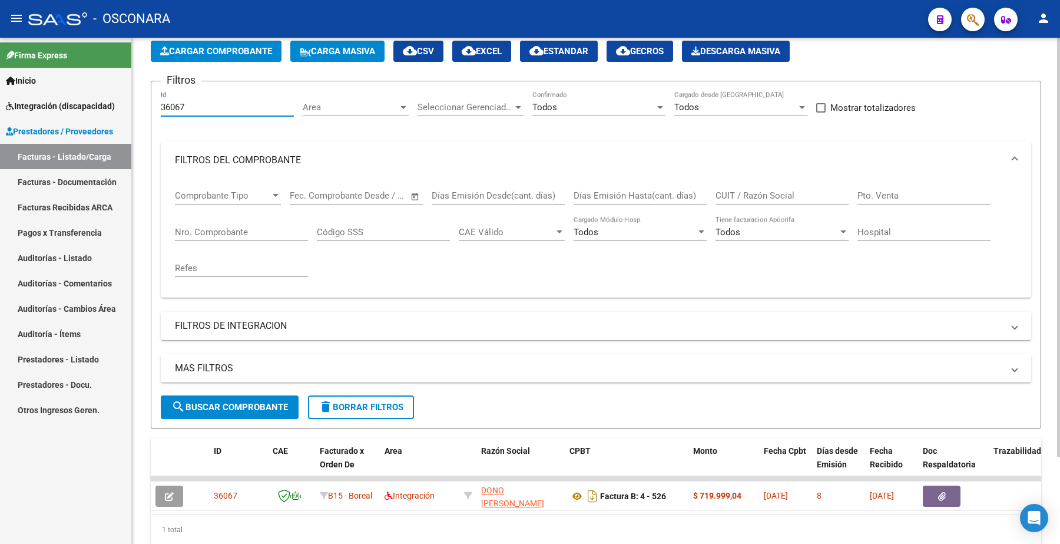
drag, startPoint x: 206, startPoint y: 109, endPoint x: 150, endPoint y: 98, distance: 57.1
click at [151, 98] on form "Filtros 36067 Id Area Area Seleccionar Gerenciador Seleccionar Gerenciador Todo…" at bounding box center [596, 255] width 890 height 348
paste input "8"
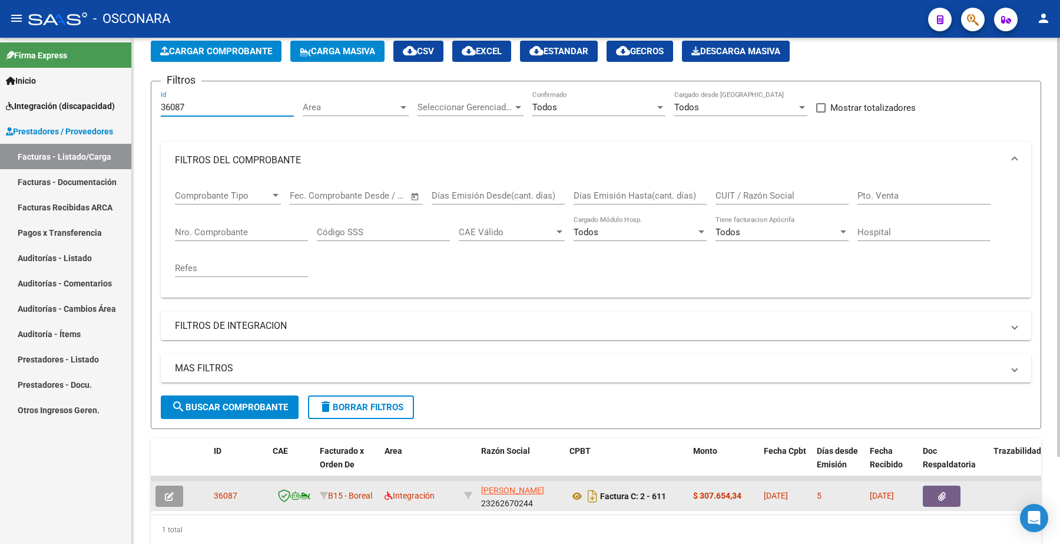
type input "36087"
click at [167, 492] on icon "button" at bounding box center [169, 496] width 9 height 9
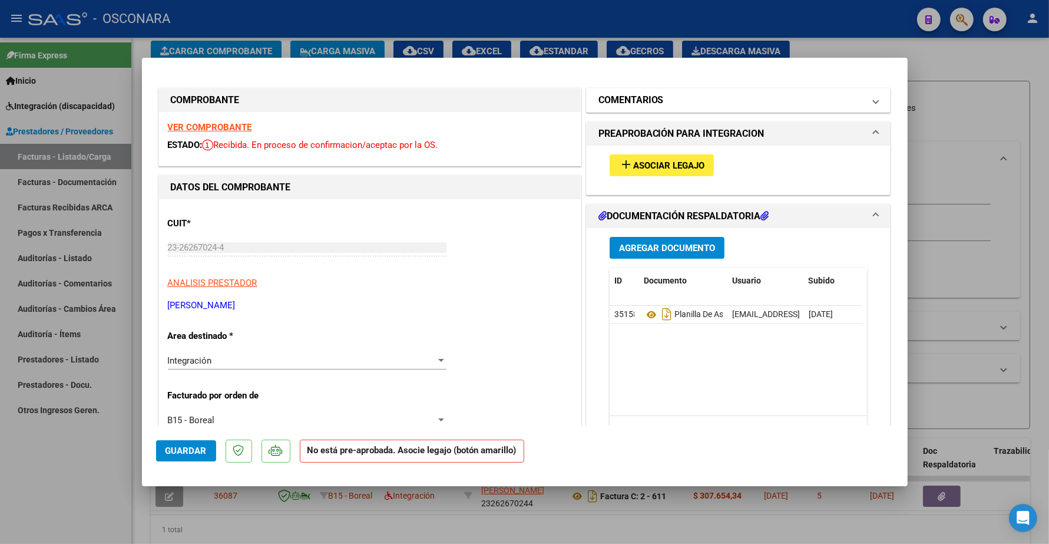
click at [664, 103] on mat-panel-title "COMENTARIOS" at bounding box center [731, 100] width 266 height 14
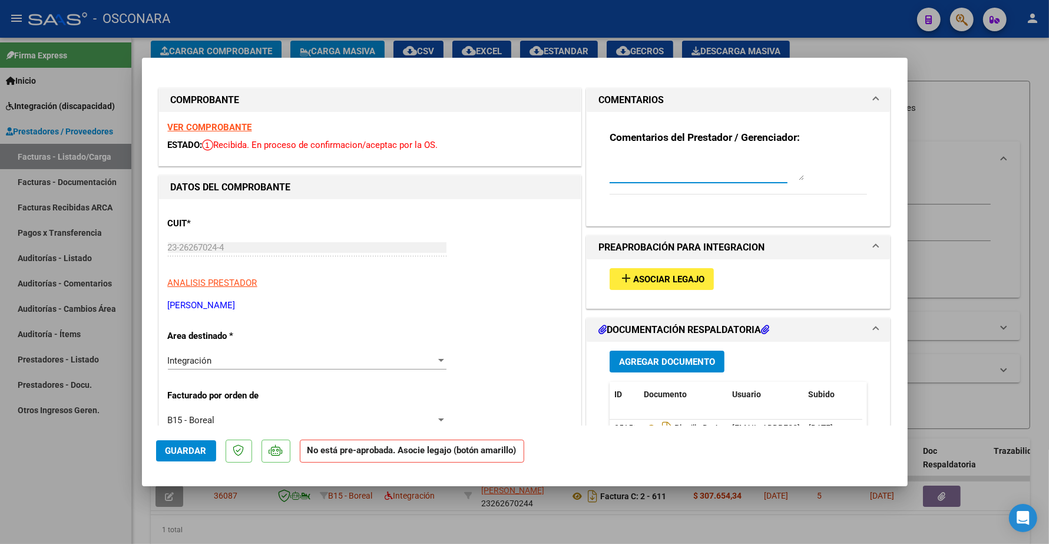
click at [658, 174] on textarea at bounding box center [707, 169] width 194 height 24
paste textarea "[PERSON_NAME]"
type textarea "[PERSON_NAME]"
click at [171, 448] on span "Guardar" at bounding box center [185, 450] width 41 height 11
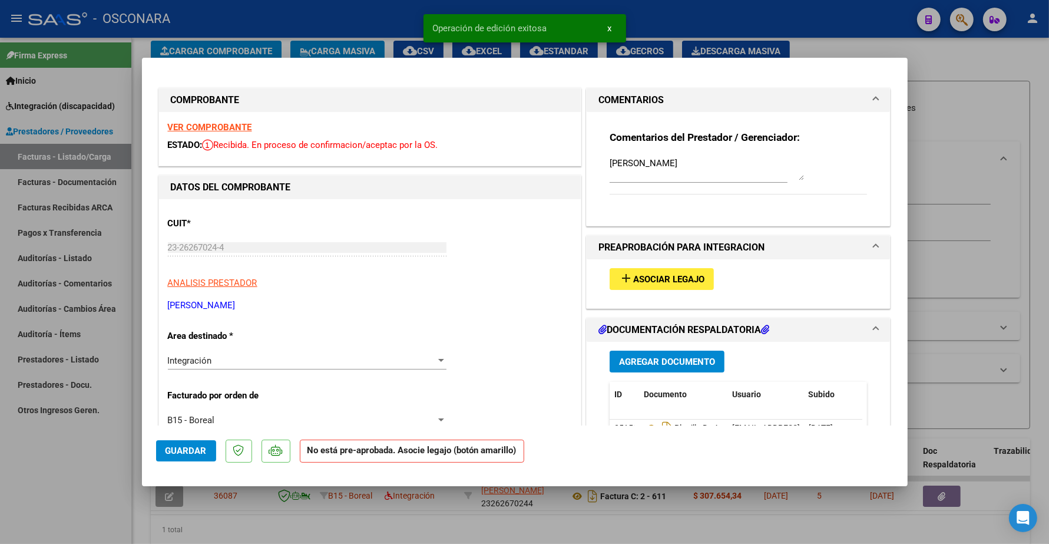
click at [223, 125] on strong "VER COMPROBANTE" at bounding box center [210, 127] width 84 height 11
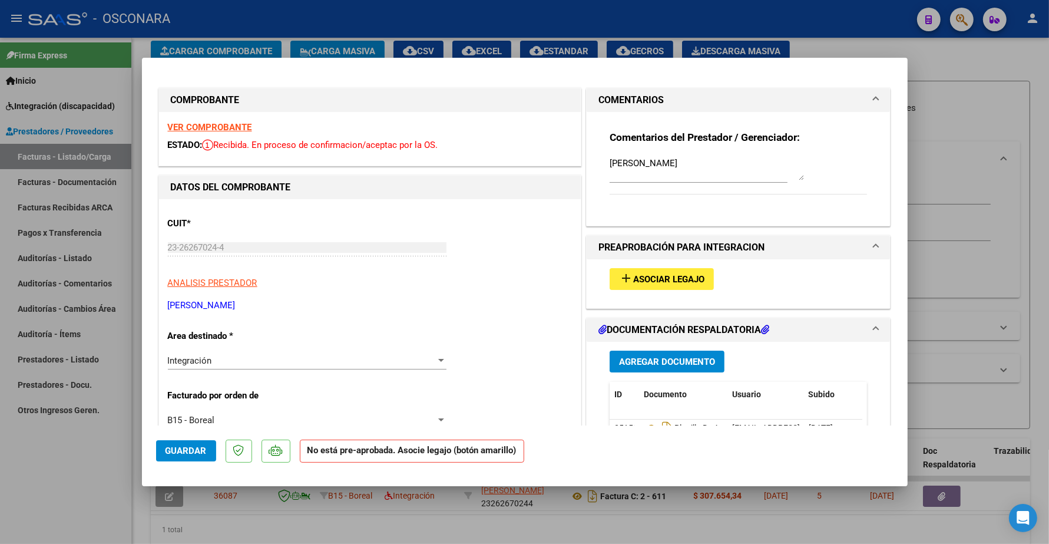
click at [187, 451] on span "Guardar" at bounding box center [185, 450] width 41 height 11
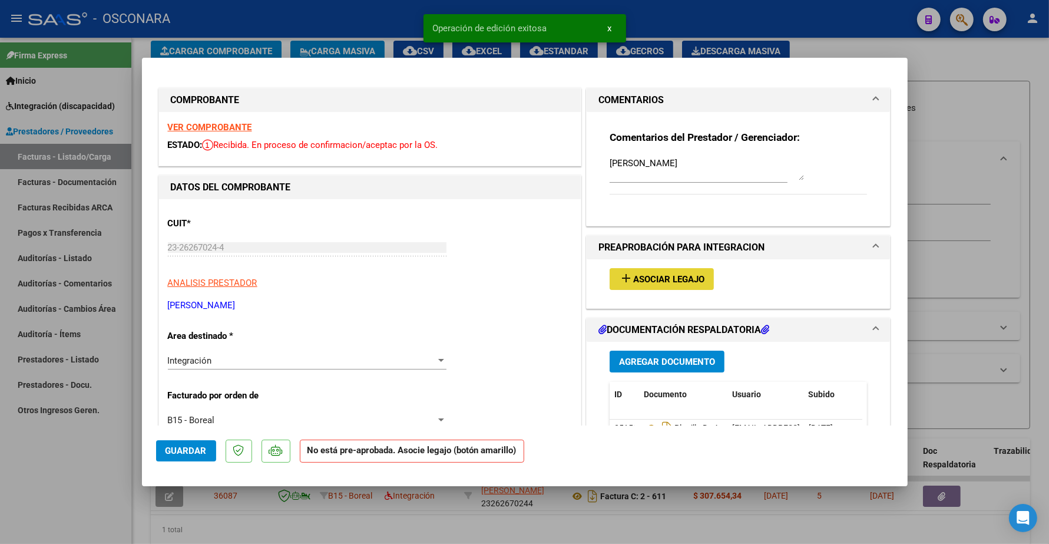
click at [665, 275] on span "Asociar Legajo" at bounding box center [668, 279] width 71 height 11
type input "$ 0,00"
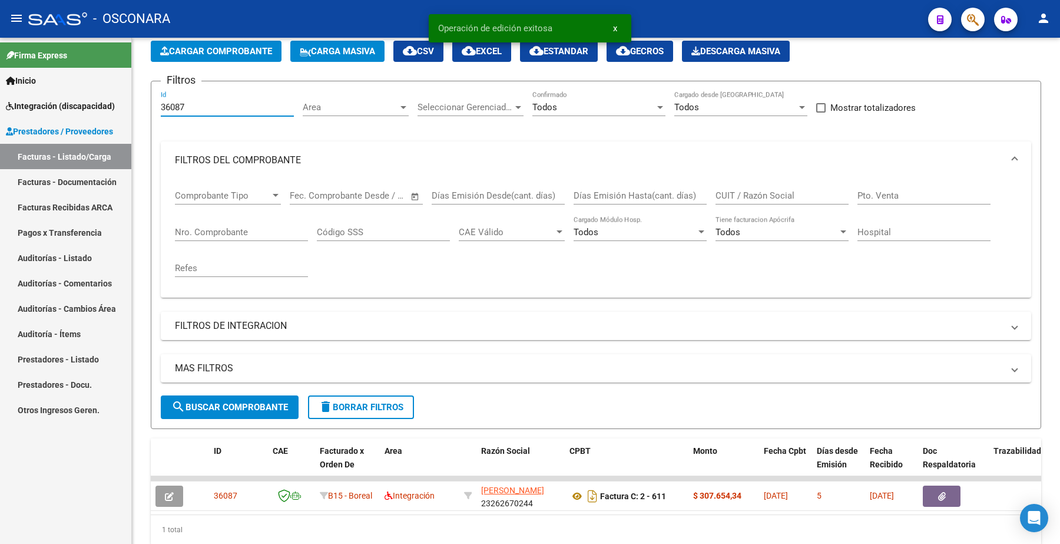
drag, startPoint x: 202, startPoint y: 111, endPoint x: 125, endPoint y: 121, distance: 77.3
click at [125, 121] on mat-sidenav-container "Firma Express Inicio Instructivos Contacto OS Integración (discapacidad) Certif…" at bounding box center [530, 291] width 1060 height 506
paste input "95"
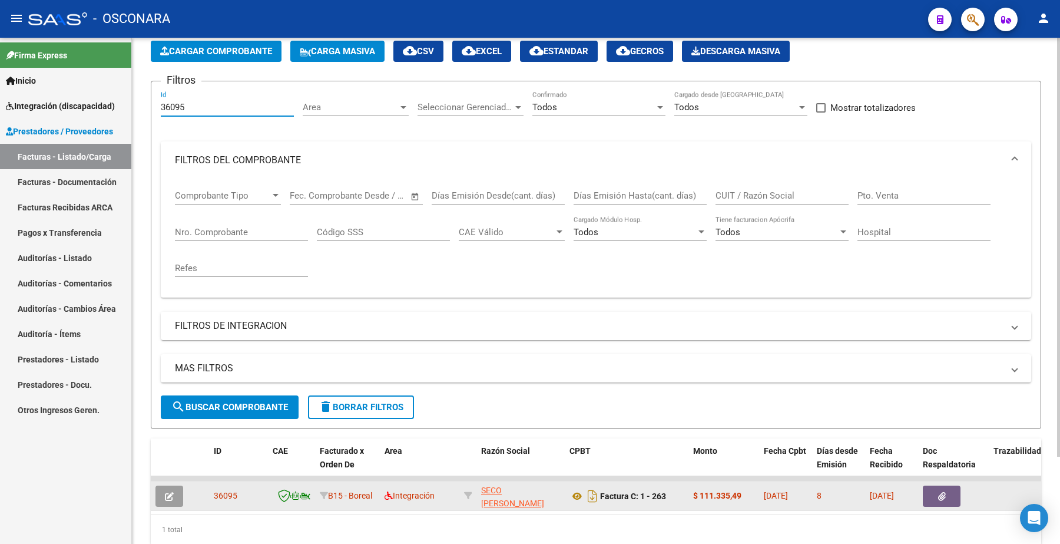
type input "36095"
click at [165, 486] on button "button" at bounding box center [169, 495] width 28 height 21
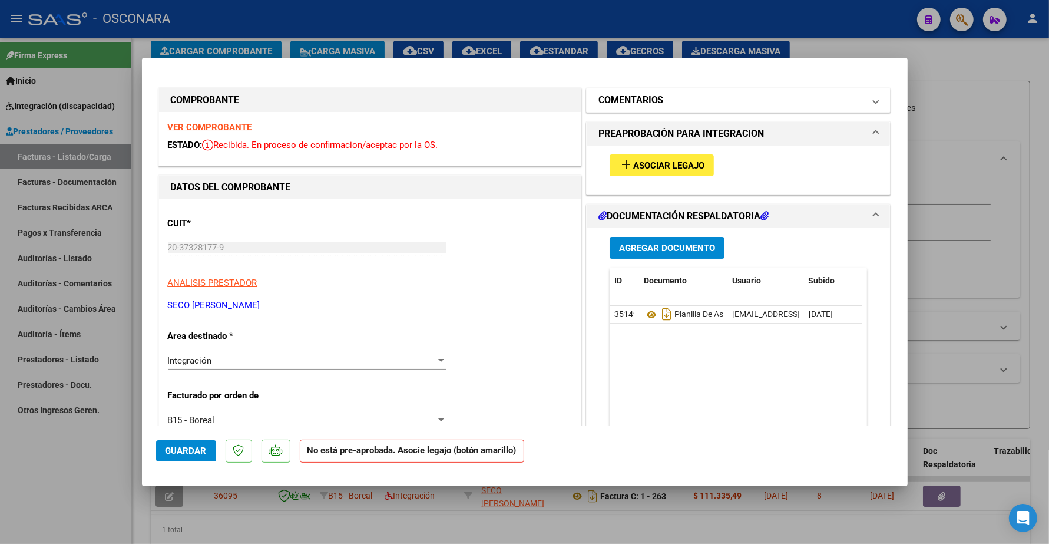
click at [643, 105] on h1 "COMENTARIOS" at bounding box center [630, 100] width 65 height 14
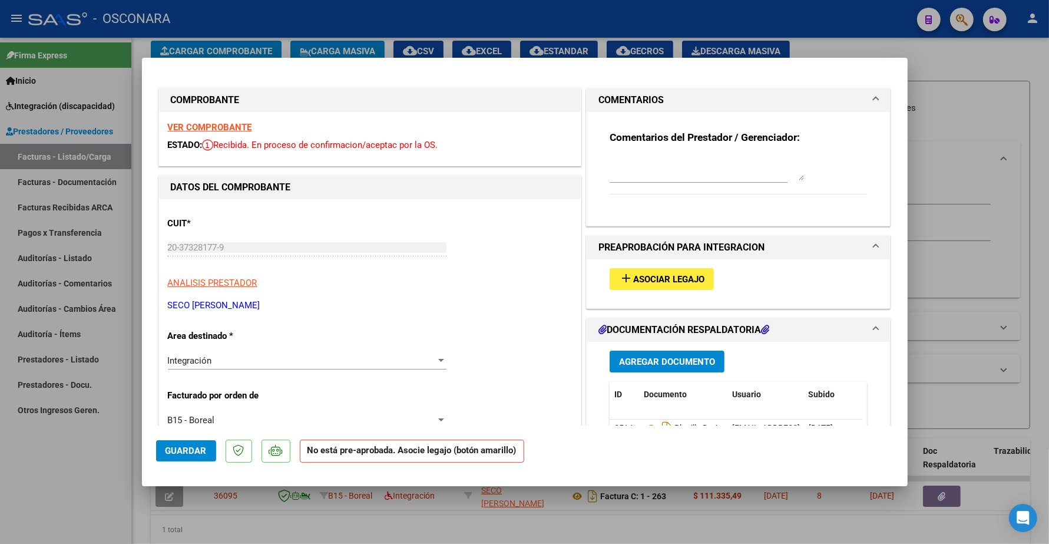
click at [622, 173] on textarea at bounding box center [707, 169] width 194 height 24
paste textarea "[PERSON_NAME] [PERSON_NAME]"
type textarea "[PERSON_NAME] [PERSON_NAME]"
click at [231, 127] on strong "VER COMPROBANTE" at bounding box center [210, 127] width 84 height 11
click at [183, 452] on span "Guardar" at bounding box center [185, 450] width 41 height 11
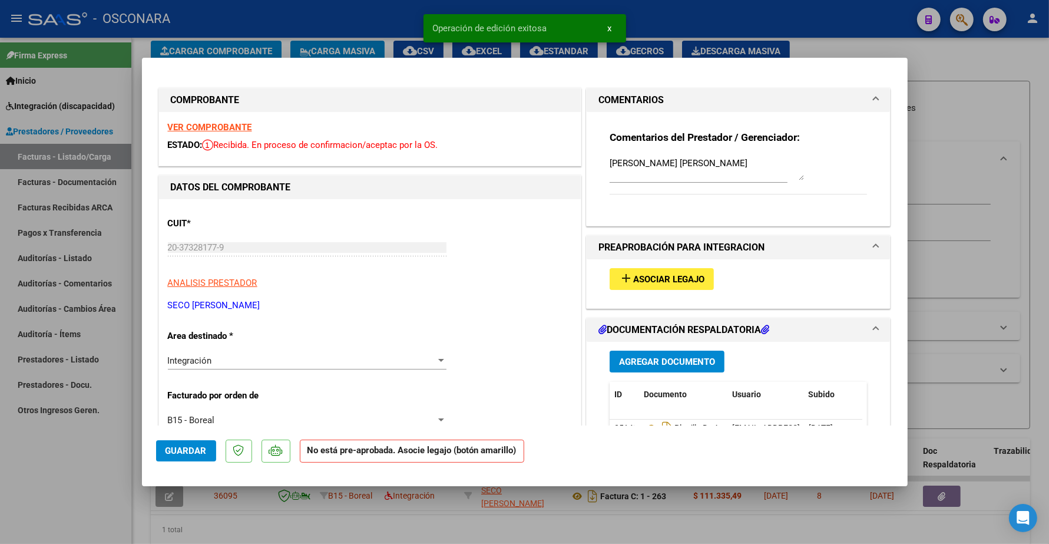
type input "$ 0,00"
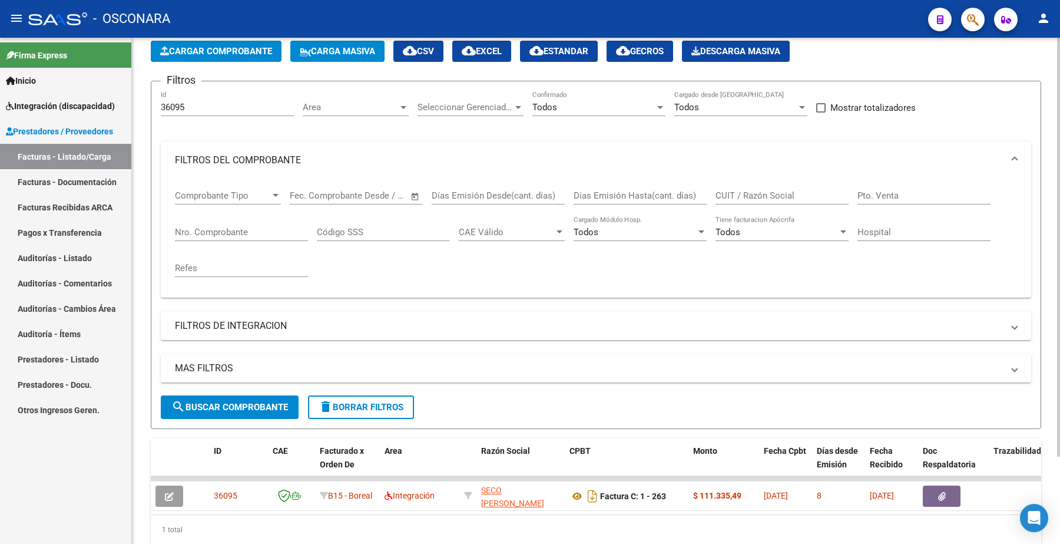
drag, startPoint x: 198, startPoint y: 98, endPoint x: 184, endPoint y: 101, distance: 14.0
click at [184, 101] on div "36095 Id" at bounding box center [227, 103] width 133 height 25
drag, startPoint x: 186, startPoint y: 102, endPoint x: 122, endPoint y: 110, distance: 63.6
click at [124, 112] on mat-sidenav-container "Firma Express Inicio Instructivos Contacto OS Integración (discapacidad) Certif…" at bounding box center [530, 291] width 1060 height 506
paste input "101"
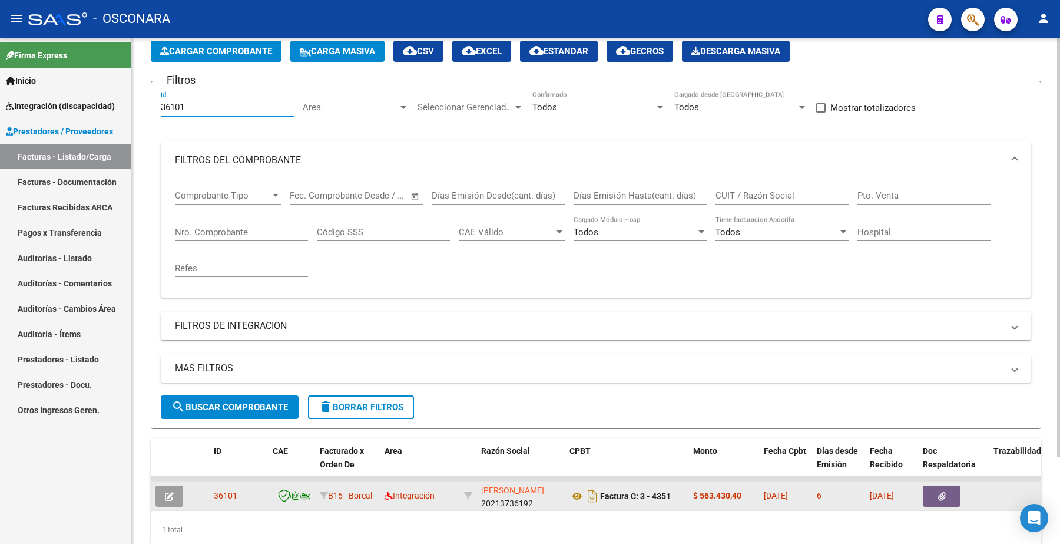
type input "36101"
click at [168, 498] on icon "button" at bounding box center [169, 496] width 9 height 9
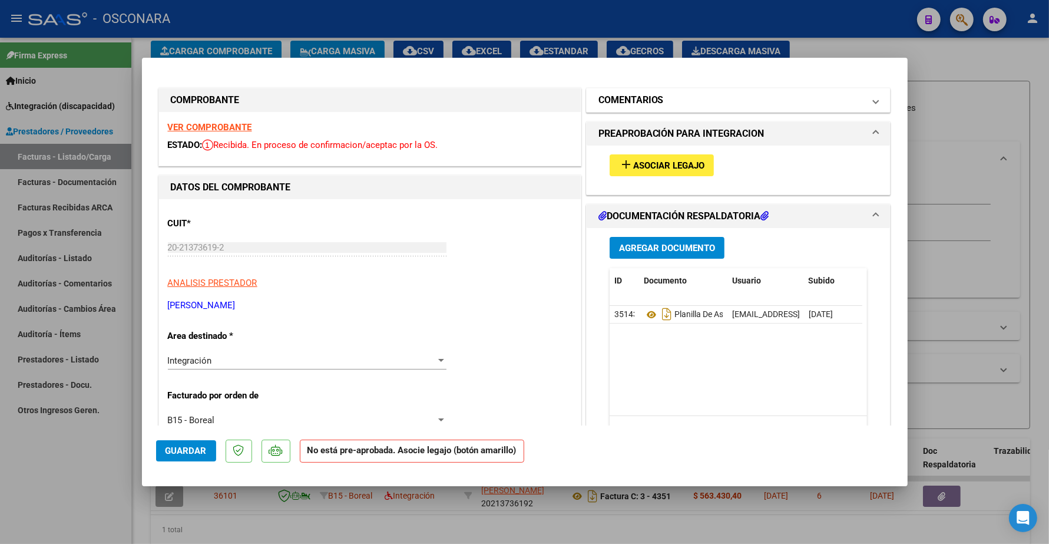
click at [665, 105] on mat-panel-title "COMENTARIOS" at bounding box center [731, 100] width 266 height 14
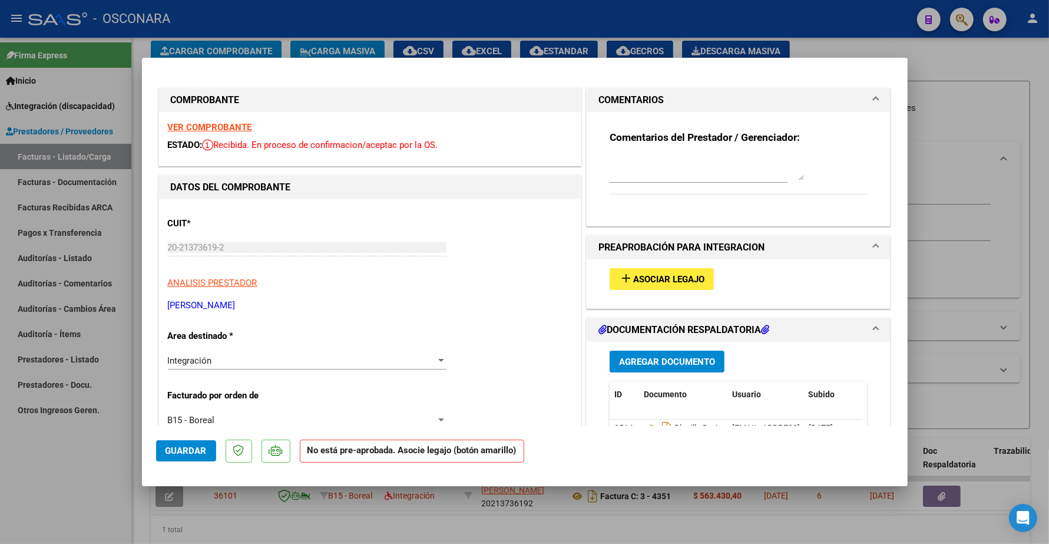
click at [645, 166] on textarea at bounding box center [707, 169] width 194 height 24
paste textarea "[PERSON_NAME]"
type textarea "[PERSON_NAME]"
click at [650, 277] on span "Asociar Legajo" at bounding box center [668, 279] width 71 height 11
click at [196, 443] on button "Guardar" at bounding box center [186, 450] width 60 height 21
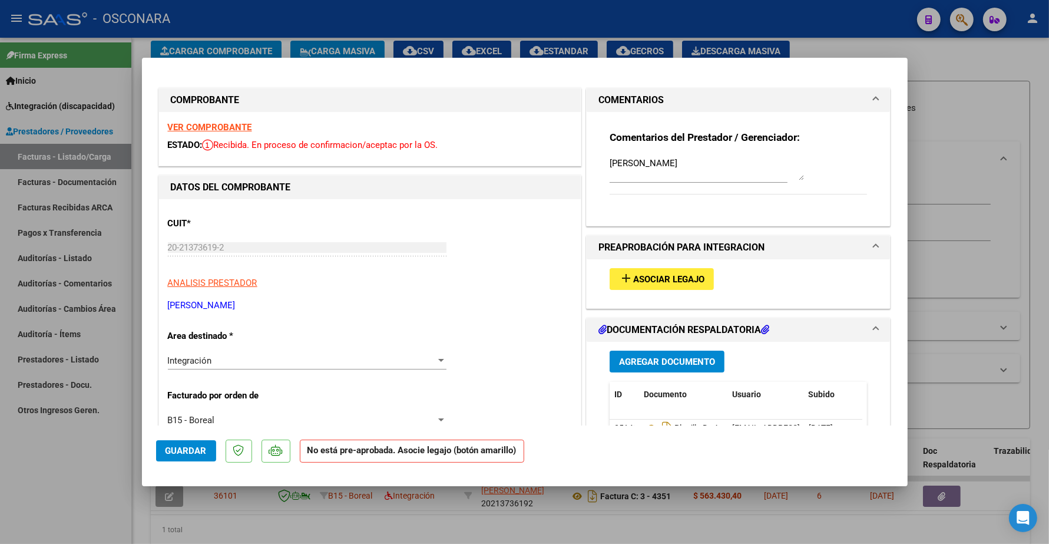
type input "$ 0,00"
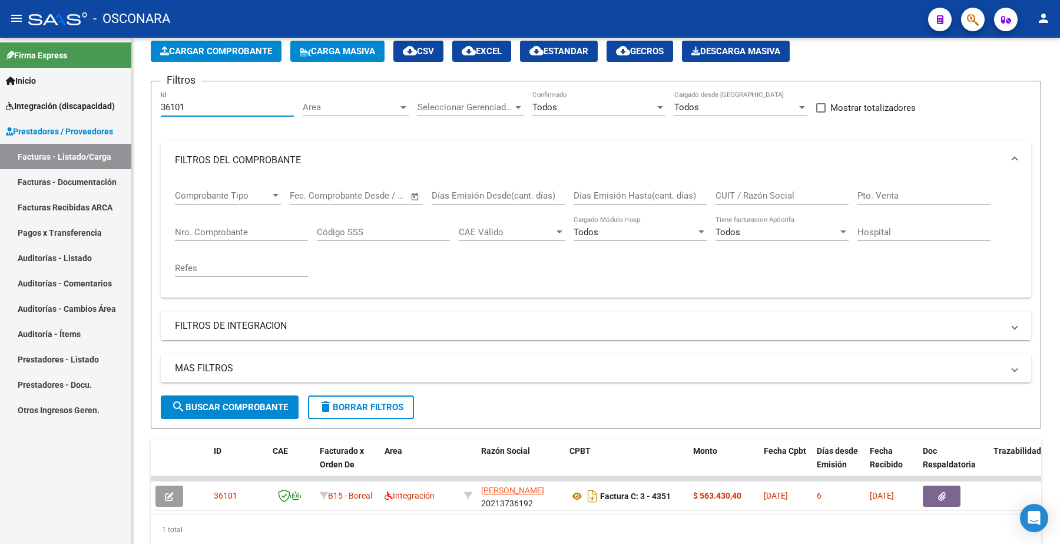
drag, startPoint x: 198, startPoint y: 108, endPoint x: 121, endPoint y: 107, distance: 77.7
click at [121, 107] on mat-sidenav-container "Firma Express Inicio Instructivos Contacto OS Integración (discapacidad) Certif…" at bounding box center [530, 291] width 1060 height 506
paste input "3"
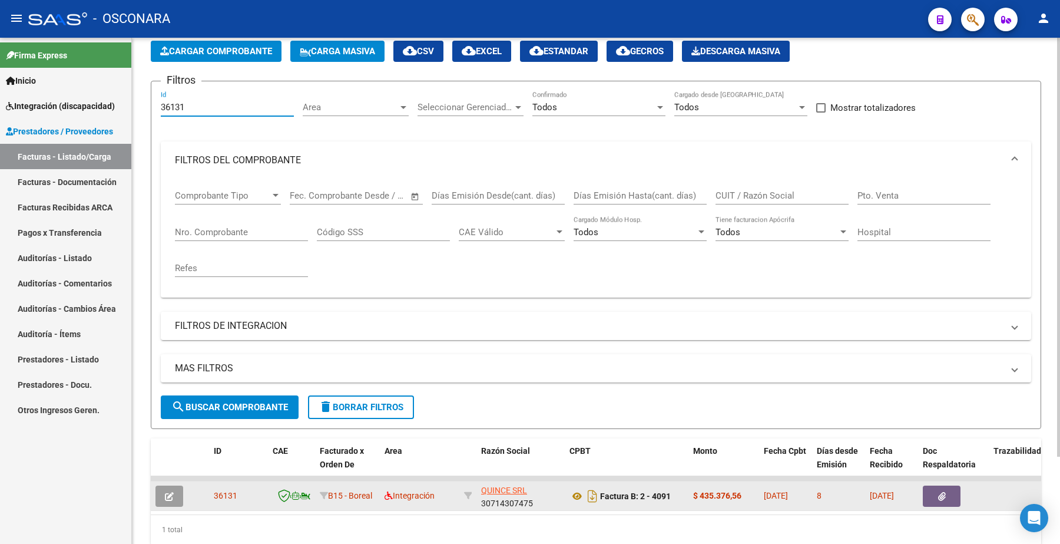
type input "36131"
click at [177, 491] on button "button" at bounding box center [169, 495] width 28 height 21
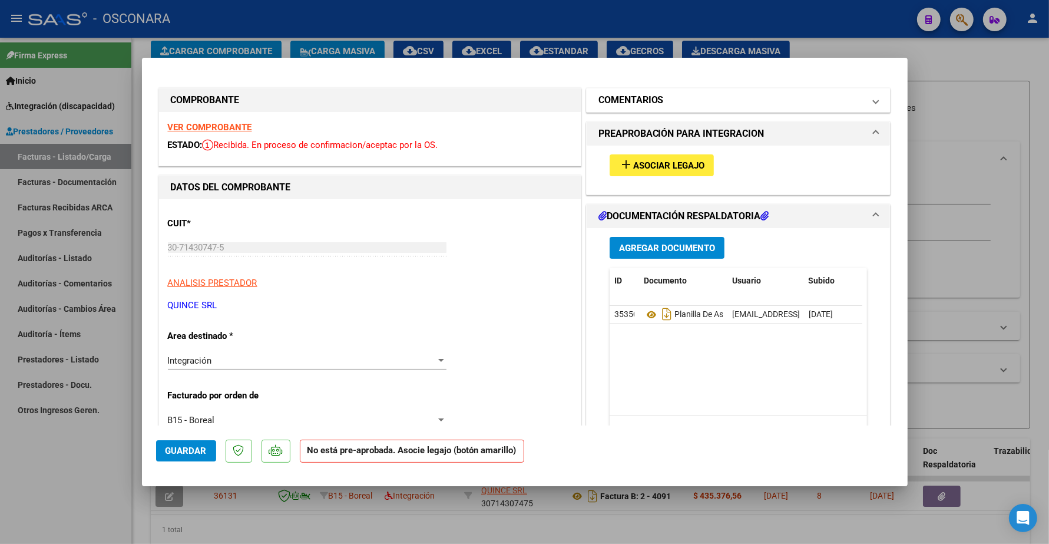
click at [664, 111] on mat-expansion-panel-header "COMENTARIOS" at bounding box center [739, 100] width 304 height 24
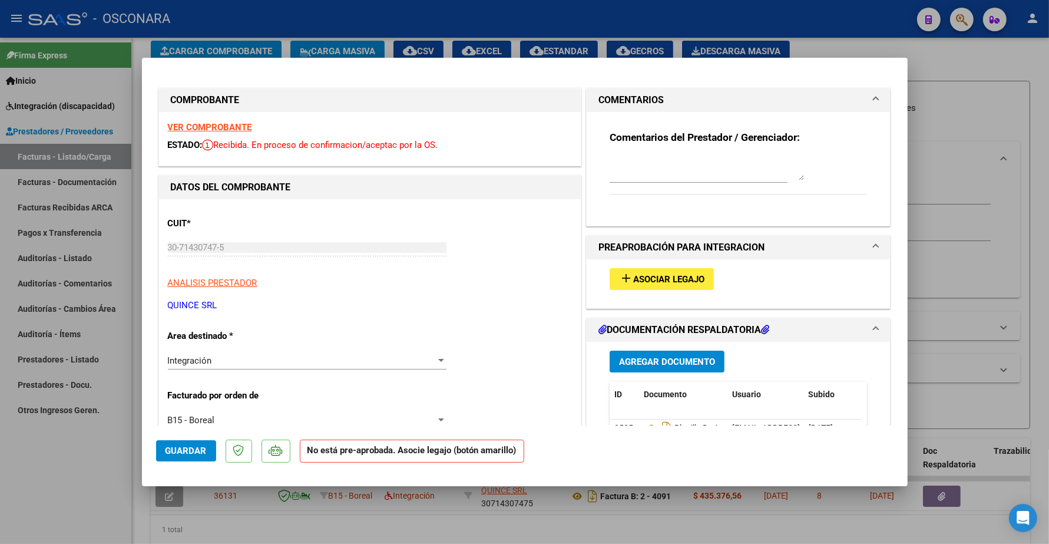
click at [645, 173] on textarea at bounding box center [707, 169] width 194 height 24
paste textarea "[PERSON_NAME]"
type textarea "[PERSON_NAME]"
click at [181, 455] on span "Guardar" at bounding box center [185, 450] width 41 height 11
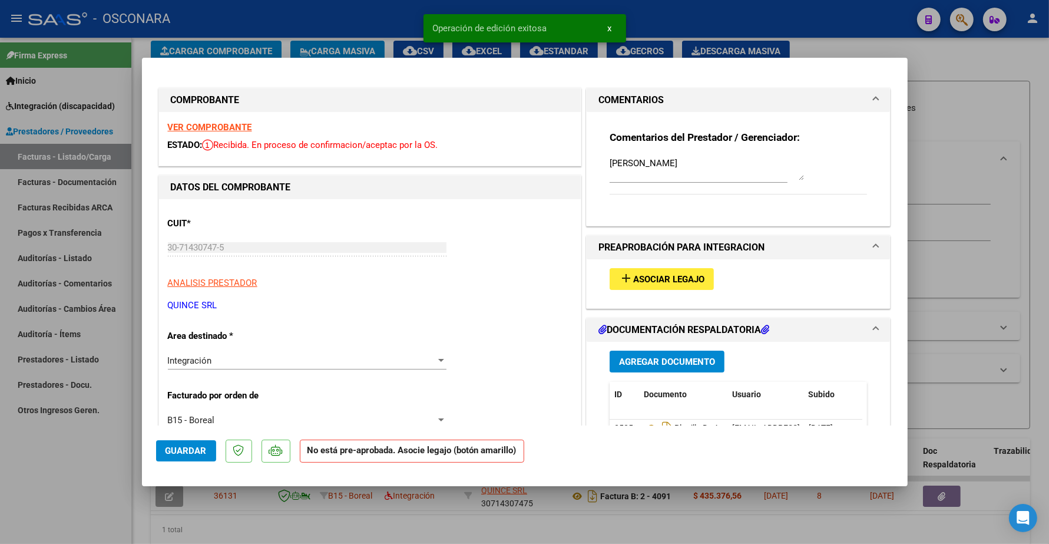
click at [192, 443] on button "Guardar" at bounding box center [186, 450] width 60 height 21
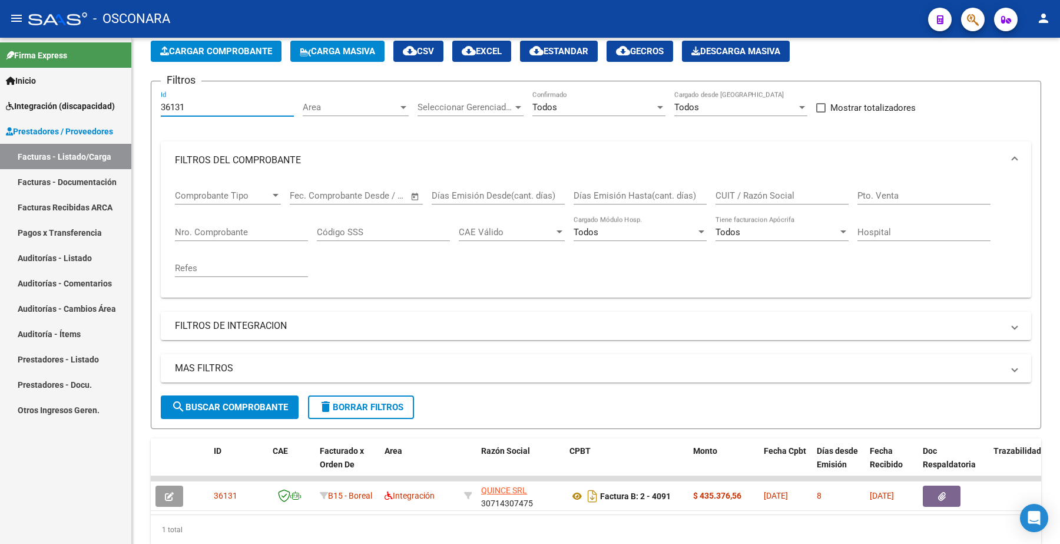
drag, startPoint x: 196, startPoint y: 109, endPoint x: 127, endPoint y: 115, distance: 69.8
click at [127, 115] on mat-sidenav-container "Firma Express Inicio Instructivos Contacto OS Integración (discapacidad) Certif…" at bounding box center [530, 291] width 1060 height 506
paste input "5"
type input "36135"
click at [231, 398] on button "search Buscar Comprobante" at bounding box center [230, 407] width 138 height 24
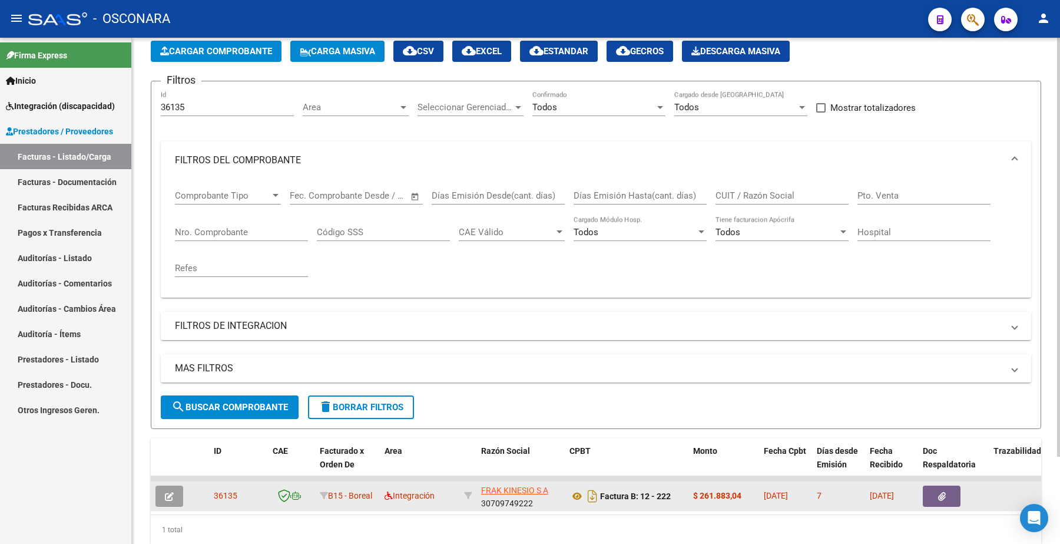
click at [168, 492] on icon "button" at bounding box center [169, 496] width 9 height 9
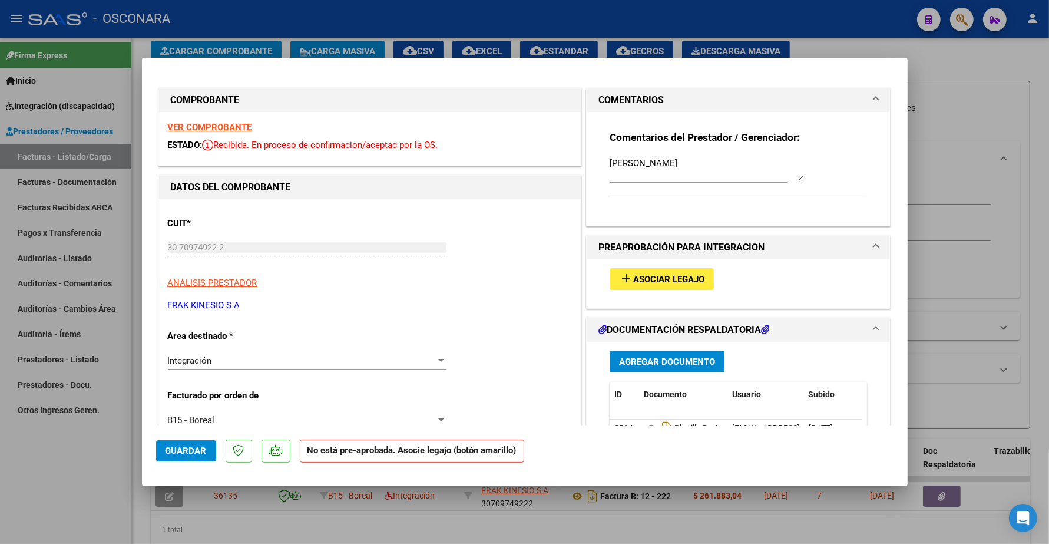
click at [193, 445] on button "Guardar" at bounding box center [186, 450] width 60 height 21
type input "$ 0,00"
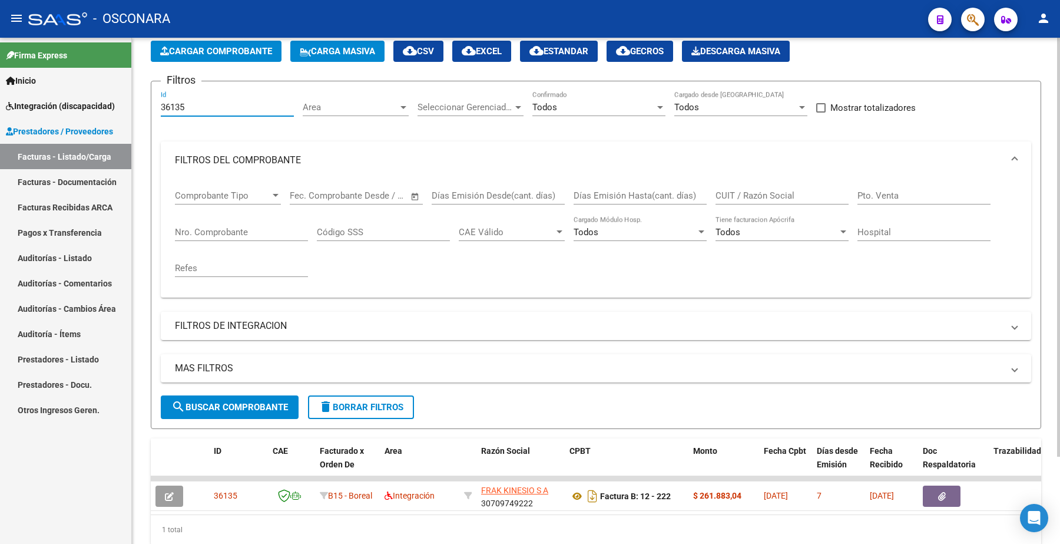
drag, startPoint x: 192, startPoint y: 103, endPoint x: 134, endPoint y: 111, distance: 58.8
click at [134, 111] on div "Video tutorial PRESTADORES -> Listado de CPBTs Emitidos por Prestadores / Prove…" at bounding box center [596, 280] width 928 height 603
paste input "40"
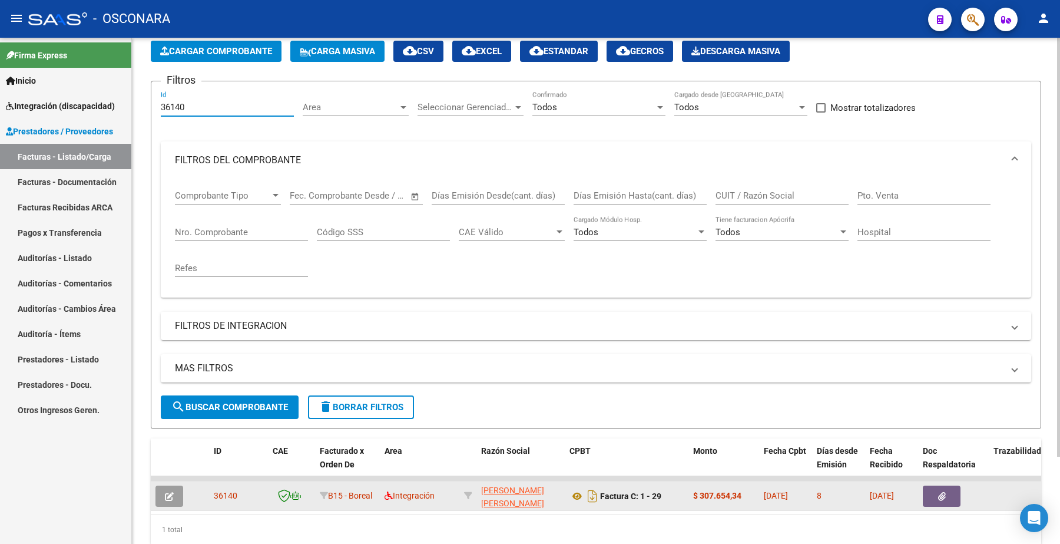
type input "36140"
click at [161, 491] on button "button" at bounding box center [169, 495] width 28 height 21
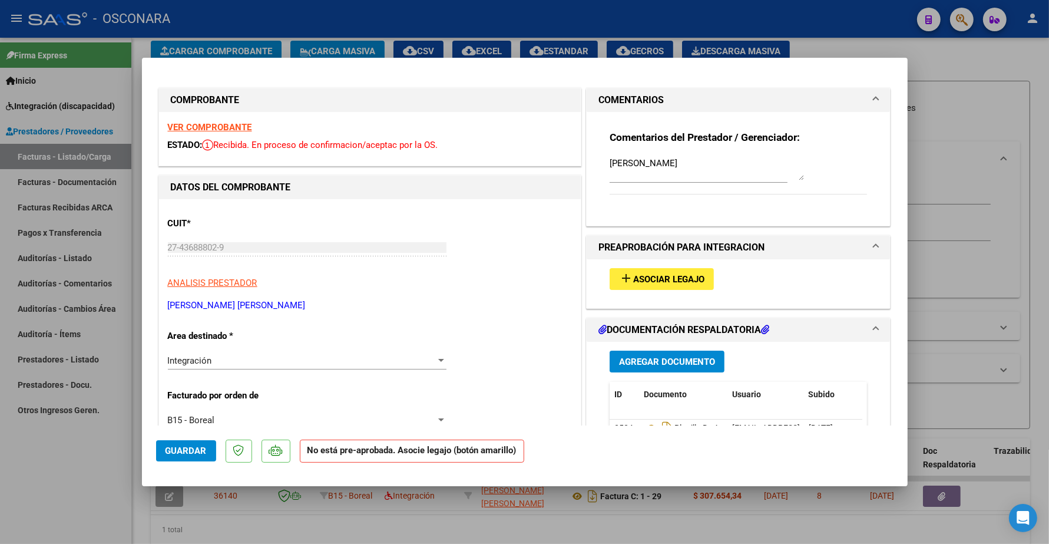
click at [196, 449] on span "Guardar" at bounding box center [185, 450] width 41 height 11
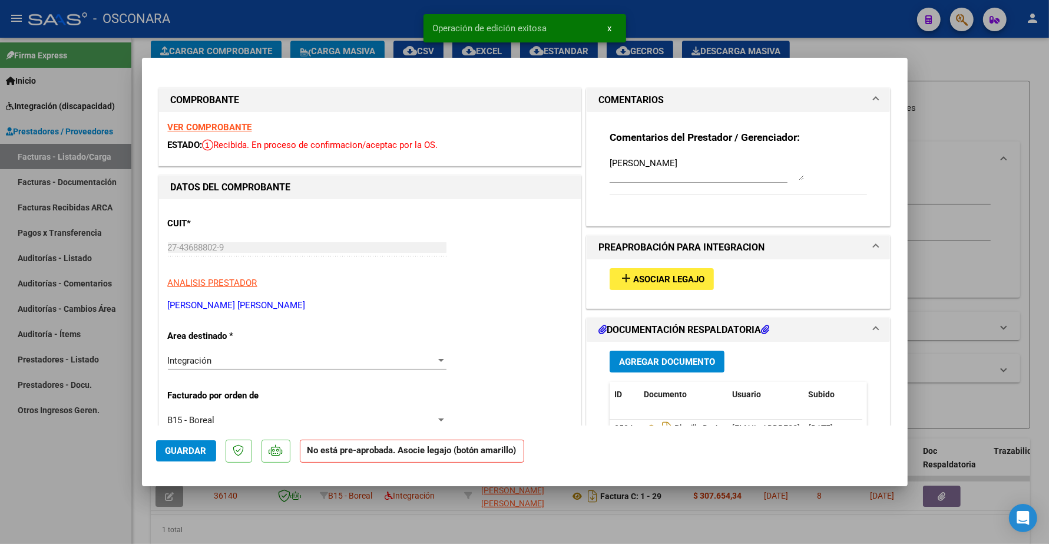
type input "$ 0,00"
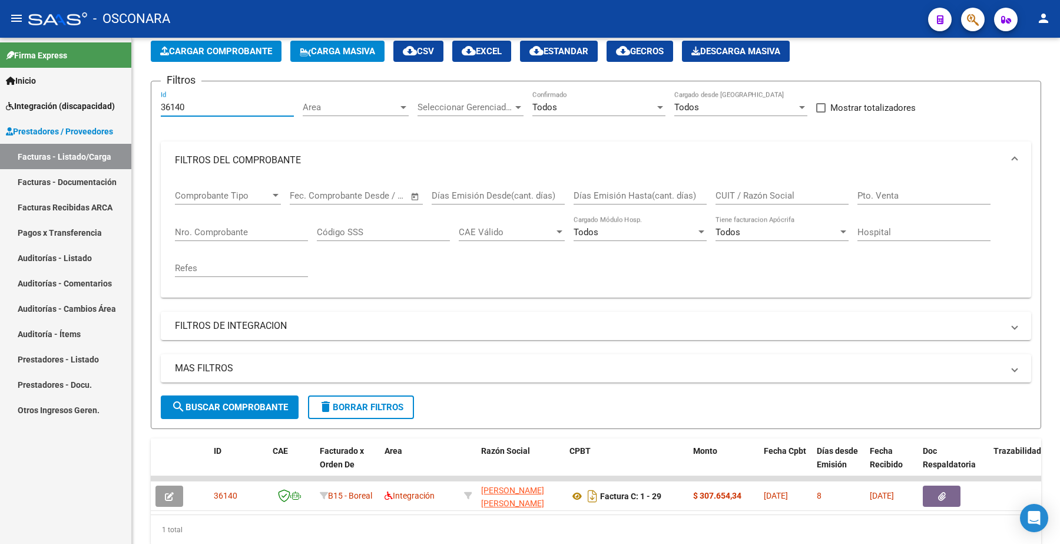
drag, startPoint x: 174, startPoint y: 104, endPoint x: 111, endPoint y: 98, distance: 63.9
click at [112, 98] on mat-sidenav-container "Firma Express Inicio Instructivos Contacto OS Integración (discapacidad) Certif…" at bounding box center [530, 291] width 1060 height 506
paste input "022"
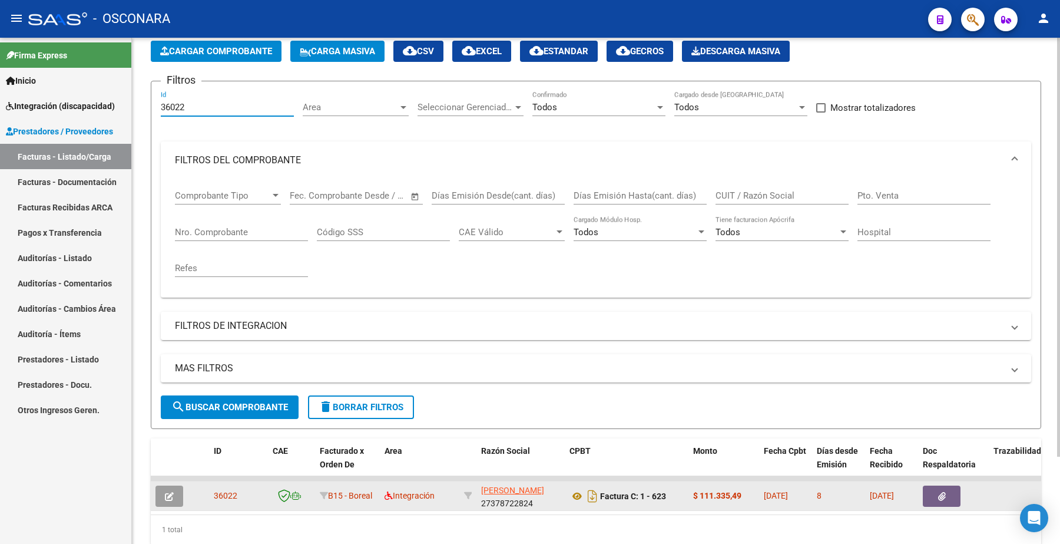
type input "36022"
click at [162, 489] on button "button" at bounding box center [169, 495] width 28 height 21
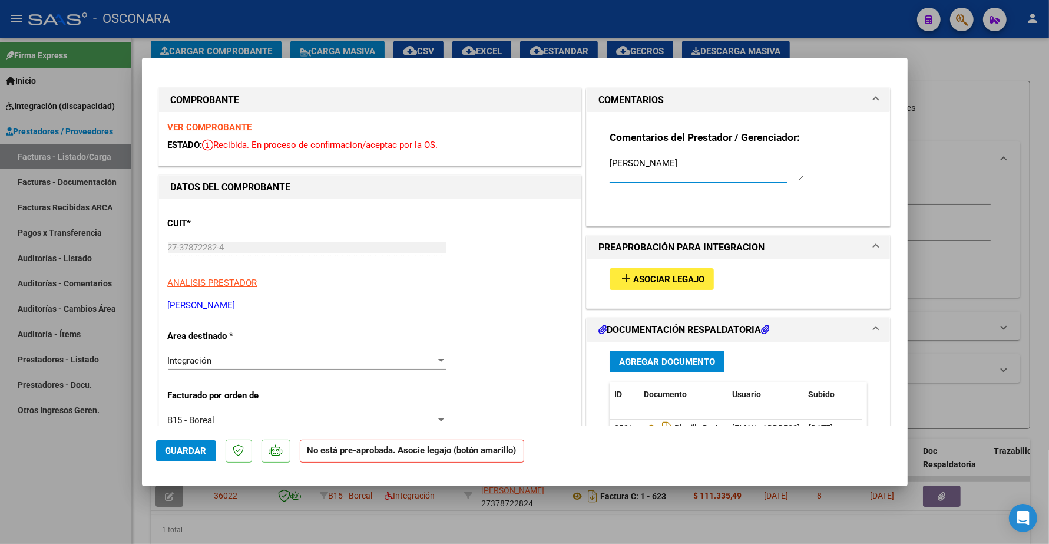
drag, startPoint x: 696, startPoint y: 158, endPoint x: 511, endPoint y: 136, distance: 186.2
paste textarea "[PERSON_NAME]"
type textarea "[PERSON_NAME]"
click at [195, 446] on span "Guardar" at bounding box center [185, 450] width 41 height 11
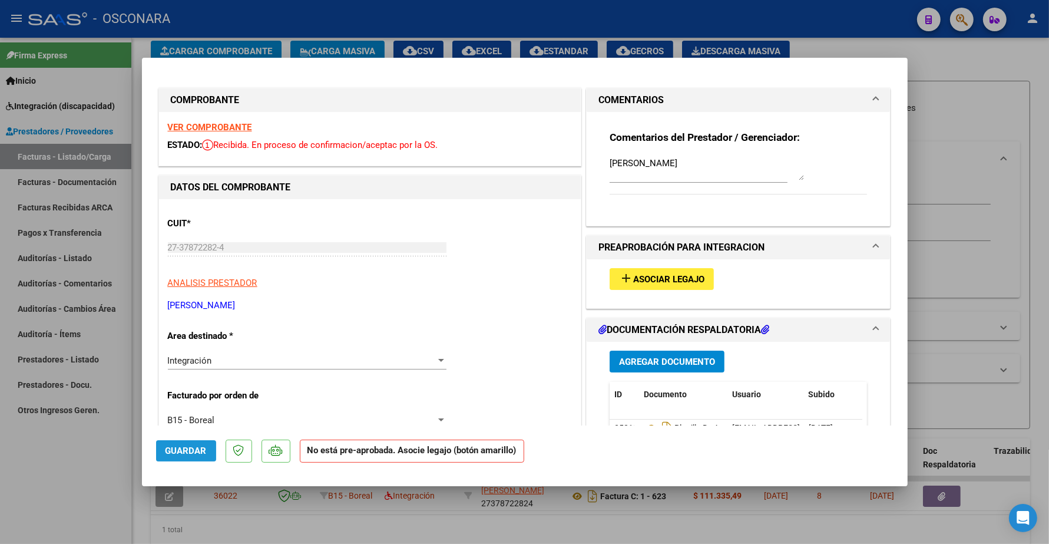
click at [191, 453] on span "Guardar" at bounding box center [185, 450] width 41 height 11
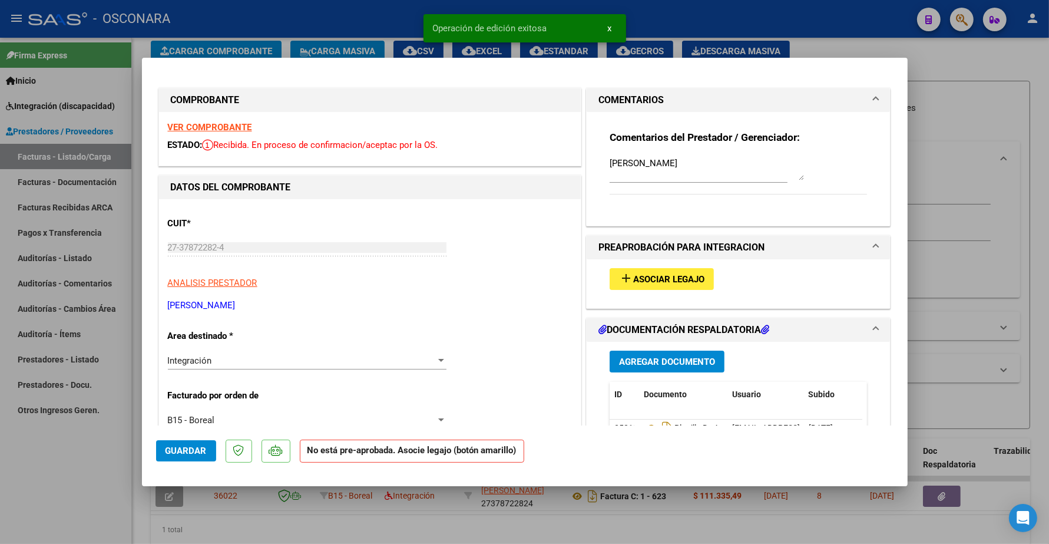
type input "$ 0,00"
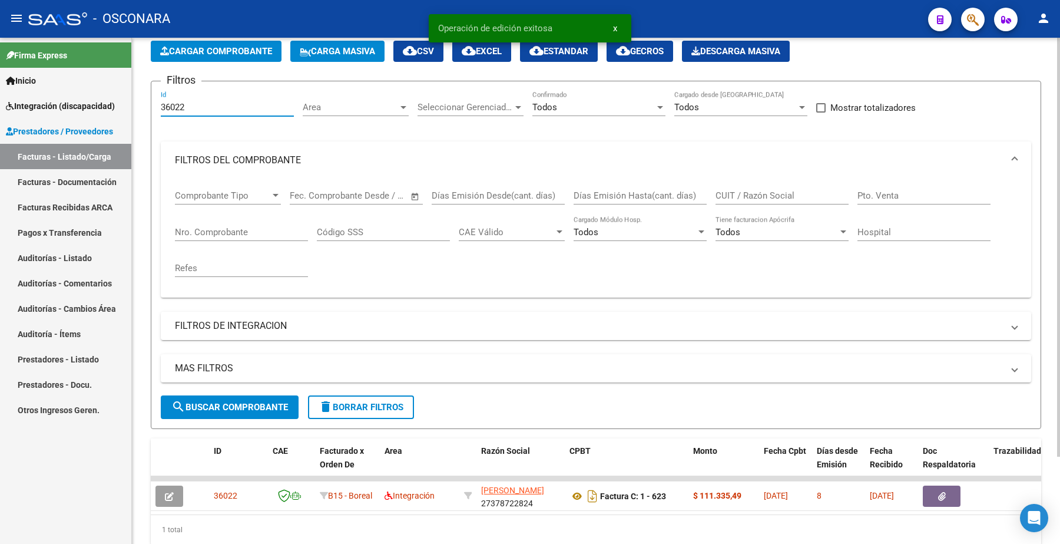
drag, startPoint x: 193, startPoint y: 103, endPoint x: 144, endPoint y: 111, distance: 49.5
click at [143, 112] on div "Video tutorial PRESTADORES -> Listado de CPBTs Emitidos por Prestadores / Prove…" at bounding box center [596, 280] width 928 height 603
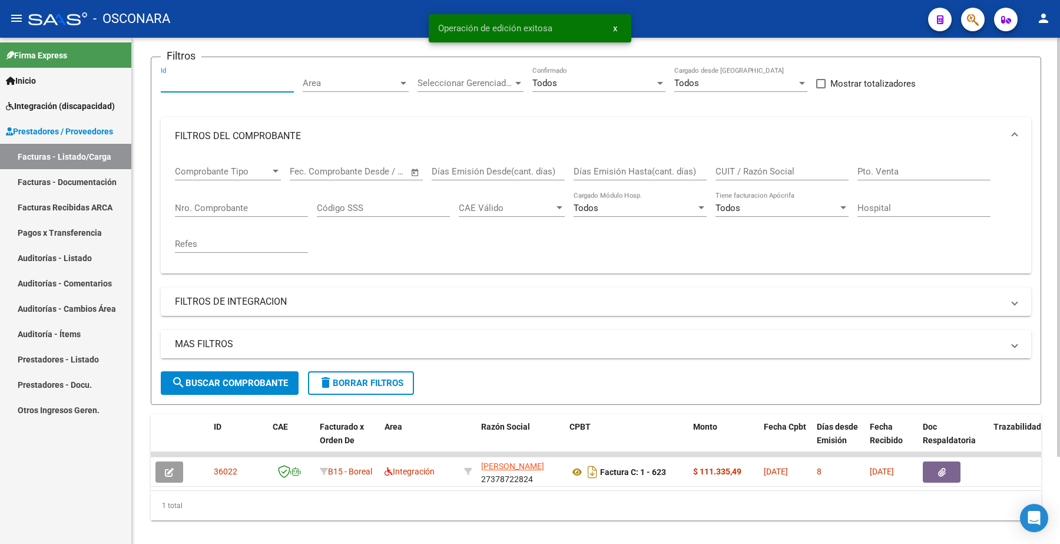
scroll to position [106, 0]
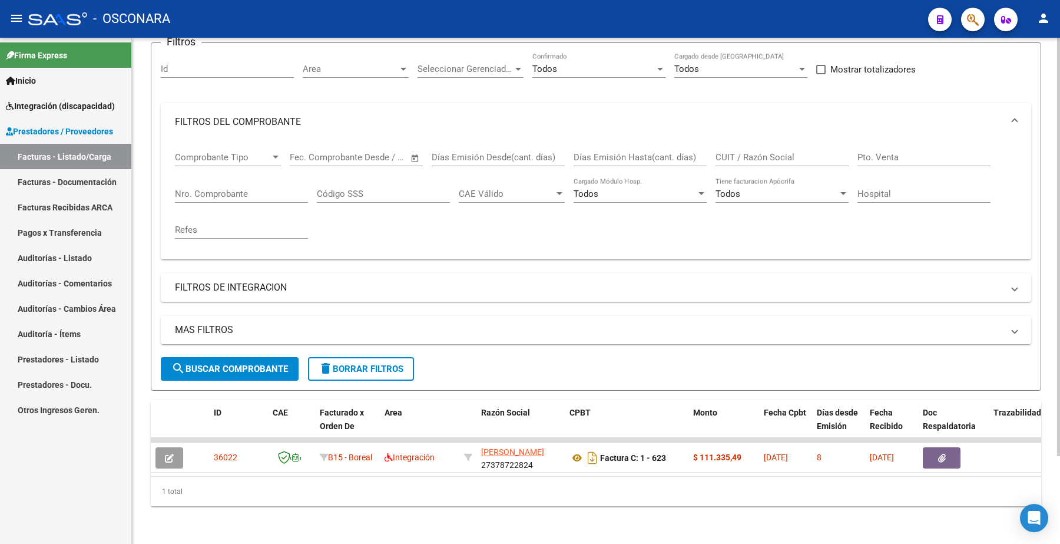
click at [610, 260] on div "Filtros Id Area Area Seleccionar Gerenciador Seleccionar Gerenciador Todos Conf…" at bounding box center [596, 204] width 870 height 304
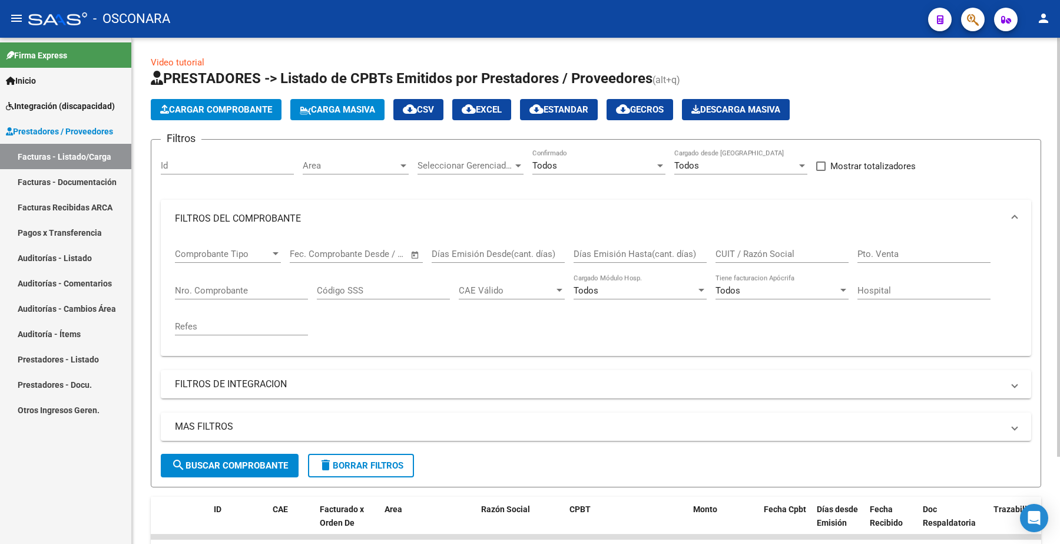
scroll to position [0, 0]
click at [184, 161] on input "Id" at bounding box center [227, 166] width 133 height 11
paste input "35302"
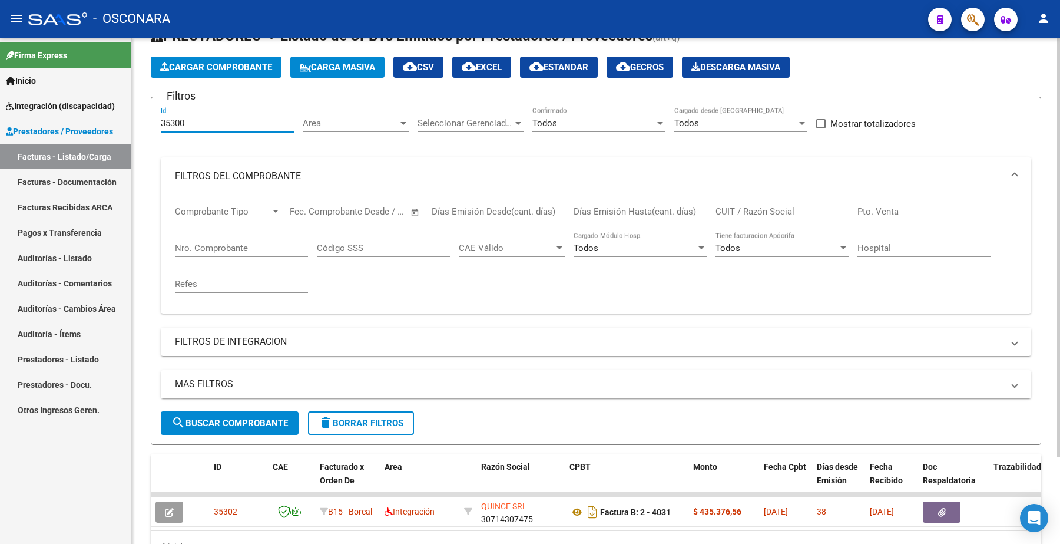
scroll to position [106, 0]
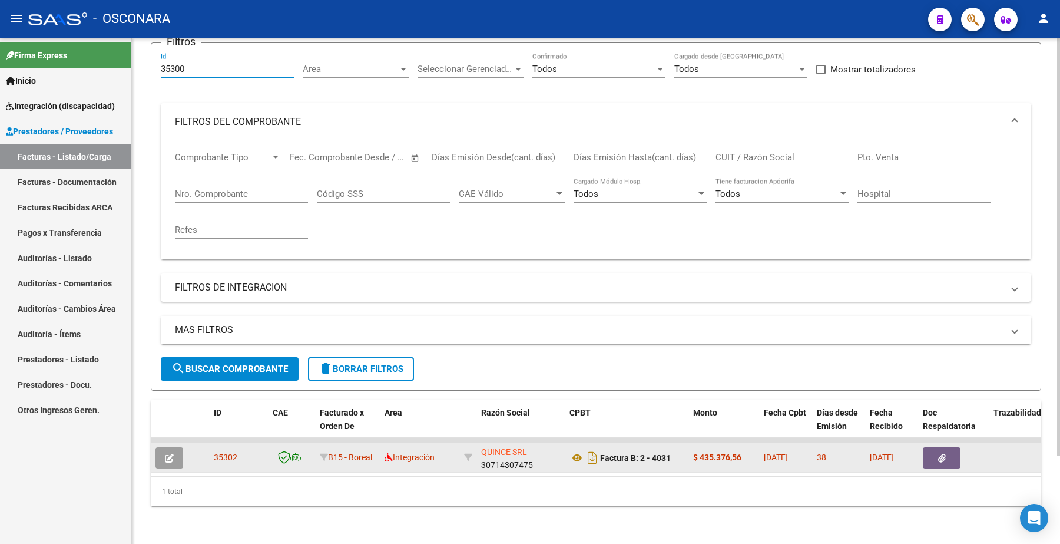
type input "35300"
click at [174, 447] on button "button" at bounding box center [169, 457] width 28 height 21
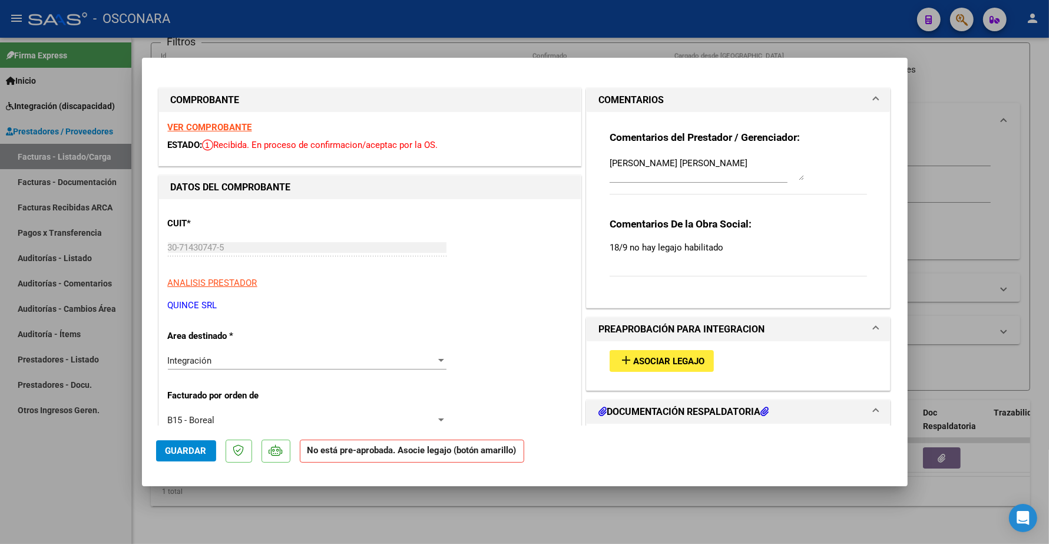
click at [655, 362] on span "Asociar Legajo" at bounding box center [668, 361] width 71 height 11
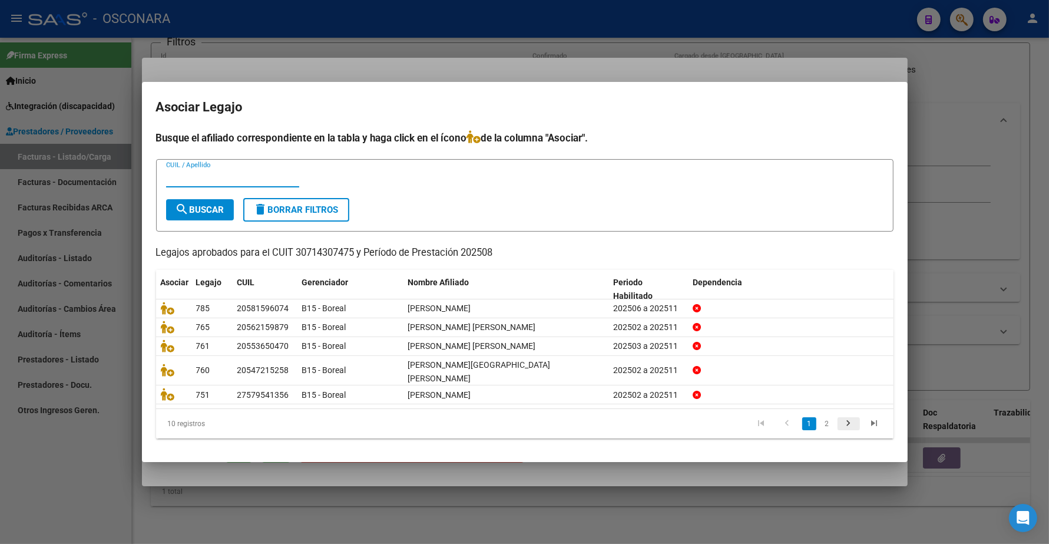
click at [848, 418] on icon "go to next page" at bounding box center [848, 425] width 15 height 14
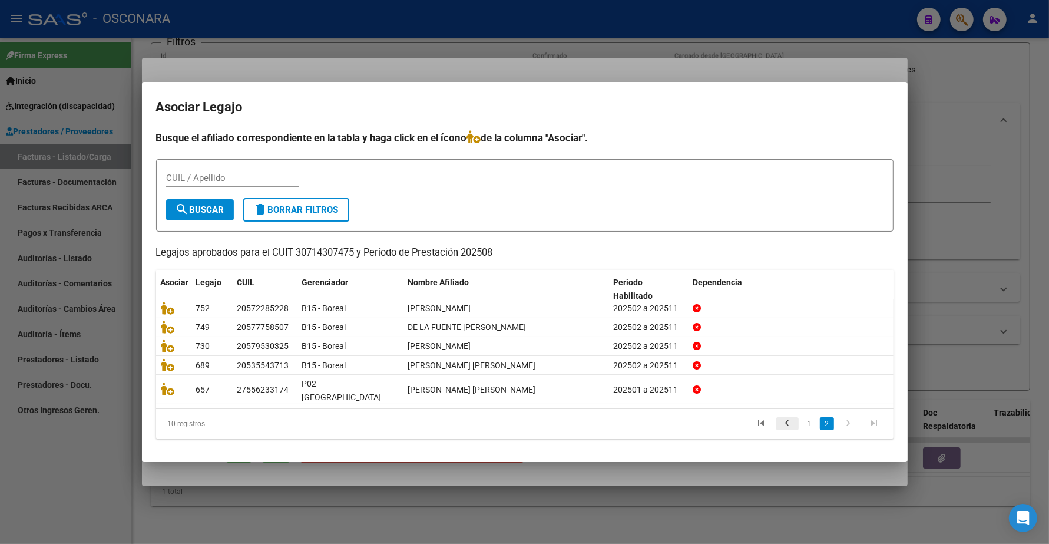
click at [784, 418] on icon "go to previous page" at bounding box center [787, 425] width 15 height 14
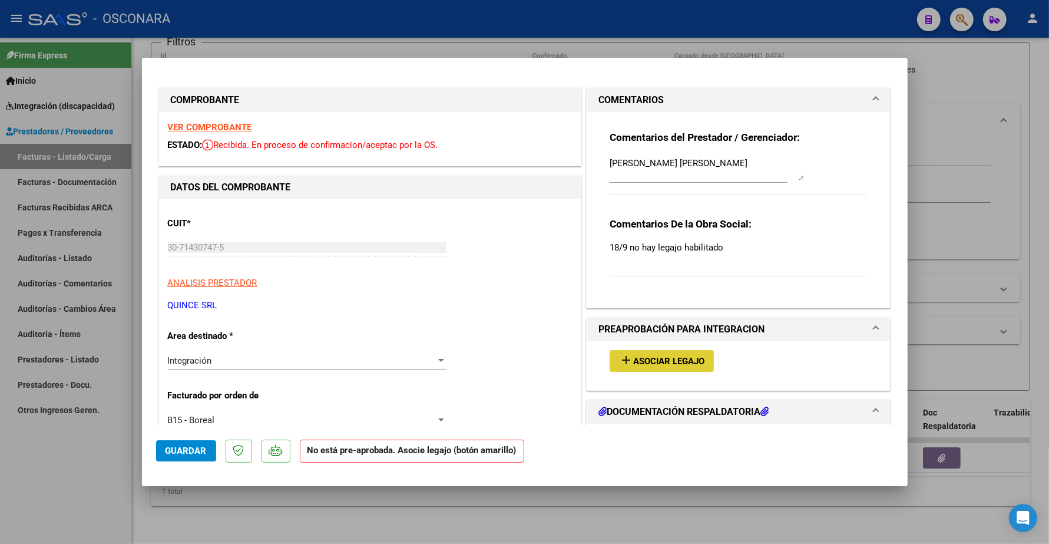
click at [666, 362] on span "Asociar Legajo" at bounding box center [668, 361] width 71 height 11
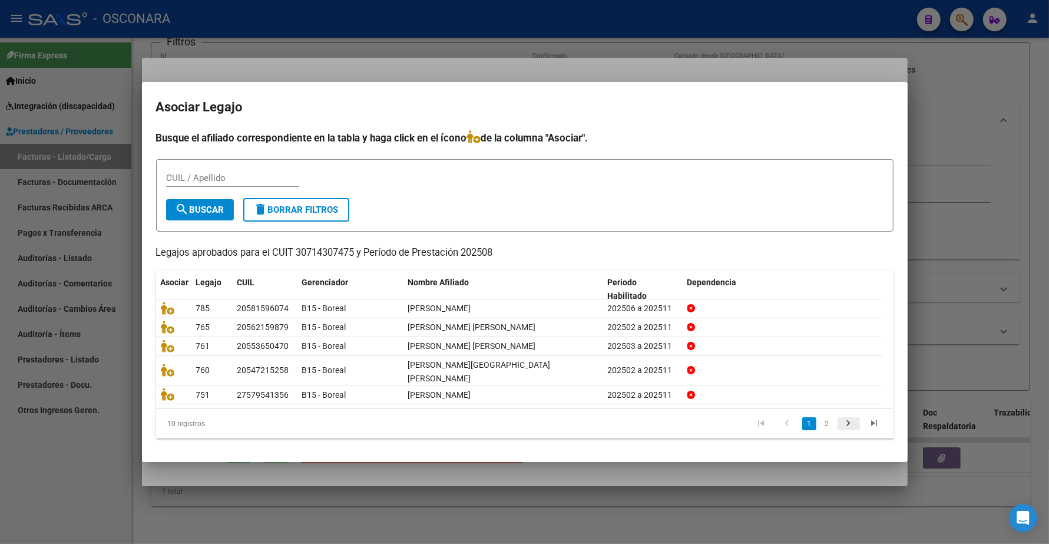
click at [843, 418] on icon "go to next page" at bounding box center [848, 425] width 15 height 14
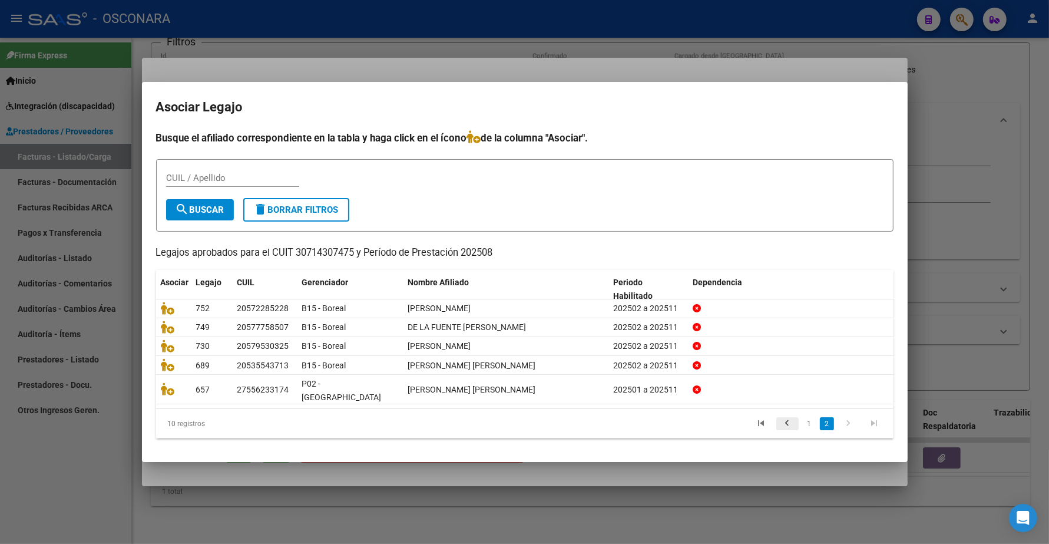
click at [790, 420] on icon "go to previous page" at bounding box center [787, 425] width 15 height 14
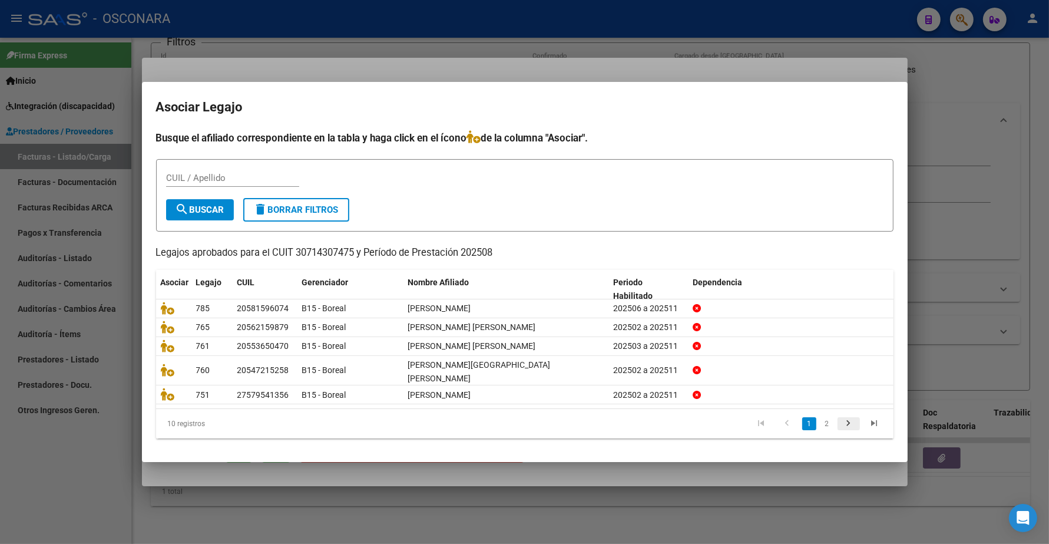
click at [846, 418] on icon "go to next page" at bounding box center [848, 425] width 15 height 14
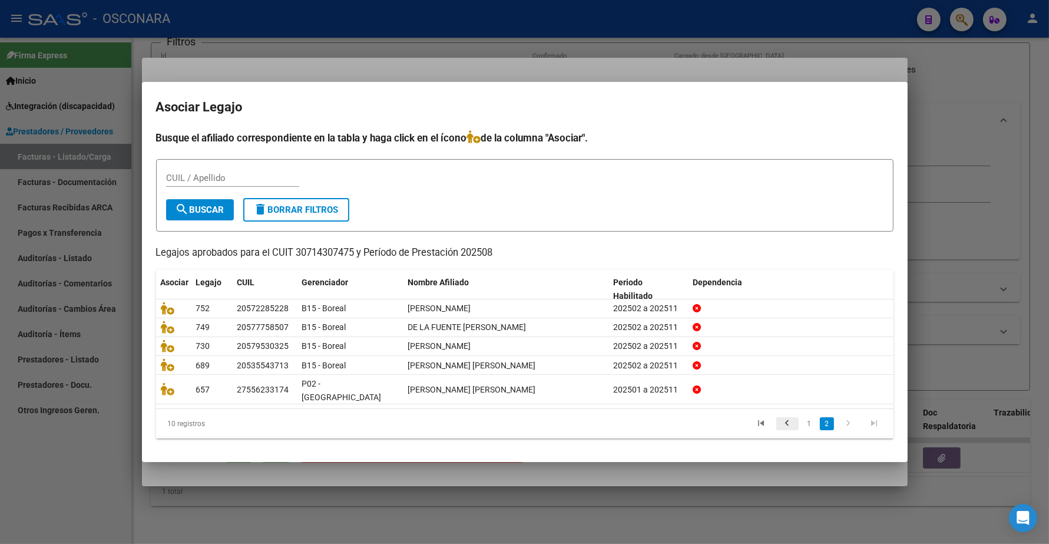
click at [790, 419] on icon "go to previous page" at bounding box center [787, 425] width 15 height 14
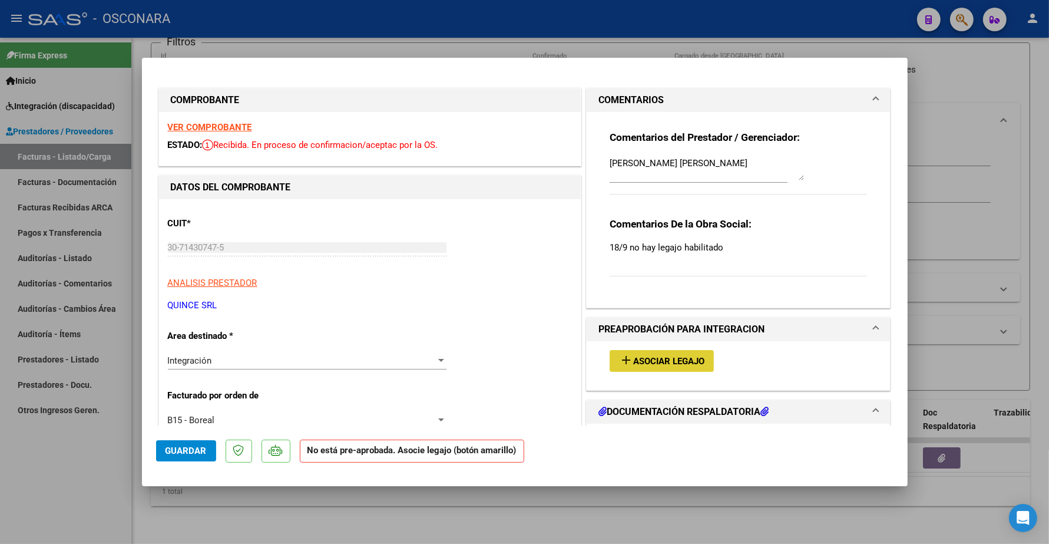
type input "$ 0,00"
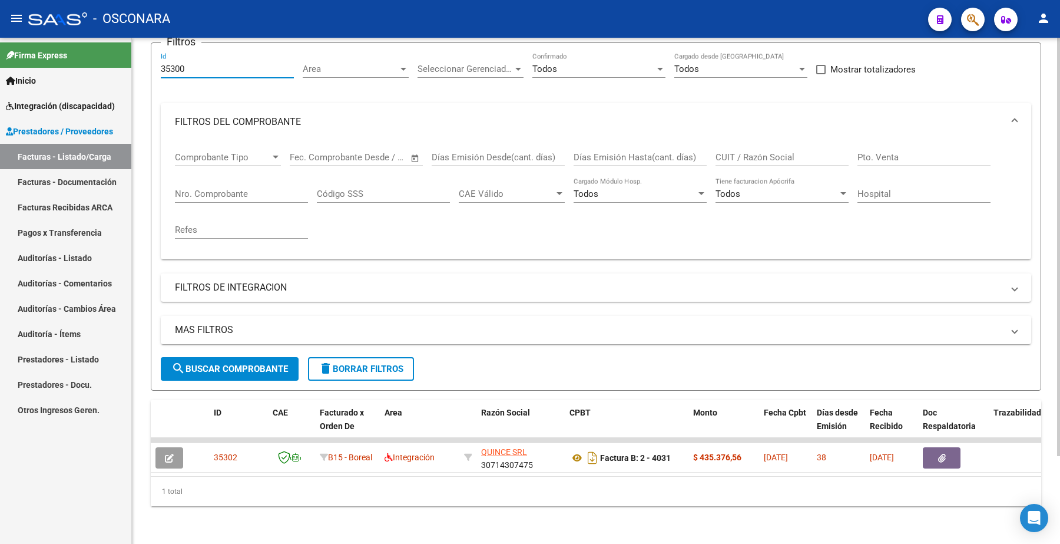
drag, startPoint x: 188, startPoint y: 59, endPoint x: 141, endPoint y: 55, distance: 47.3
click at [131, 57] on mat-sidenav-container "Firma Express Inicio Instructivos Contacto OS Integración (discapacidad) Certif…" at bounding box center [530, 291] width 1060 height 506
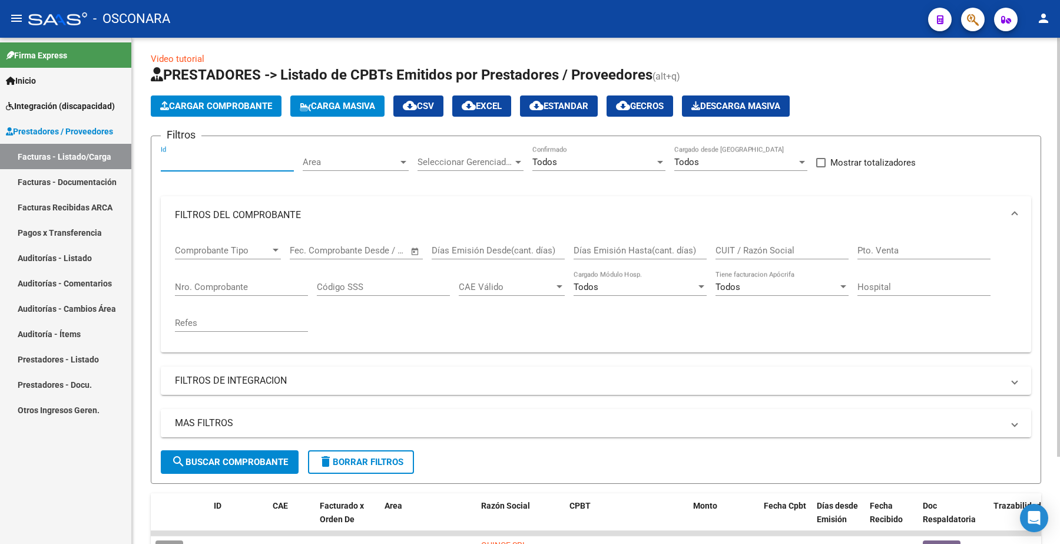
scroll to position [0, 0]
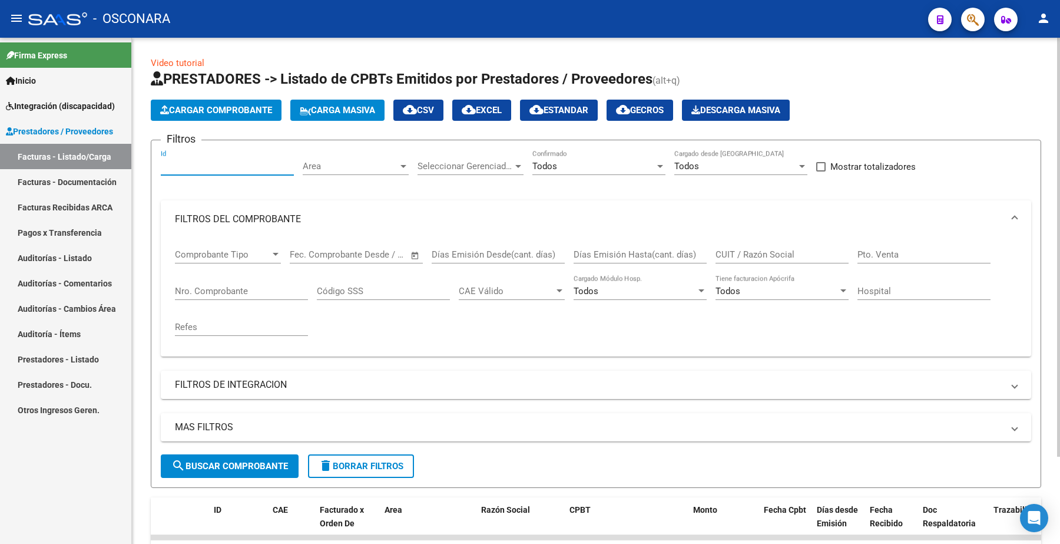
click at [387, 461] on span "delete Borrar Filtros" at bounding box center [361, 466] width 85 height 11
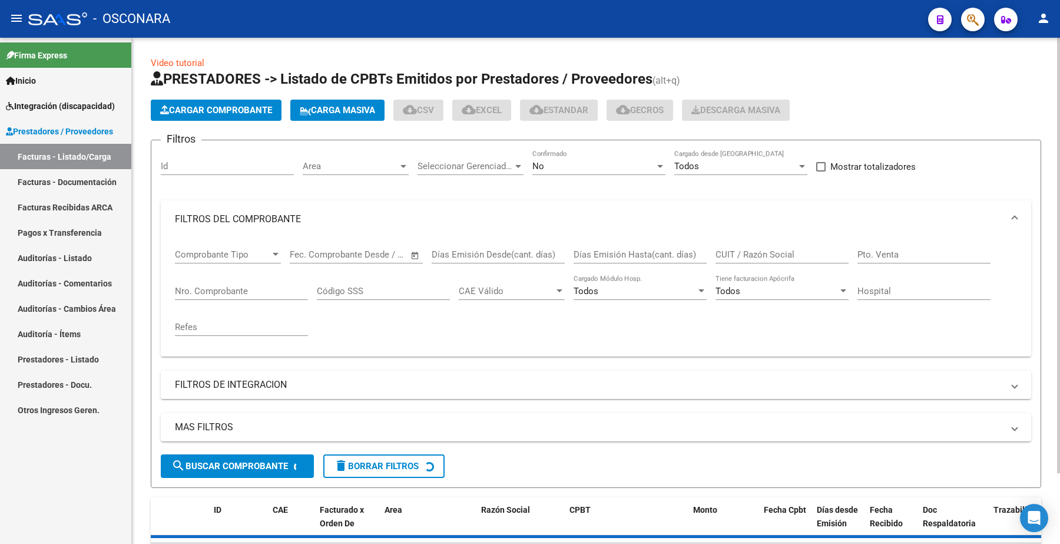
click at [547, 165] on div "No" at bounding box center [593, 166] width 122 height 11
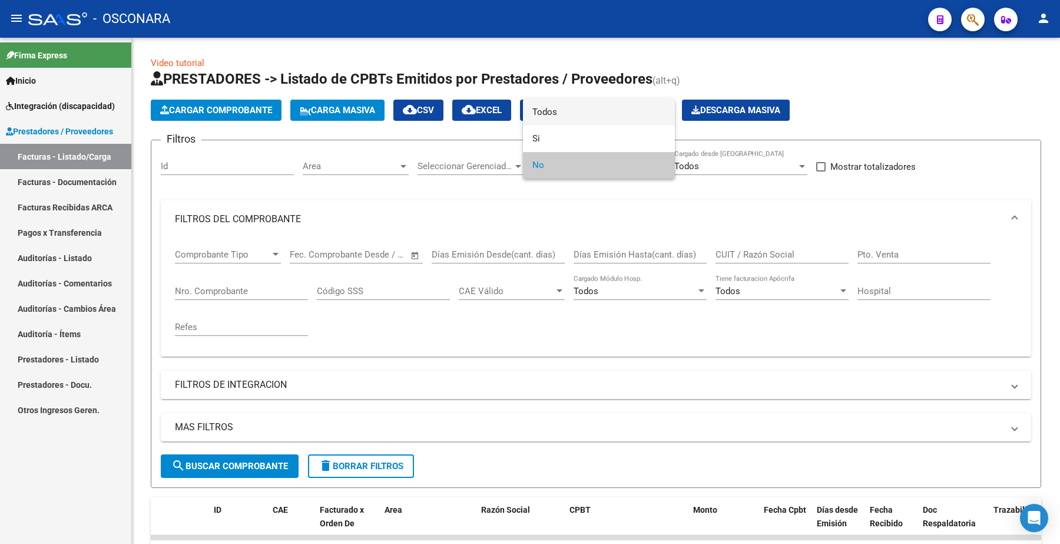
click at [554, 118] on span "Todos" at bounding box center [598, 112] width 133 height 27
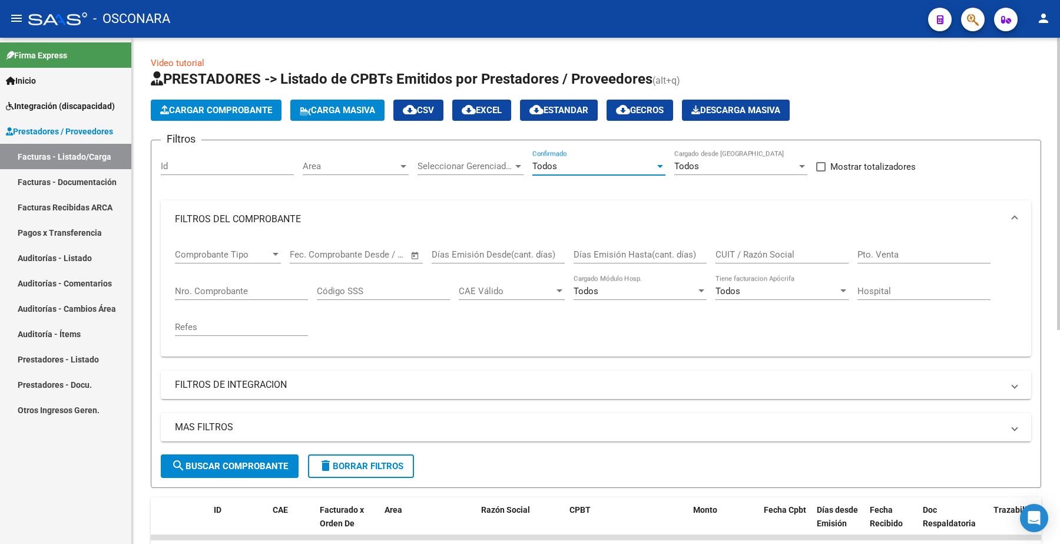
click at [375, 167] on span "Area" at bounding box center [350, 166] width 95 height 11
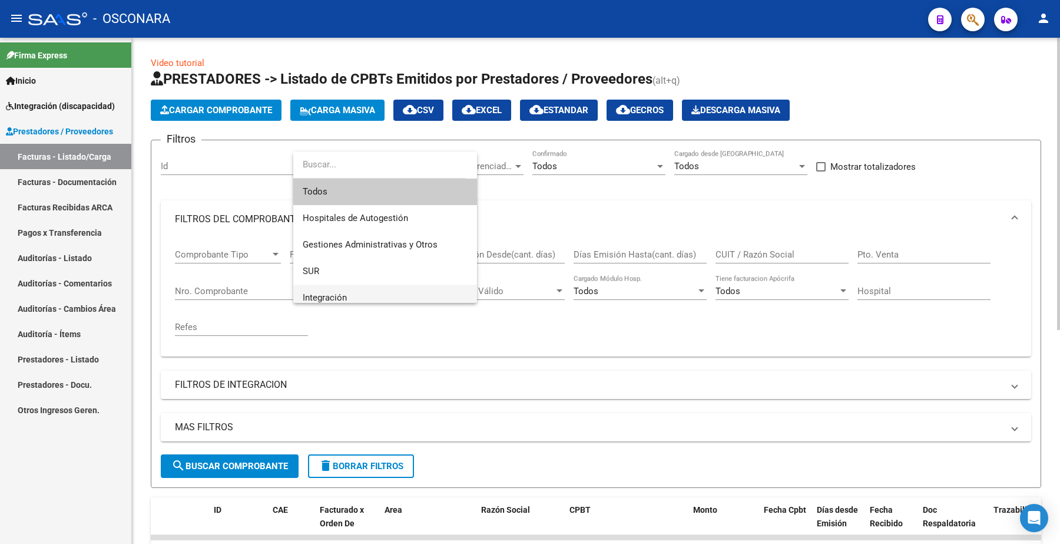
click at [333, 293] on span "Integración" at bounding box center [325, 297] width 44 height 11
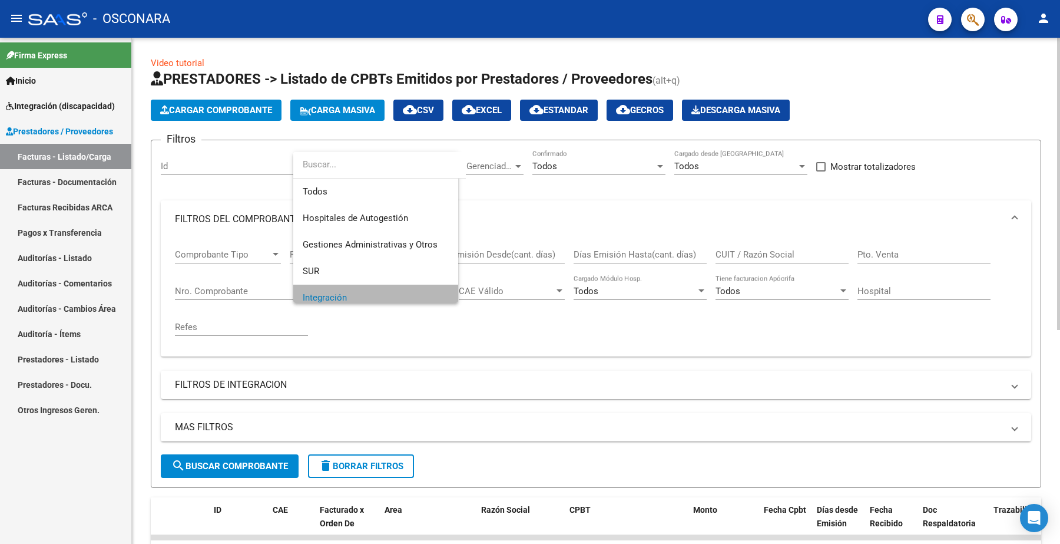
scroll to position [8, 0]
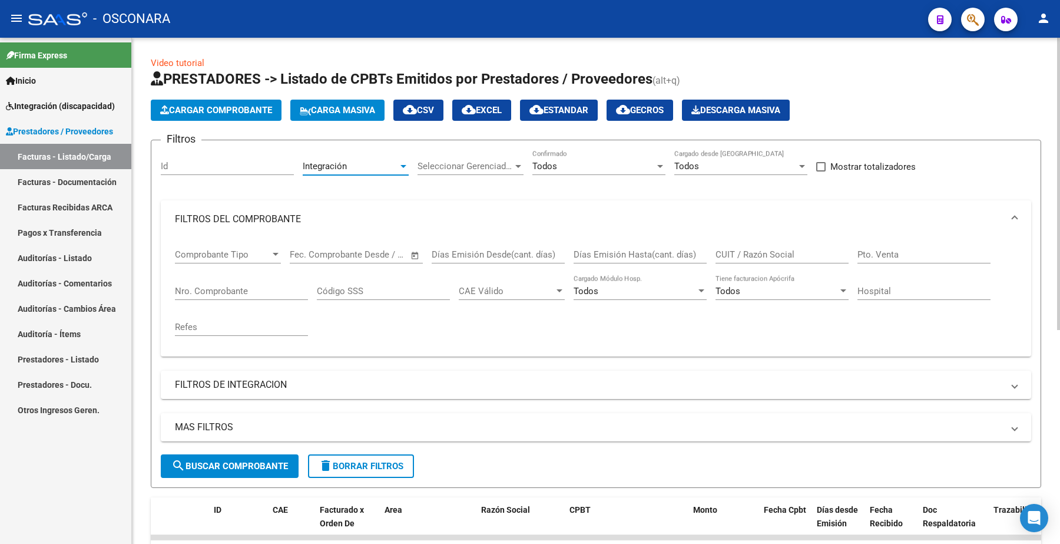
click at [454, 165] on span "Seleccionar Gerenciador" at bounding box center [465, 166] width 95 height 11
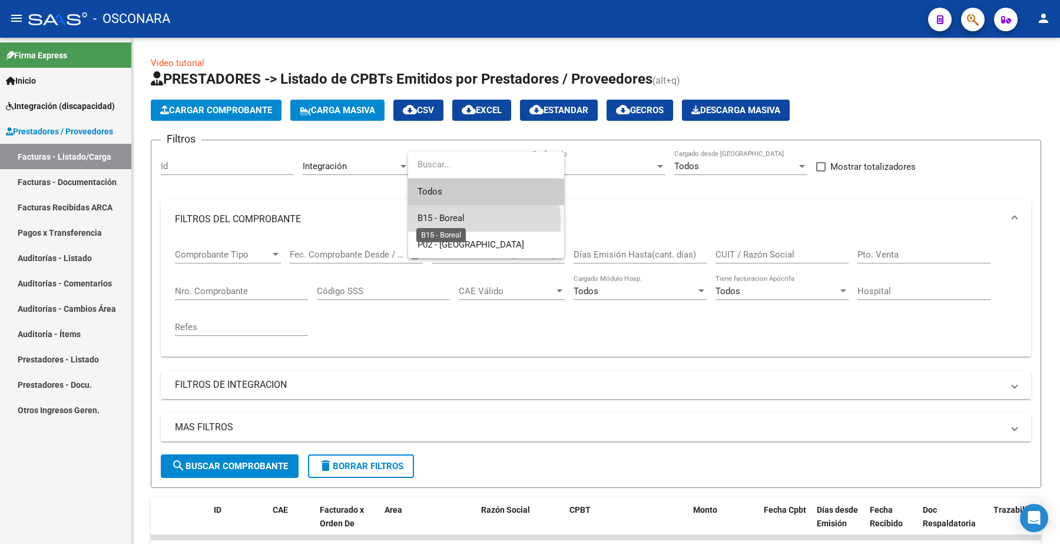
click at [452, 221] on span "B15 - Boreal" at bounding box center [441, 218] width 47 height 11
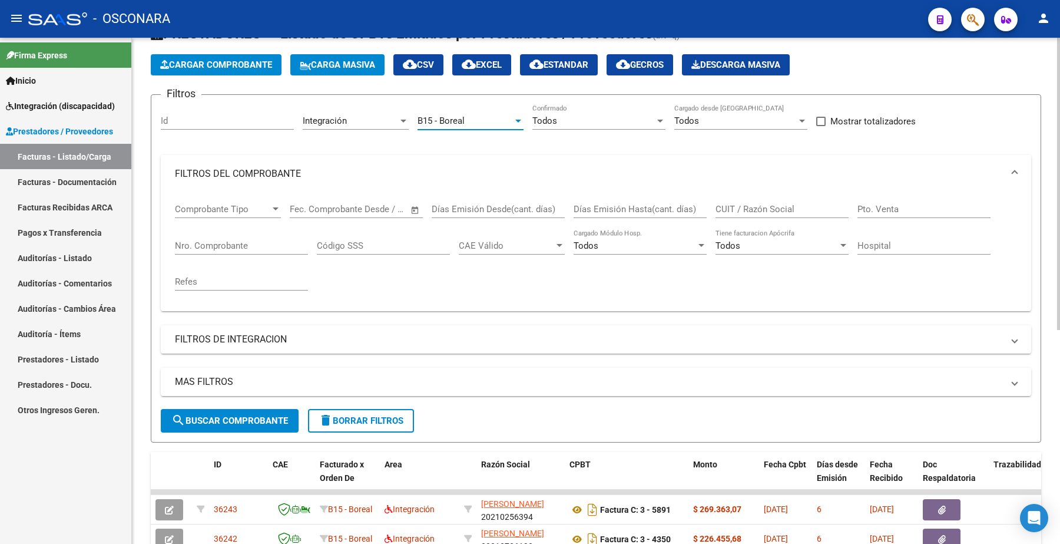
scroll to position [74, 0]
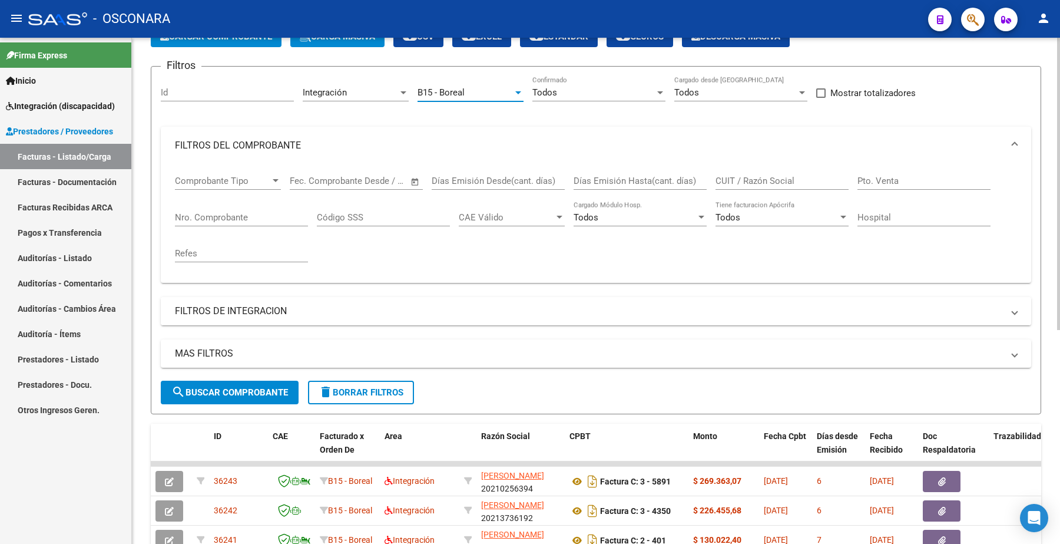
click at [242, 306] on mat-panel-title "FILTROS DE INTEGRACION" at bounding box center [589, 310] width 828 height 13
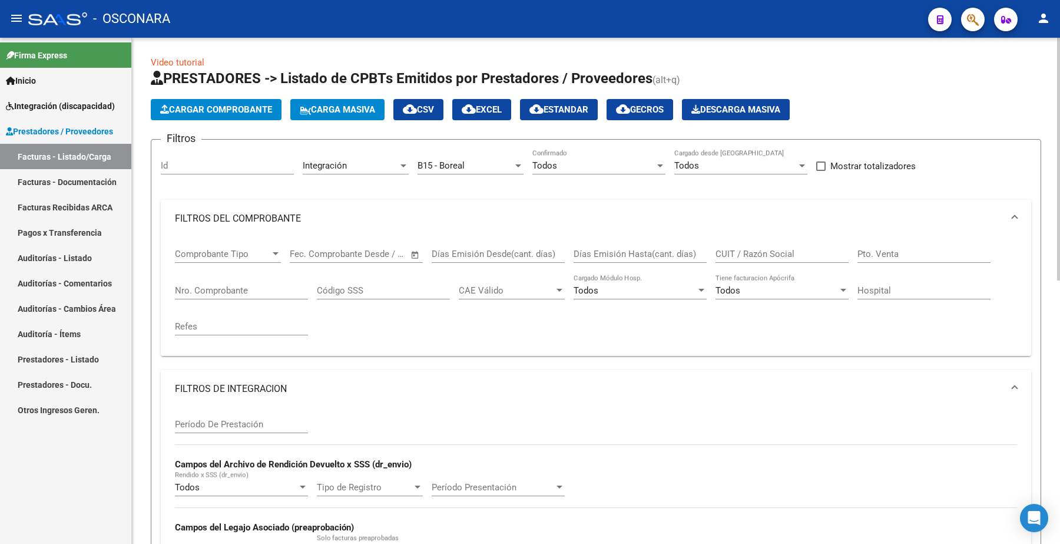
scroll to position [0, 0]
click at [466, 184] on div "B15 - Boreal Seleccionar Gerenciador" at bounding box center [471, 168] width 106 height 37
click at [879, 201] on mat-expansion-panel-header "FILTROS DEL COMPROBANTE" at bounding box center [596, 219] width 870 height 38
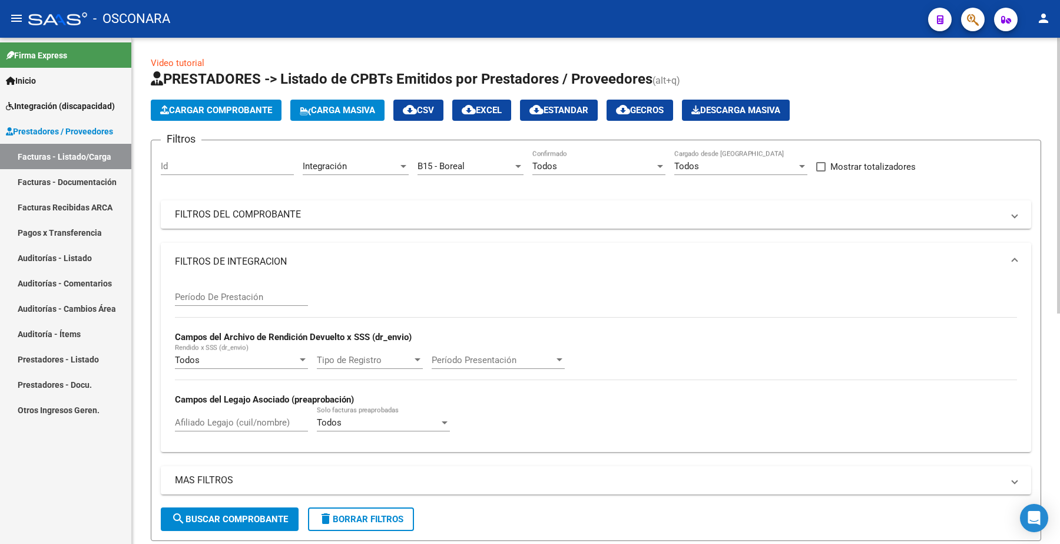
click at [247, 249] on mat-expansion-panel-header "FILTROS DE INTEGRACION" at bounding box center [596, 262] width 870 height 38
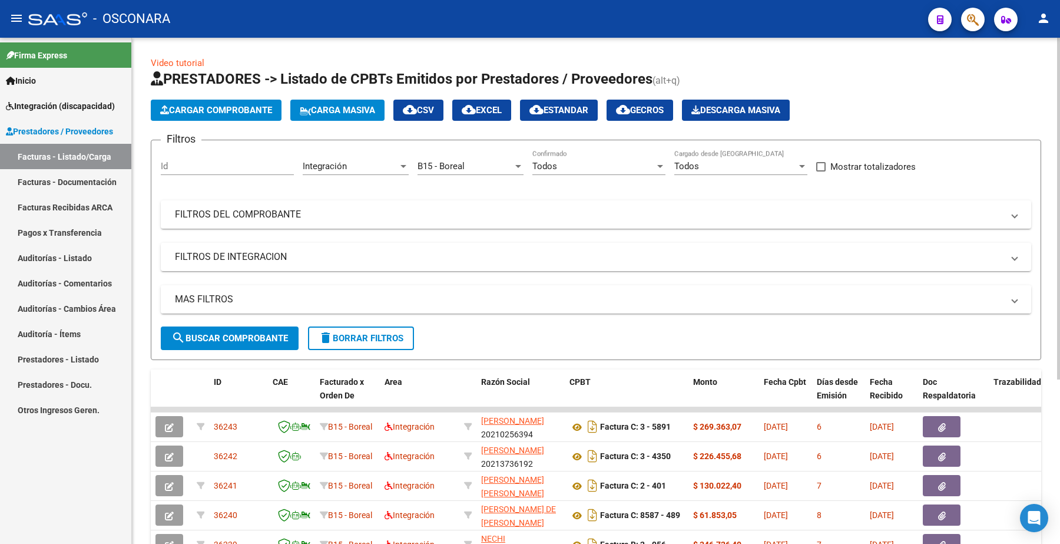
click at [208, 299] on mat-panel-title "MAS FILTROS" at bounding box center [589, 299] width 828 height 13
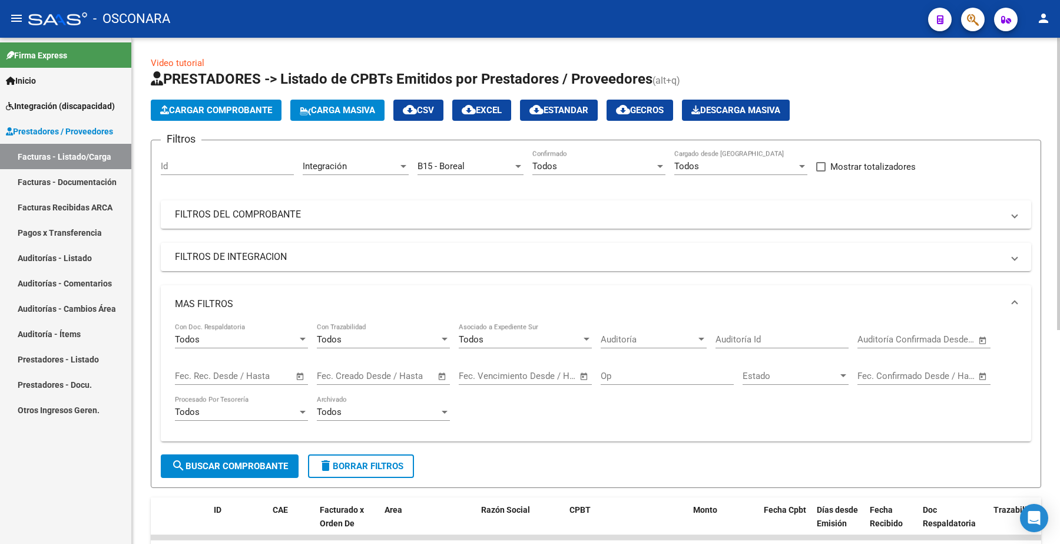
click at [228, 371] on span "–" at bounding box center [228, 375] width 6 height 11
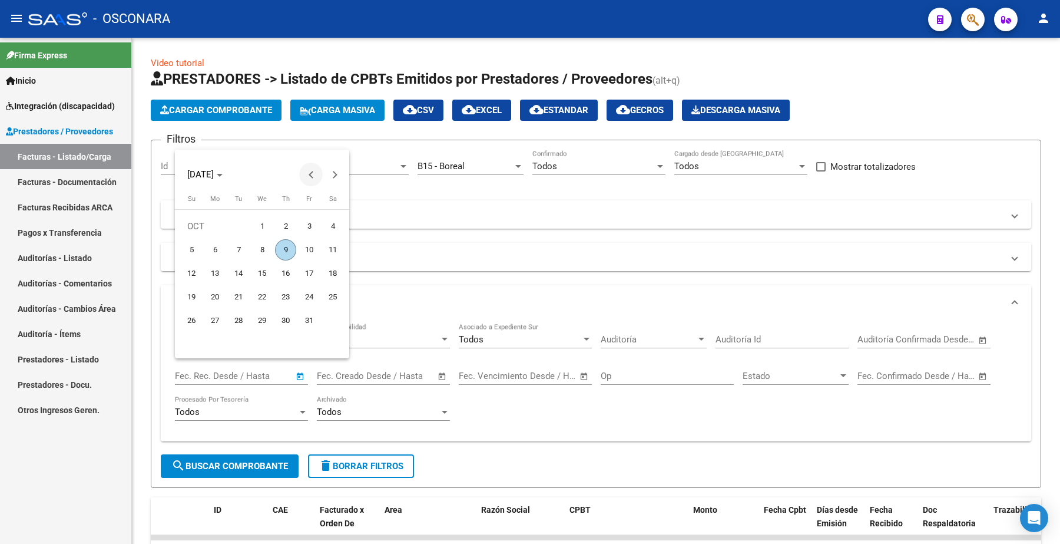
click at [310, 174] on button "Previous month" at bounding box center [311, 175] width 24 height 24
click at [271, 292] on span "17" at bounding box center [261, 296] width 21 height 21
type input "[DATE]"
click at [339, 173] on span "Next month" at bounding box center [335, 175] width 24 height 24
click at [287, 248] on span "9" at bounding box center [285, 249] width 21 height 21
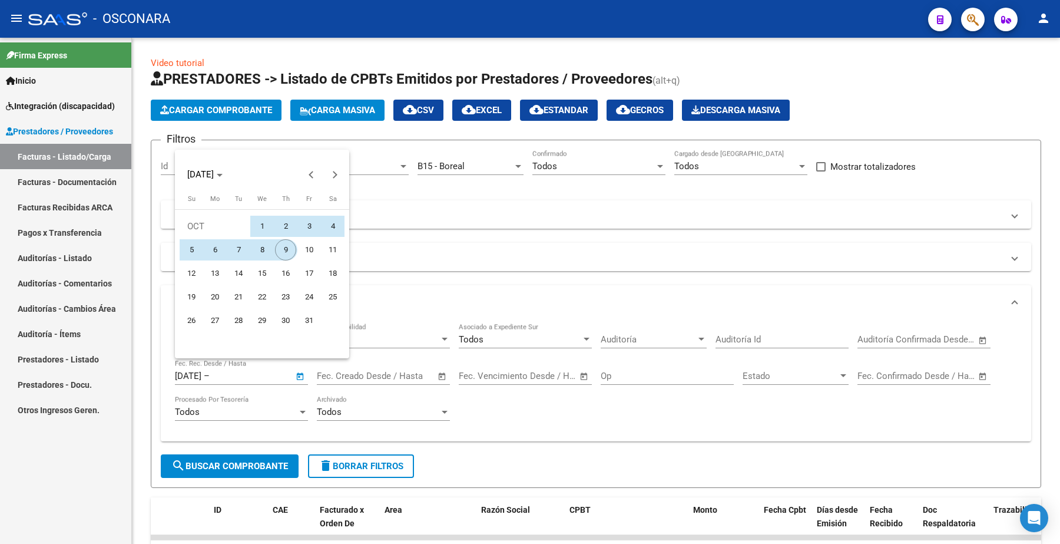
type input "[DATE]"
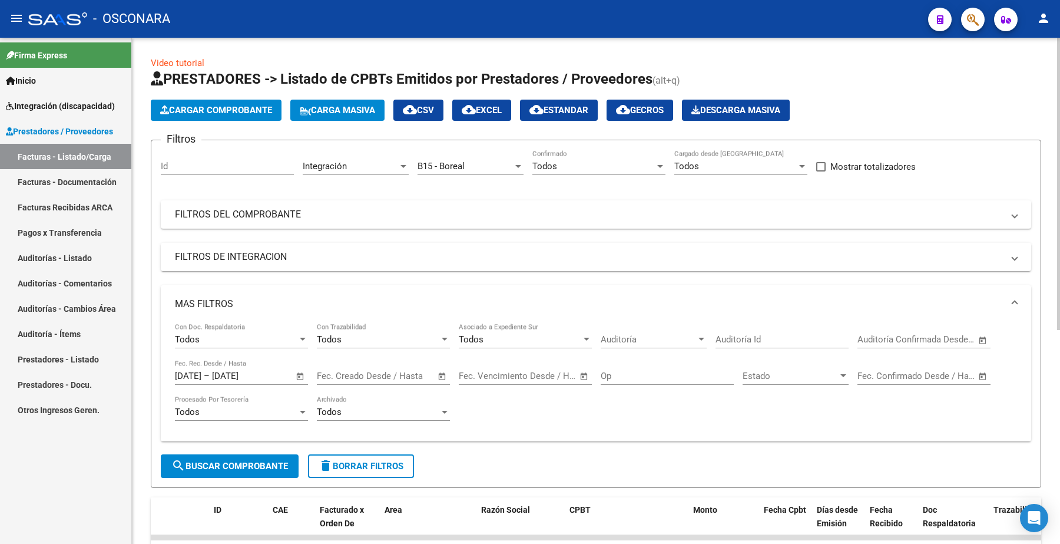
click at [257, 461] on span "search Buscar Comprobante" at bounding box center [229, 466] width 117 height 11
click at [498, 113] on span "cloud_download EXCEL" at bounding box center [482, 110] width 40 height 11
click at [457, 169] on span "B15 - Boreal" at bounding box center [441, 166] width 47 height 11
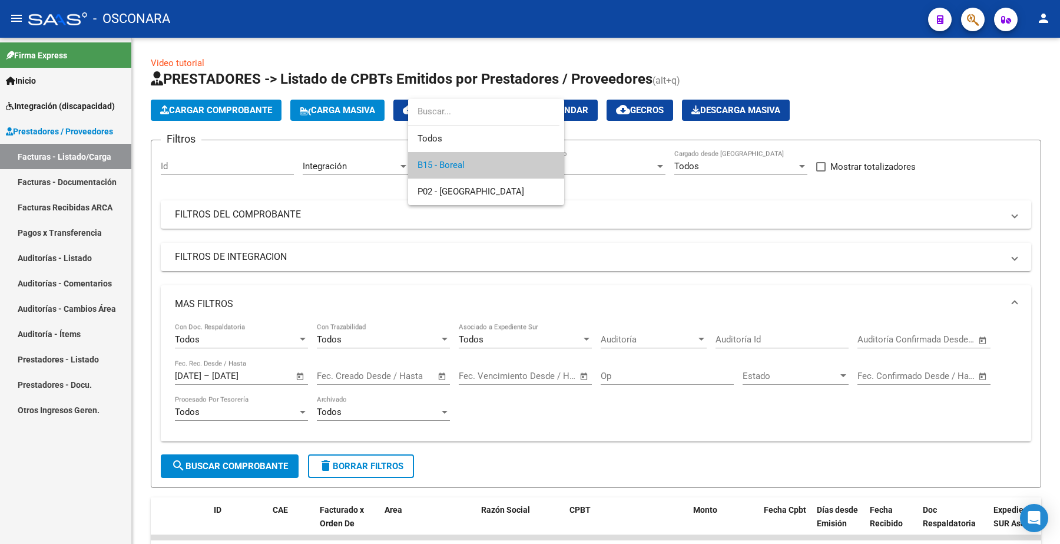
click at [764, 251] on div at bounding box center [530, 272] width 1060 height 544
